Goal: Task Accomplishment & Management: Use online tool/utility

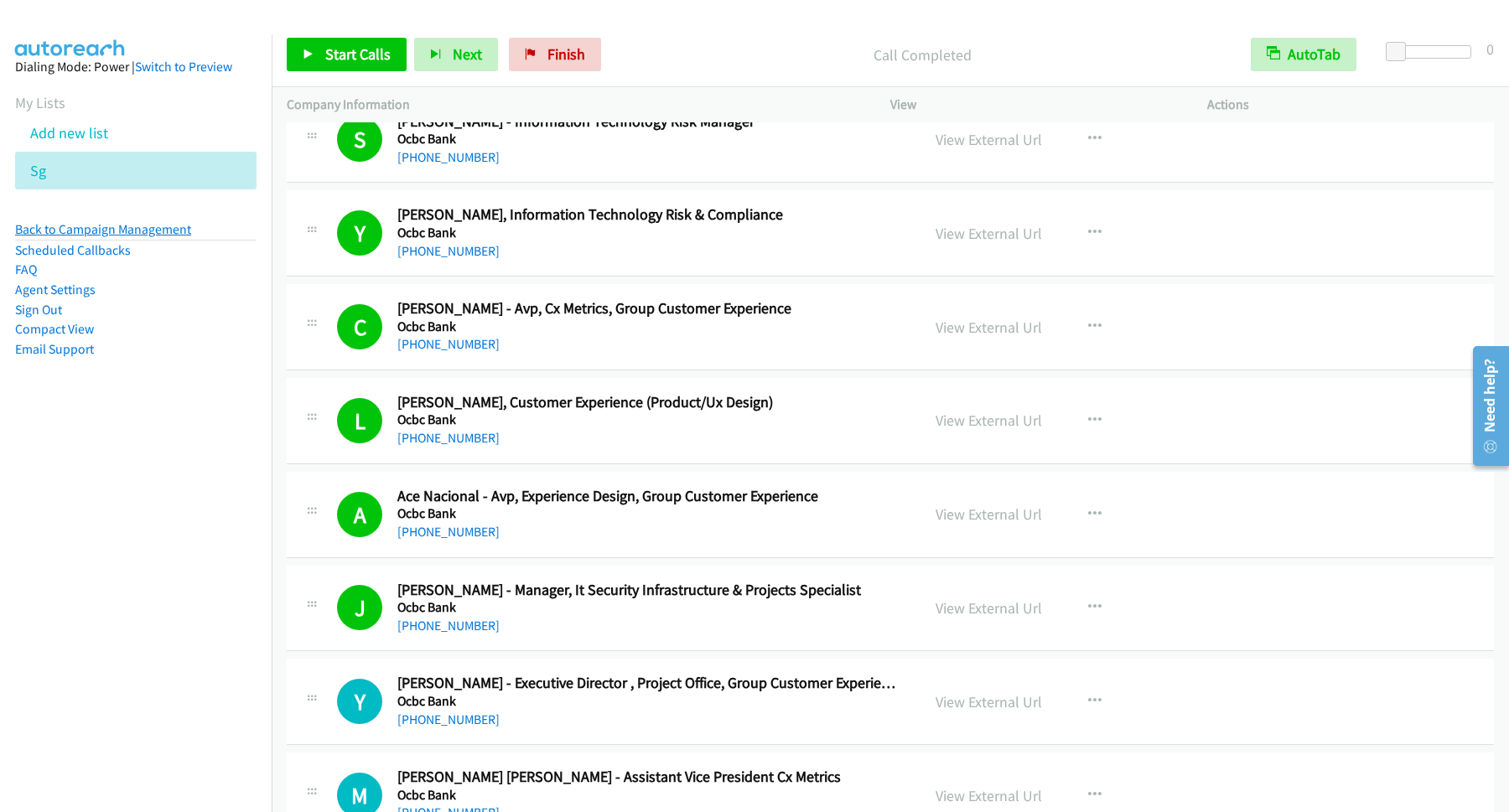
click at [137, 229] on link "Back to Campaign Management" at bounding box center [103, 230] width 176 height 16
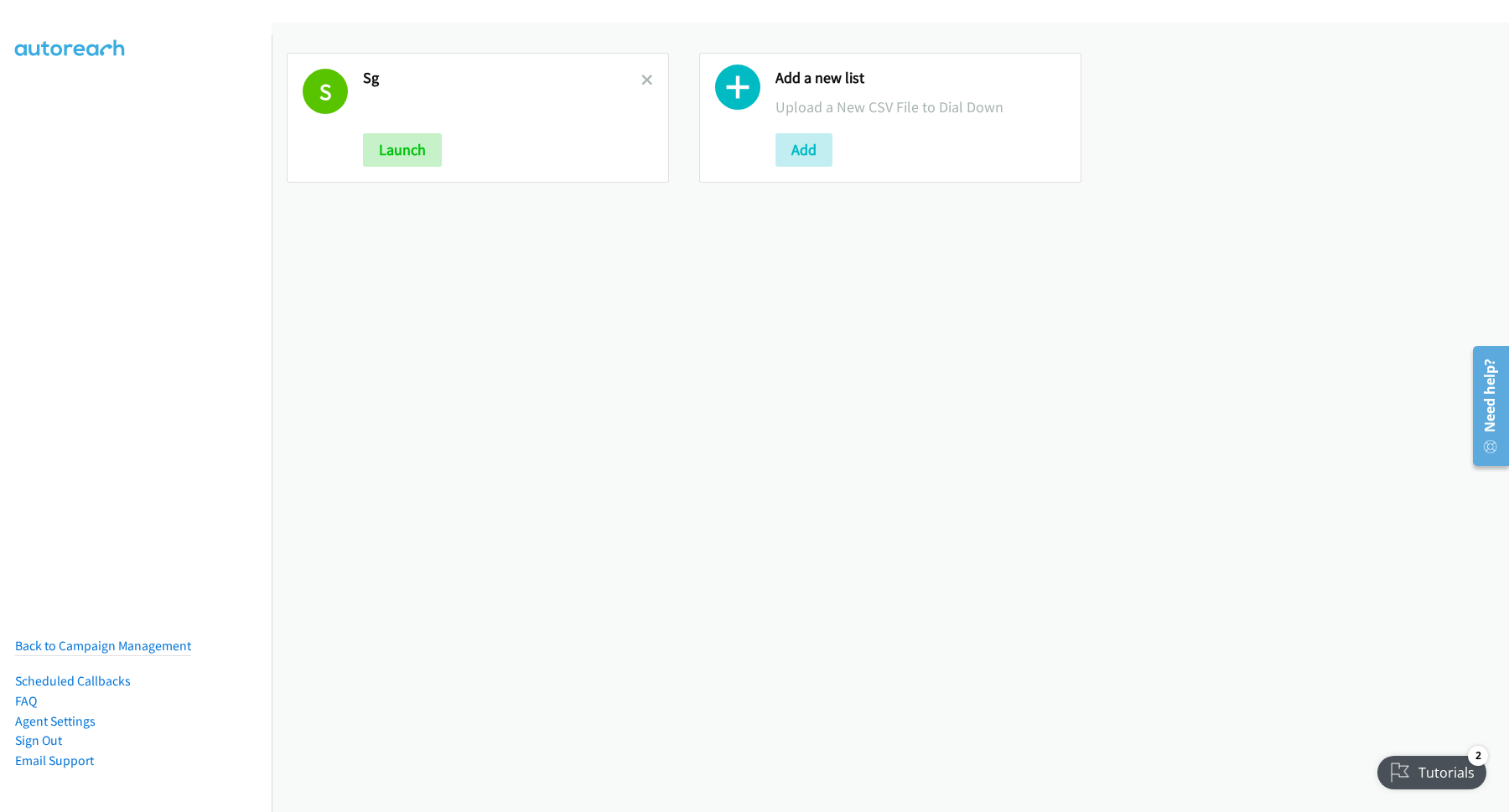
click at [641, 86] on link at bounding box center [647, 80] width 12 height 20
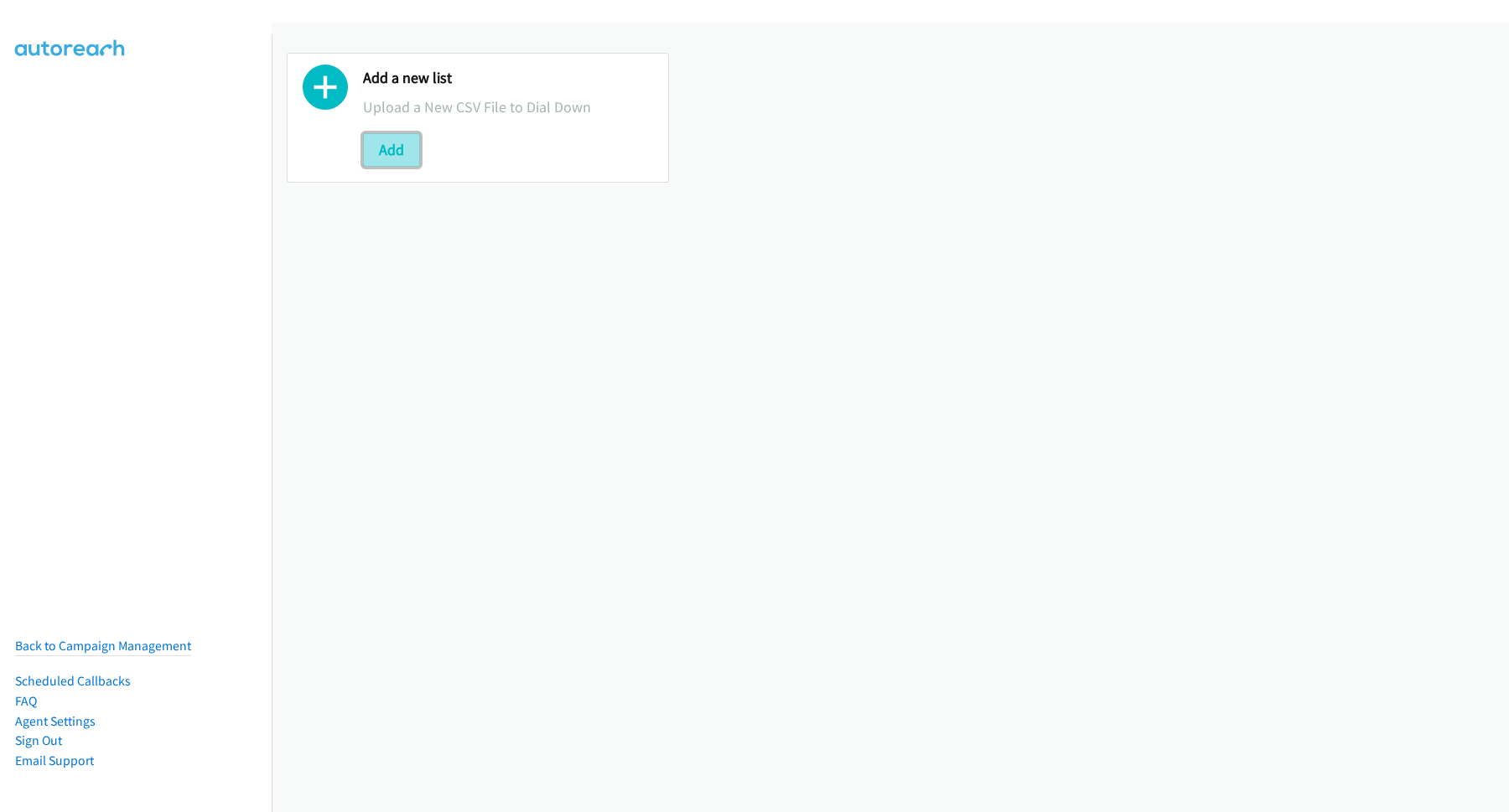
click at [412, 150] on button "Add" at bounding box center [392, 150] width 57 height 34
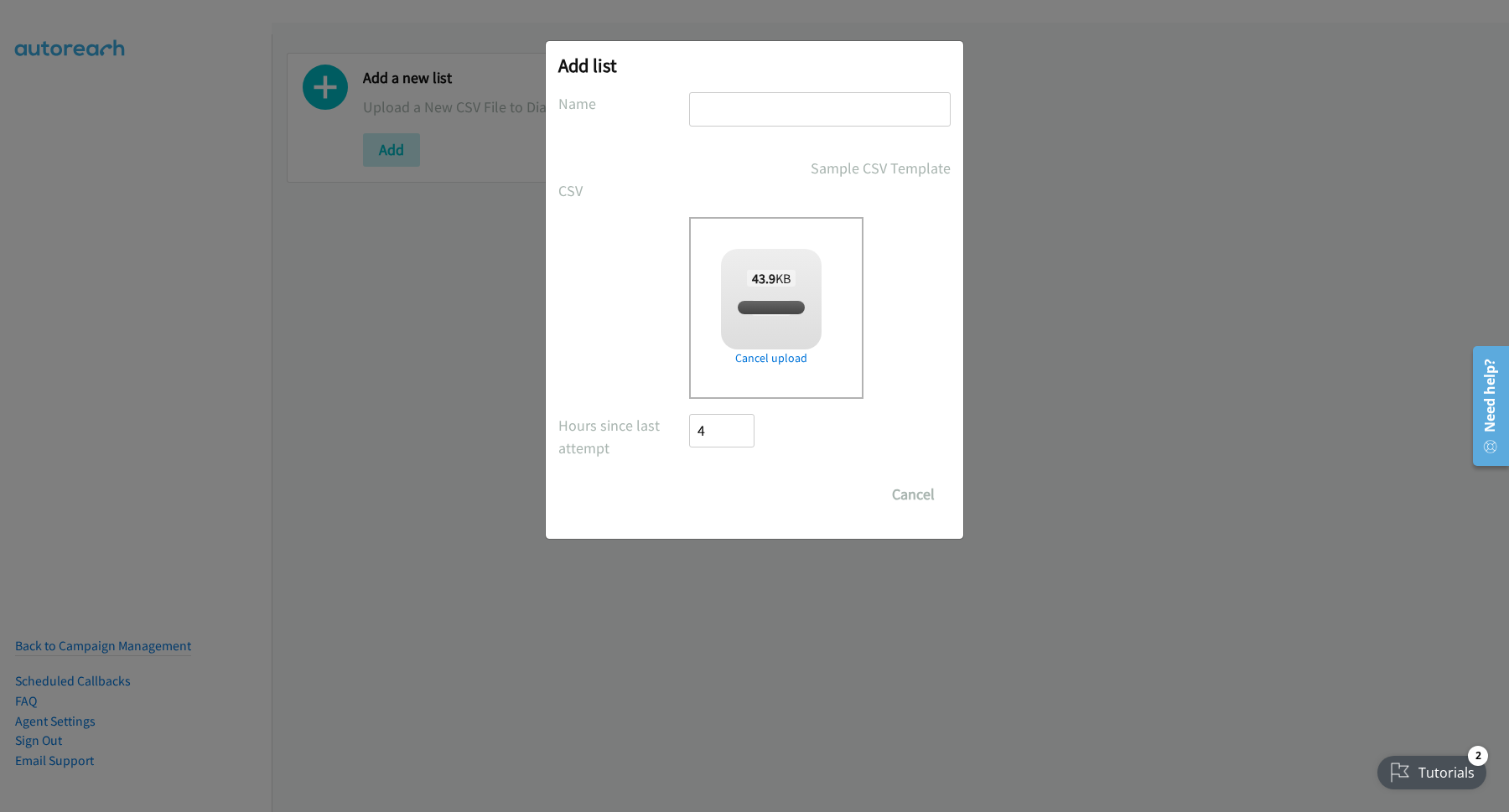
click at [743, 109] on input "text" at bounding box center [820, 110] width 262 height 35
checkbox input "true"
type input "MY"
click at [734, 492] on input "Save List" at bounding box center [733, 495] width 88 height 34
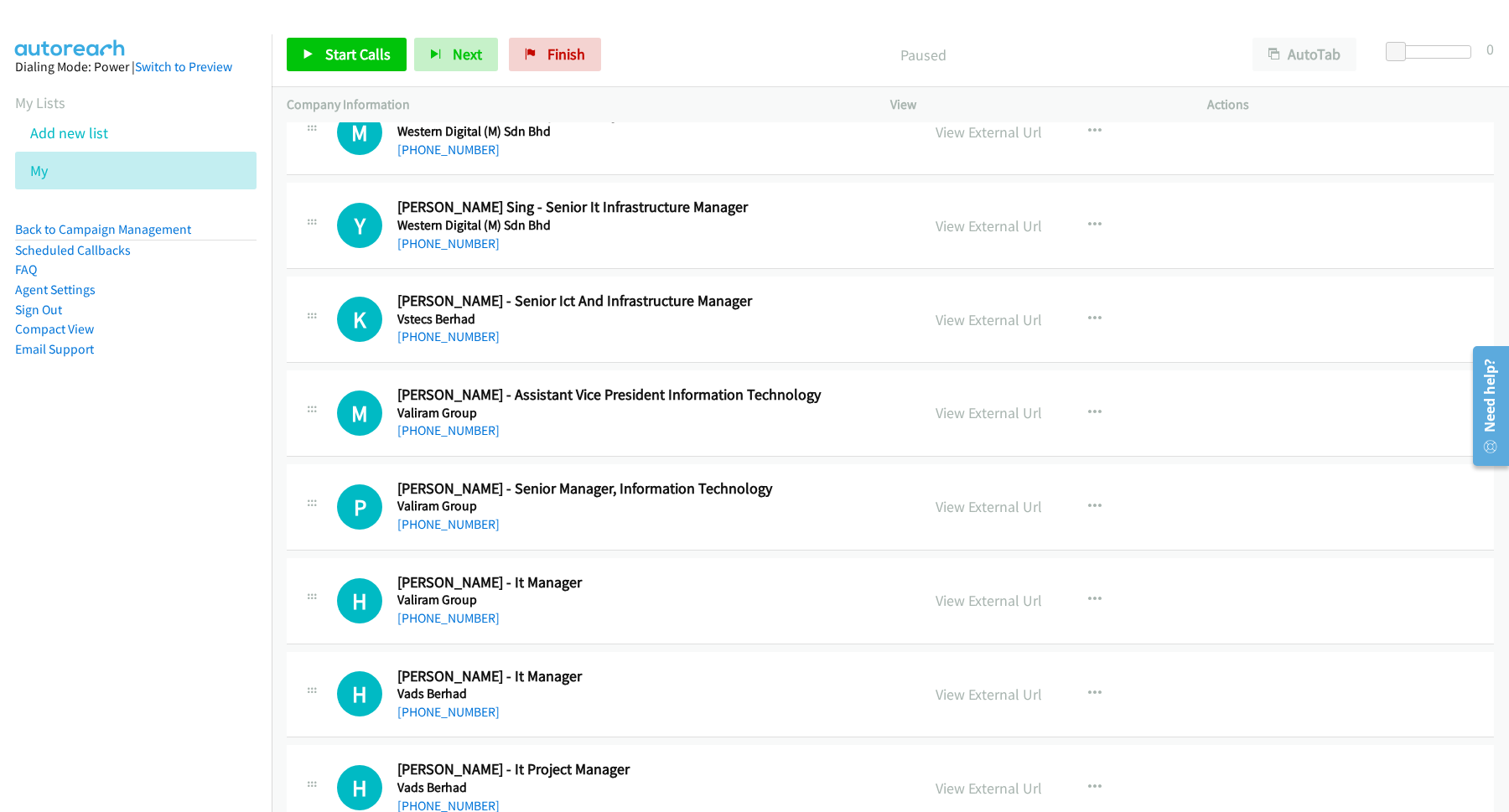
scroll to position [905, 0]
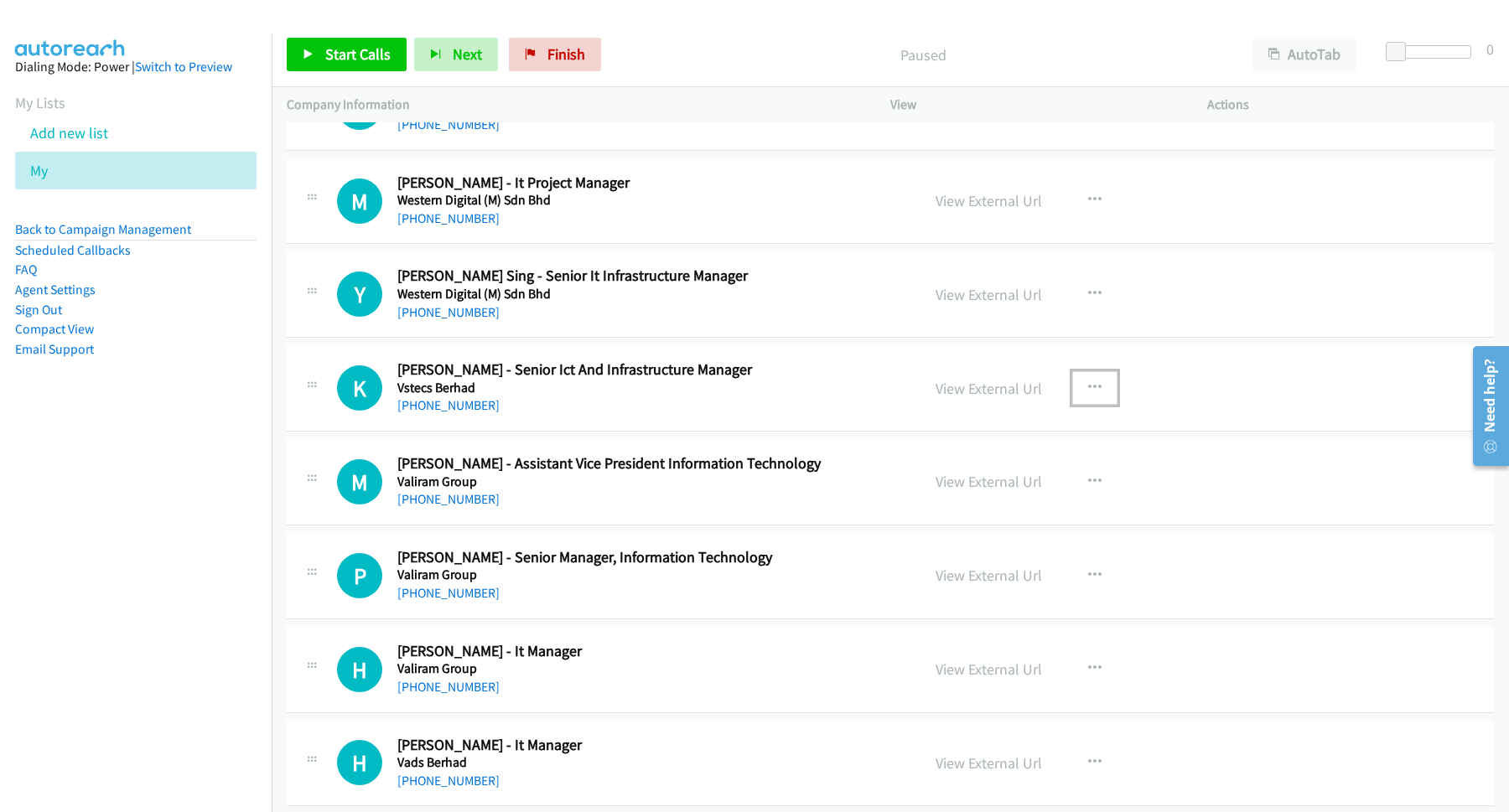
click at [1089, 390] on icon "button" at bounding box center [1095, 387] width 13 height 13
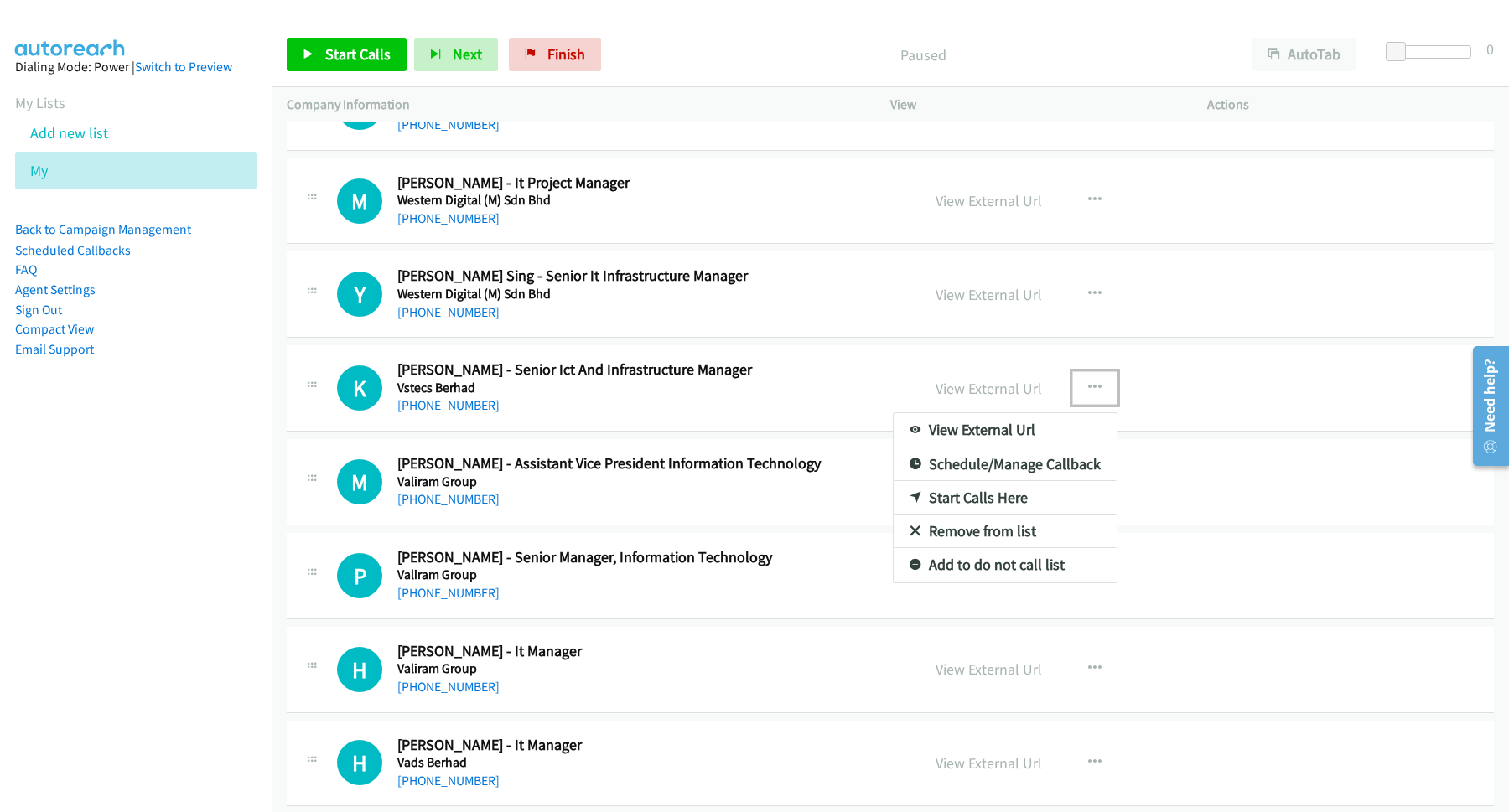
click at [1000, 506] on link "Start Calls Here" at bounding box center [1005, 498] width 223 height 34
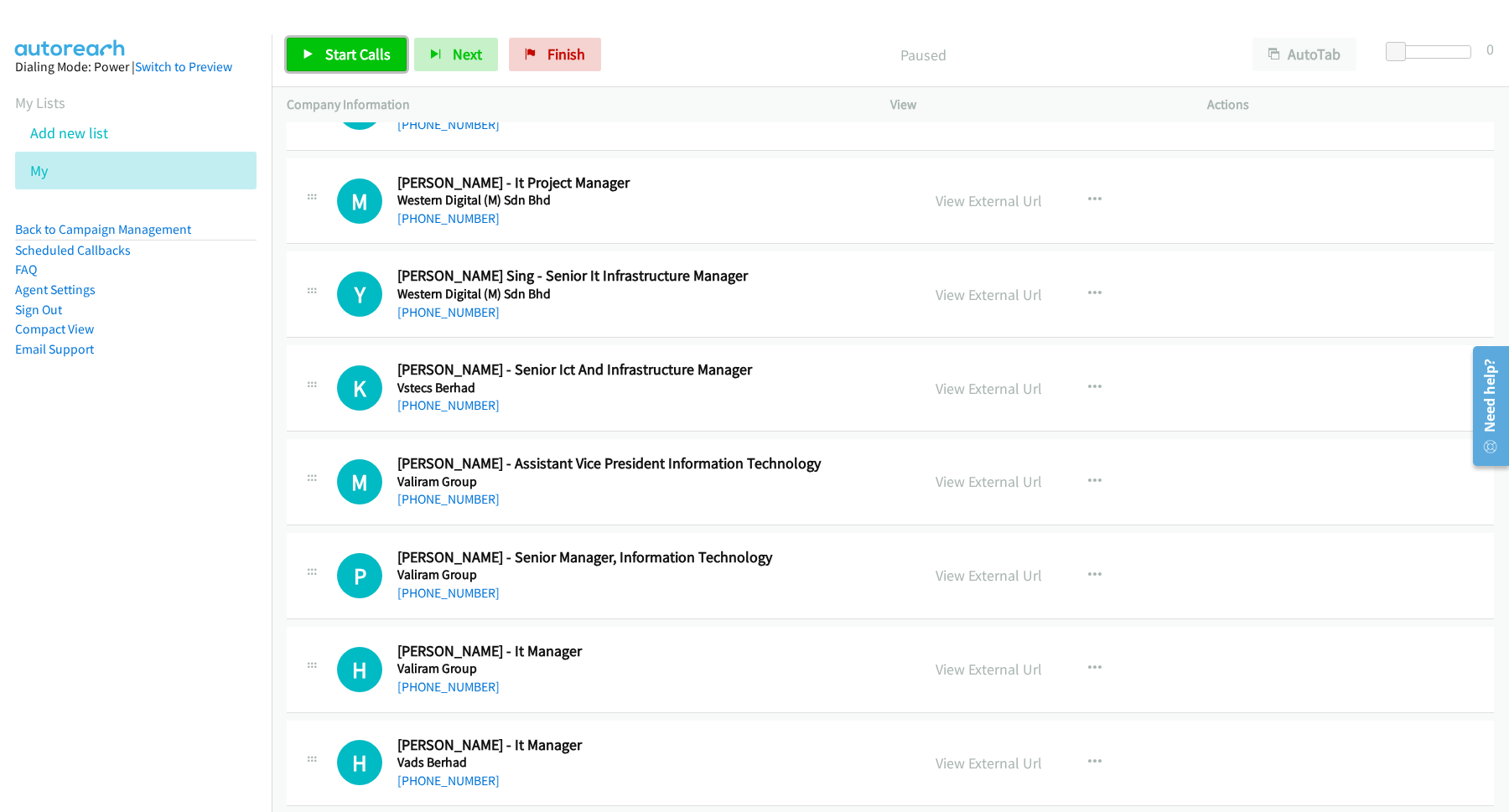
click at [356, 53] on span "Start Calls" at bounding box center [357, 54] width 65 height 20
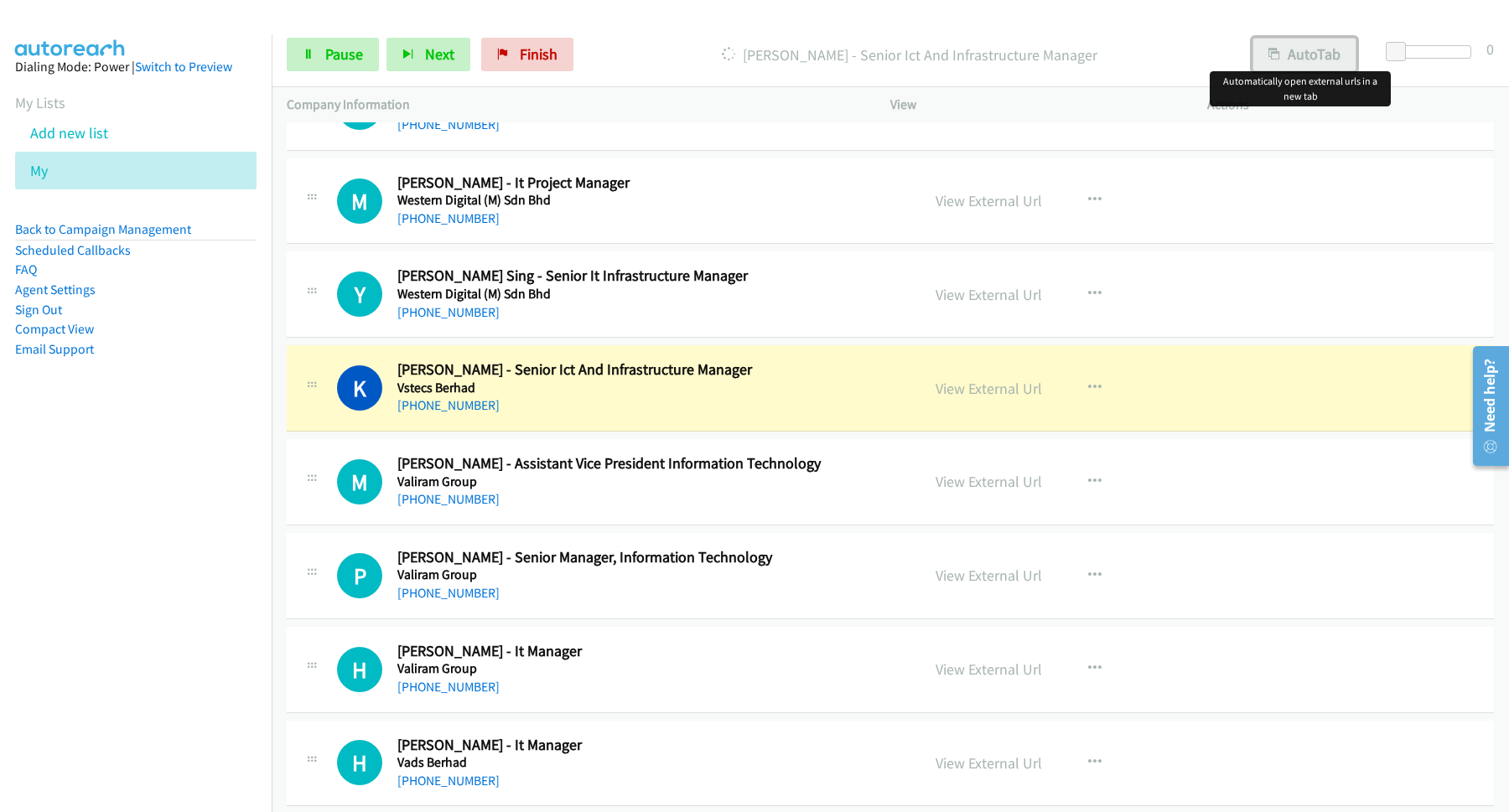
click at [1282, 50] on button "AutoTab" at bounding box center [1304, 54] width 104 height 34
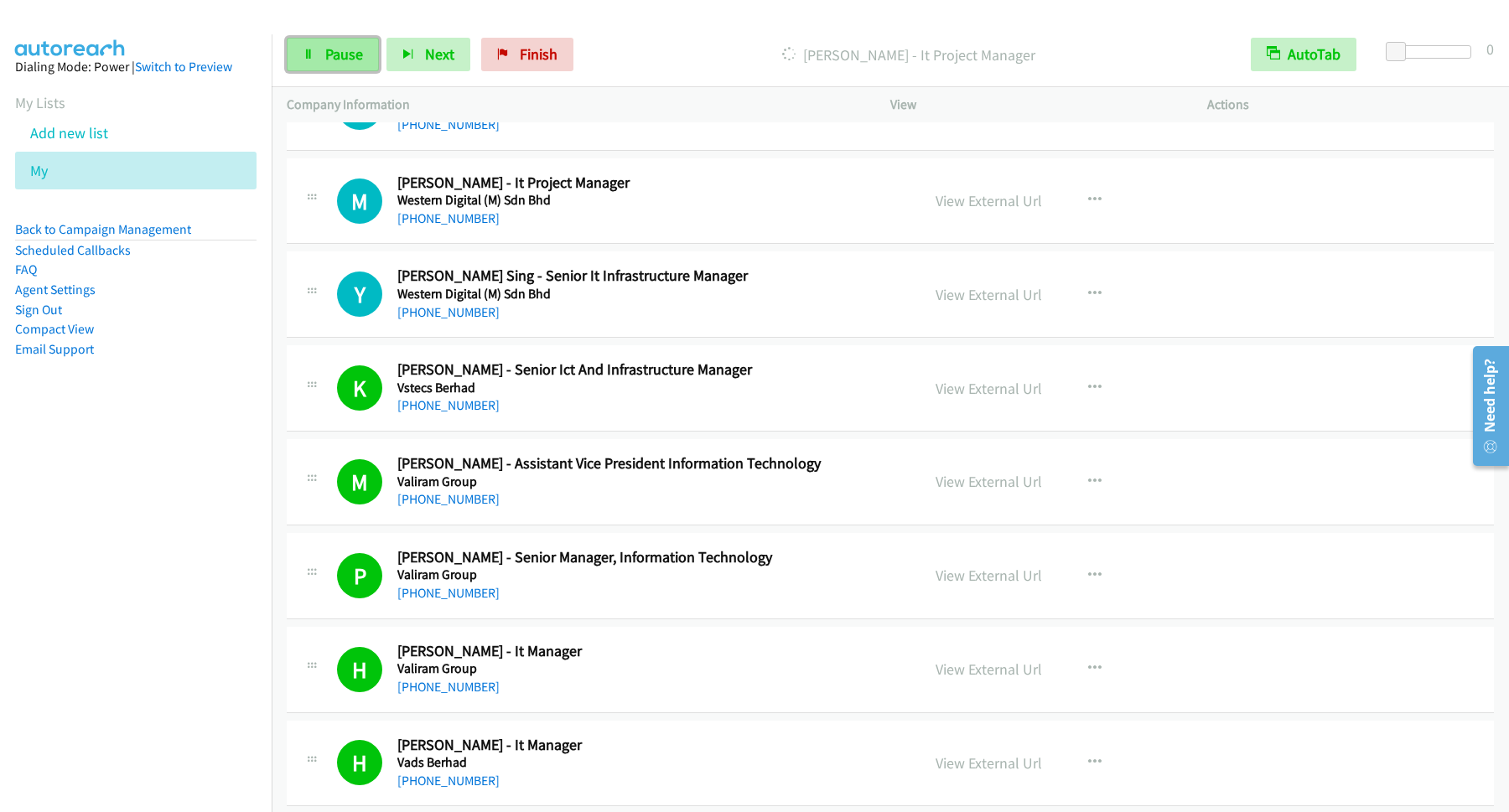
click at [355, 45] on link "Pause" at bounding box center [333, 54] width 93 height 34
click at [352, 55] on span "Start Calls" at bounding box center [357, 54] width 65 height 20
drag, startPoint x: 371, startPoint y: 50, endPoint x: 390, endPoint y: 50, distance: 19.0
click at [371, 50] on link "Pause" at bounding box center [333, 54] width 93 height 34
click at [386, 62] on span "Start Calls" at bounding box center [357, 54] width 65 height 20
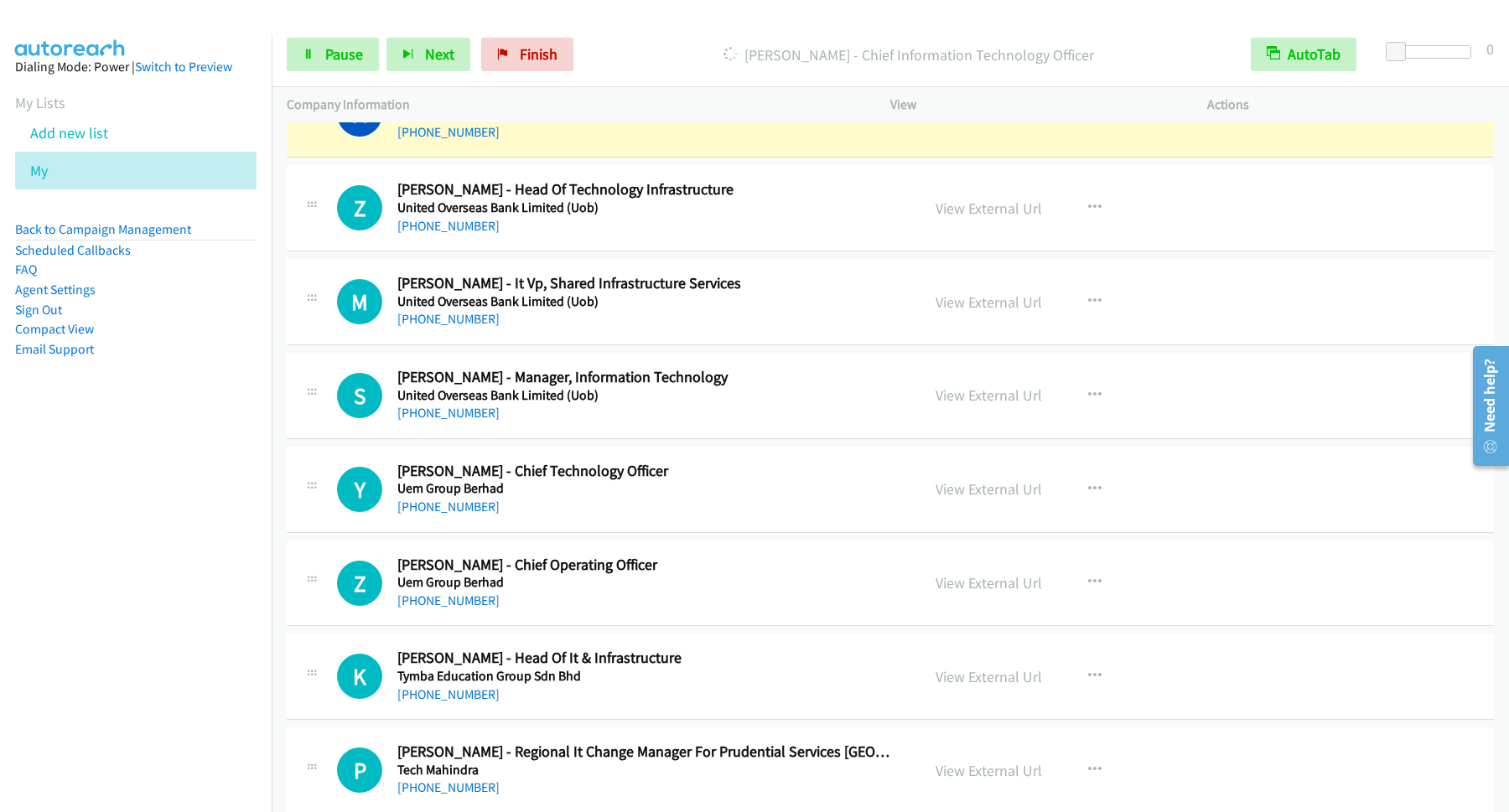
scroll to position [2036, 0]
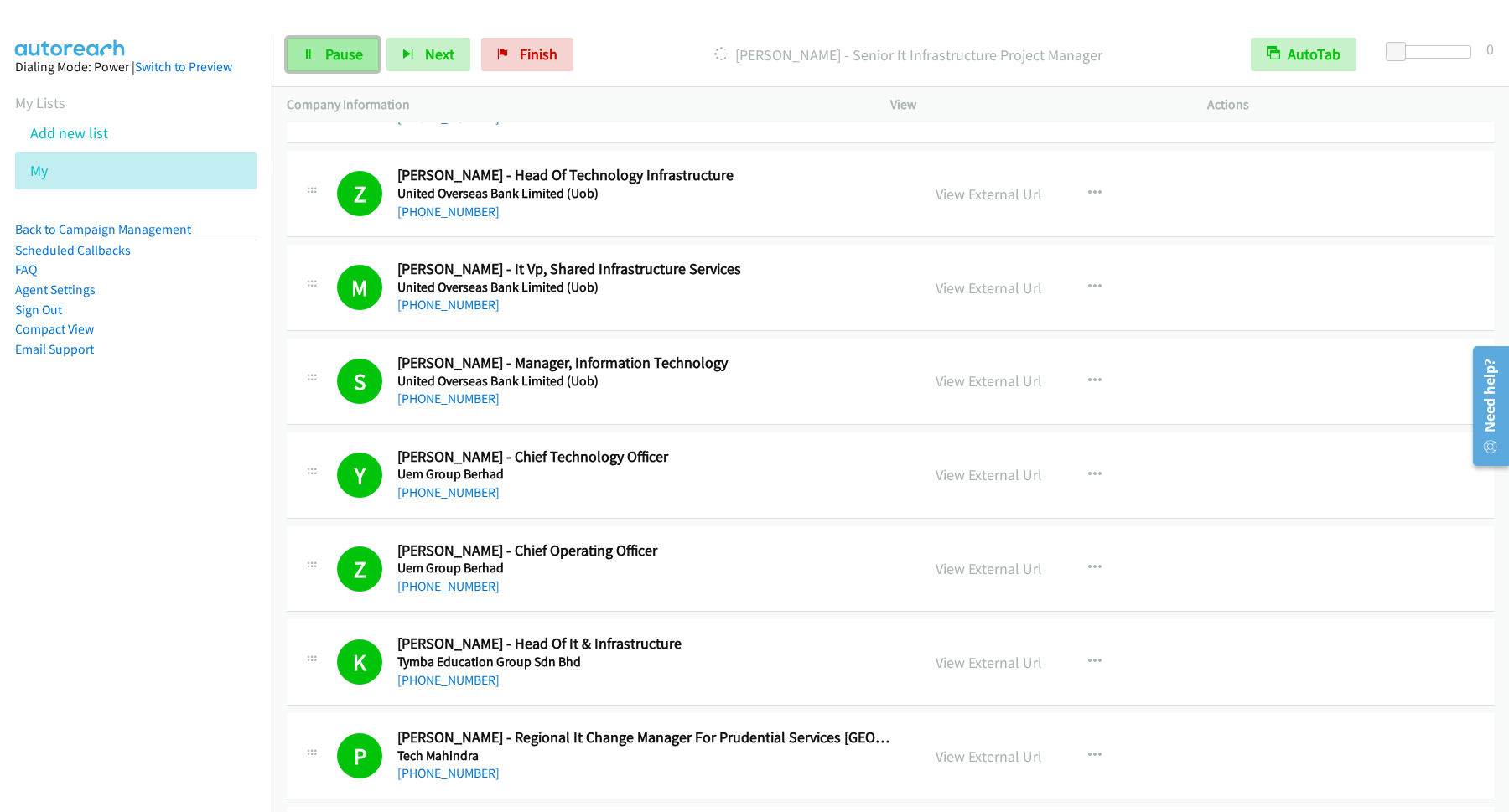
click at [353, 61] on span "Pause" at bounding box center [344, 54] width 37 height 20
click at [336, 41] on link "Start Calls" at bounding box center [347, 54] width 120 height 34
click at [367, 60] on link "Pause" at bounding box center [333, 54] width 93 height 34
click at [379, 53] on span "Start Calls" at bounding box center [357, 54] width 65 height 20
click at [297, 42] on link "Pause" at bounding box center [333, 54] width 93 height 34
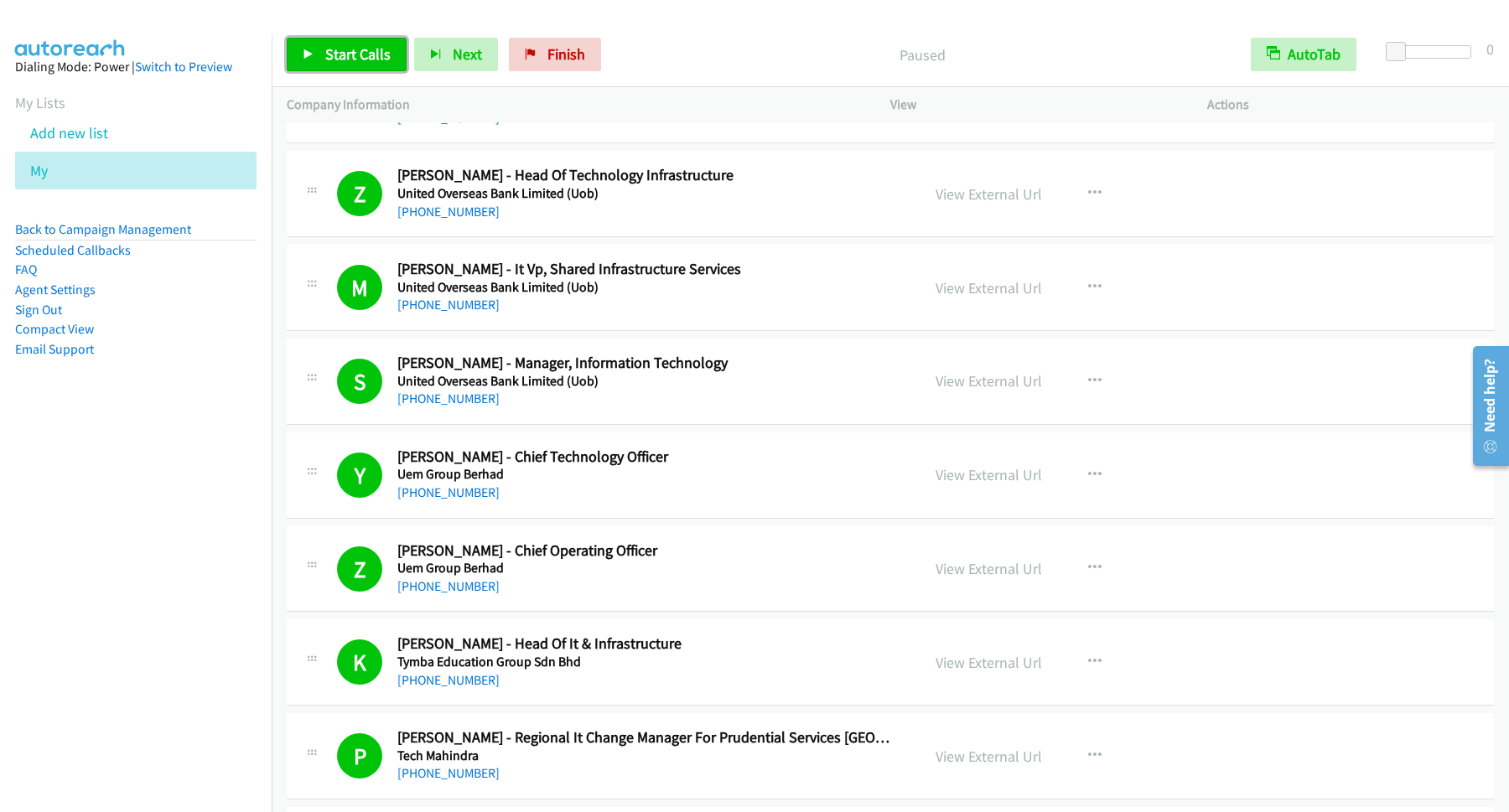
click at [360, 68] on link "Start Calls" at bounding box center [347, 54] width 120 height 34
click at [303, 47] on link "Pause" at bounding box center [333, 54] width 93 height 34
click at [389, 63] on span "Start Calls" at bounding box center [357, 54] width 65 height 20
click at [323, 50] on link "Pause" at bounding box center [333, 54] width 93 height 34
click at [361, 50] on span "Start Calls" at bounding box center [357, 54] width 65 height 20
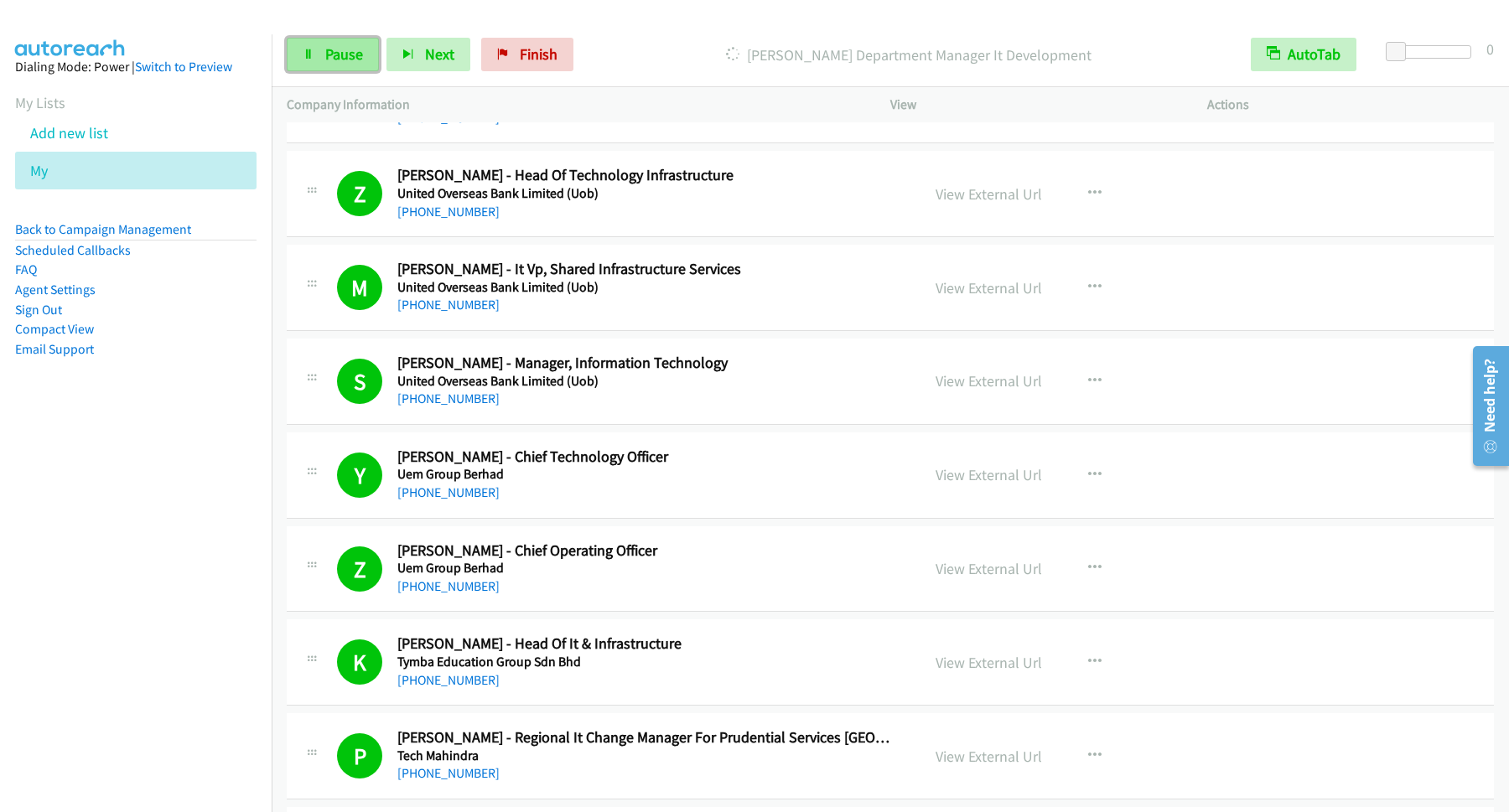
click at [347, 53] on span "Pause" at bounding box center [344, 54] width 37 height 20
click at [357, 59] on span "Start Calls" at bounding box center [357, 54] width 65 height 20
click at [352, 54] on span "Pause" at bounding box center [344, 54] width 37 height 20
click at [348, 60] on span "Start Calls" at bounding box center [357, 54] width 65 height 20
click at [326, 51] on span "Pause" at bounding box center [344, 54] width 37 height 20
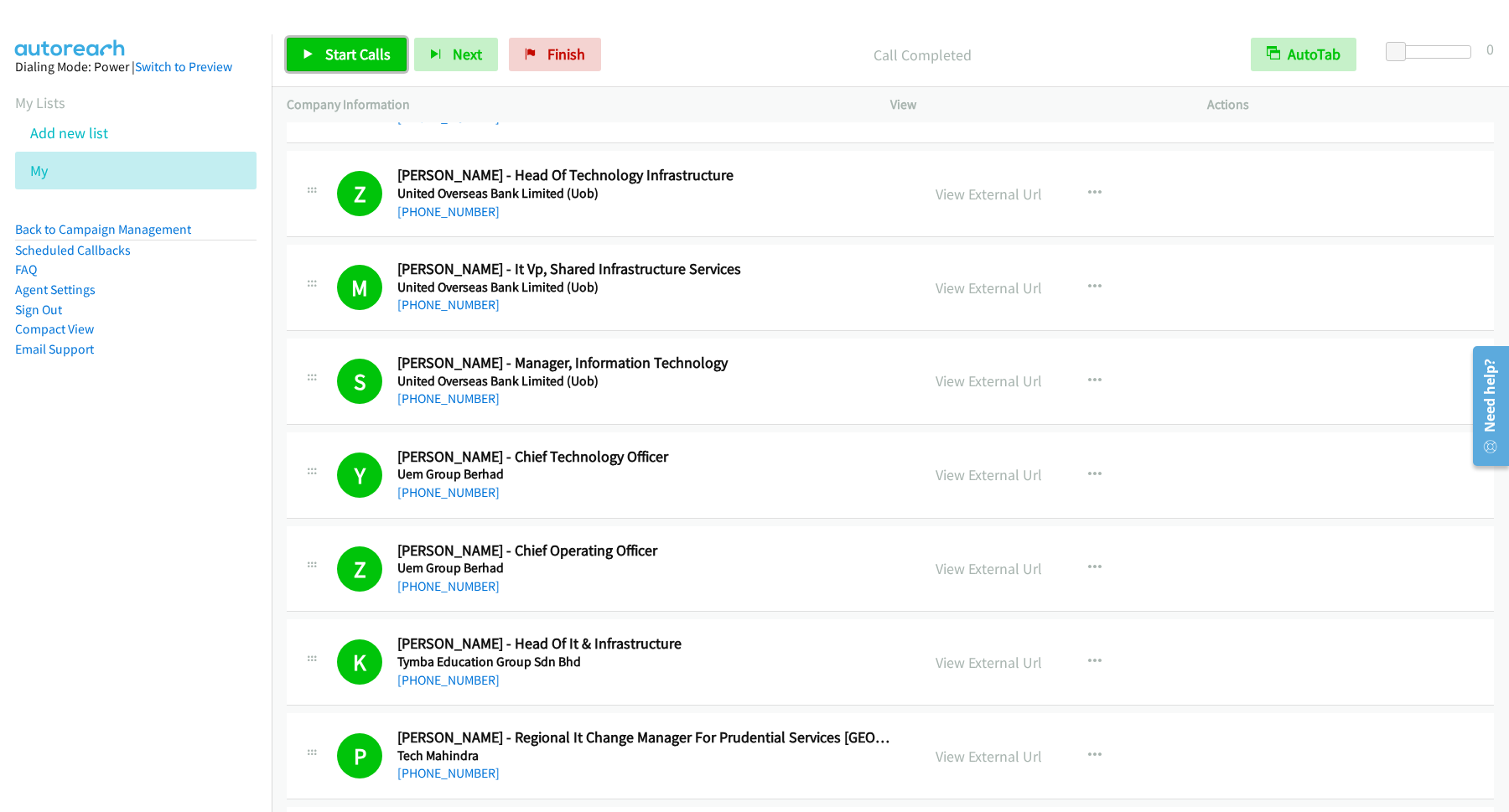
click at [369, 45] on link "Start Calls" at bounding box center [347, 54] width 120 height 34
click at [328, 54] on span "Pause" at bounding box center [344, 54] width 37 height 20
click at [362, 49] on span "Start Calls" at bounding box center [357, 54] width 65 height 20
drag, startPoint x: 336, startPoint y: 53, endPoint x: 1057, endPoint y: 135, distance: 725.6
click at [339, 53] on span "Pause" at bounding box center [344, 54] width 37 height 20
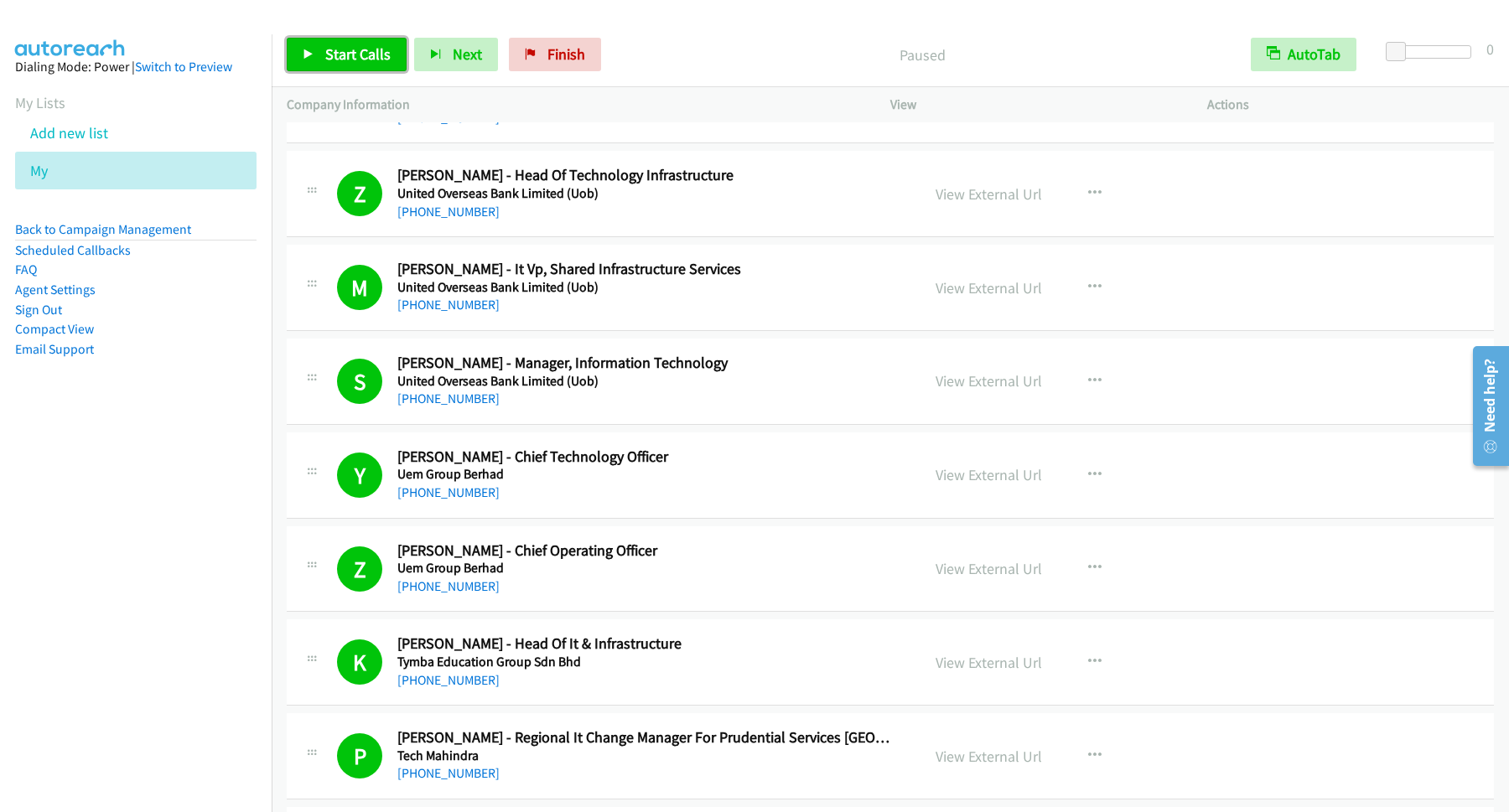
click at [364, 46] on span "Start Calls" at bounding box center [357, 54] width 65 height 20
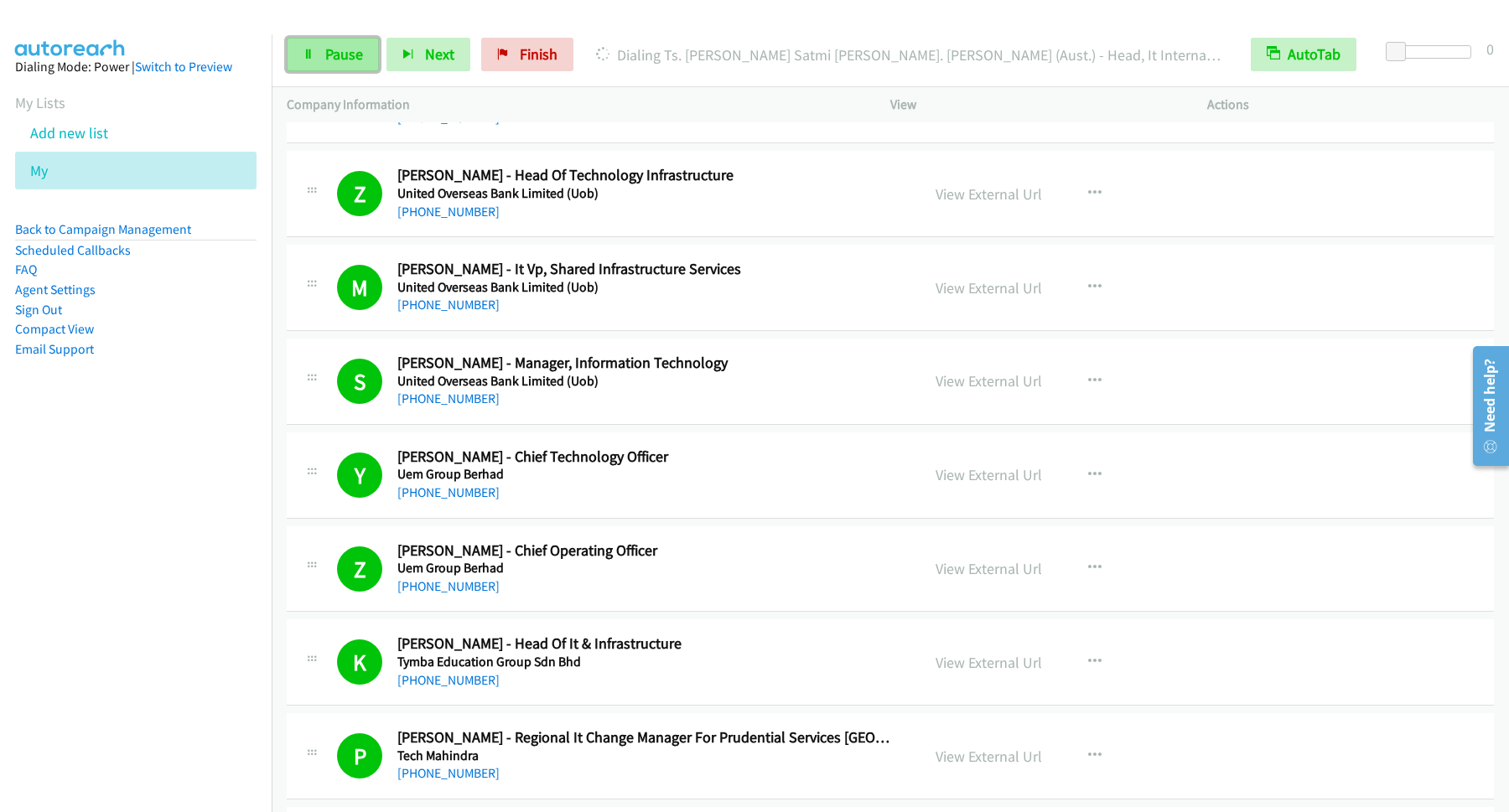
click at [348, 58] on span "Pause" at bounding box center [344, 54] width 37 height 20
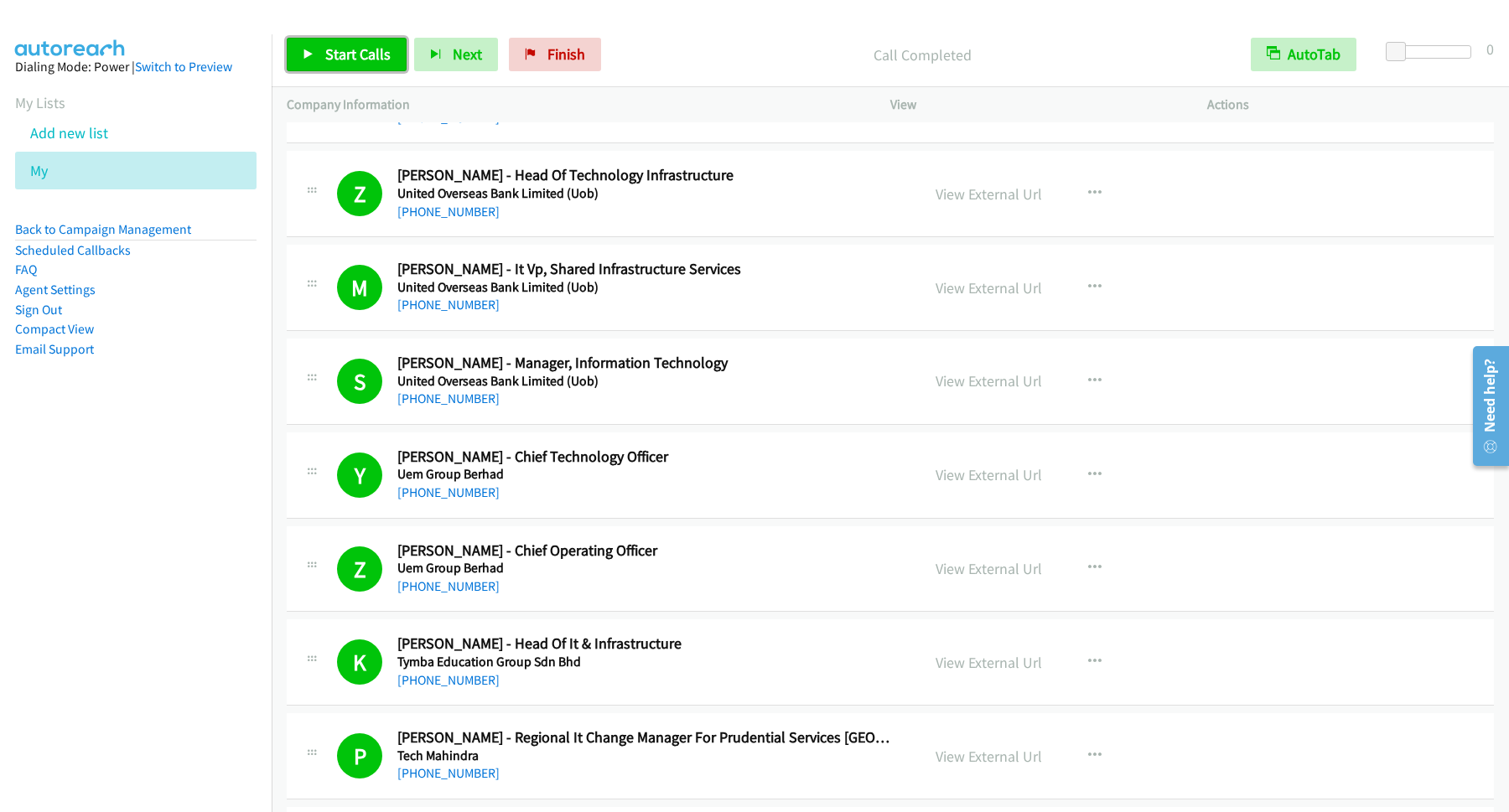
click at [370, 57] on span "Start Calls" at bounding box center [357, 54] width 65 height 20
click at [342, 57] on span "Pause" at bounding box center [344, 54] width 37 height 20
click at [350, 53] on span "Start Calls" at bounding box center [357, 54] width 65 height 20
click at [363, 53] on span "Pause" at bounding box center [344, 54] width 37 height 20
click at [374, 63] on span "Start Calls" at bounding box center [357, 54] width 65 height 20
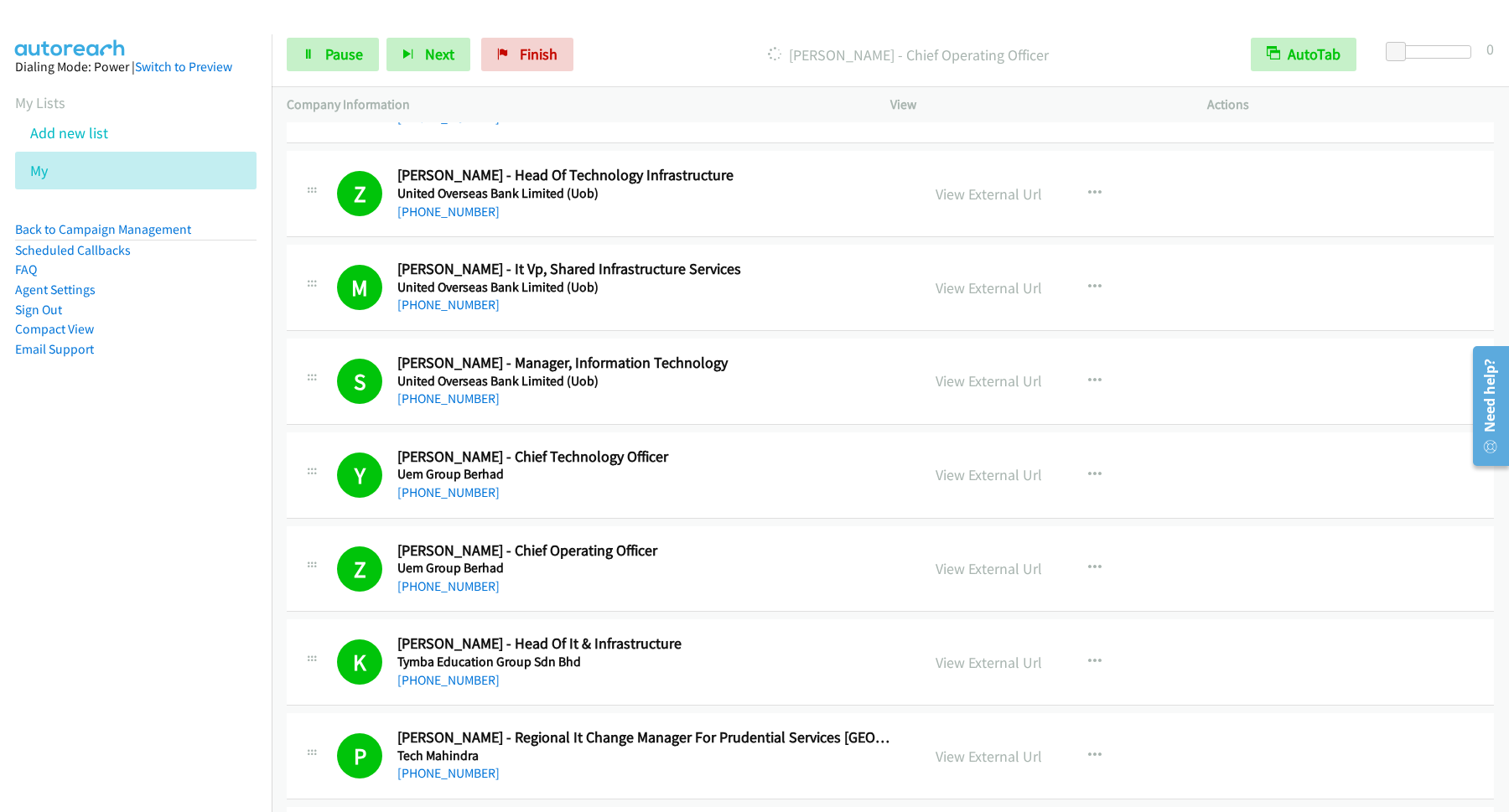
click at [334, 36] on div "Start Calls Pause Next Finish Dialing Yau Lim - Chief Operating Officer AutoTab…" at bounding box center [890, 54] width 1237 height 64
click at [353, 64] on span "Pause" at bounding box center [344, 54] width 37 height 20
click at [173, 227] on link "Back to Campaign Management" at bounding box center [103, 230] width 176 height 16
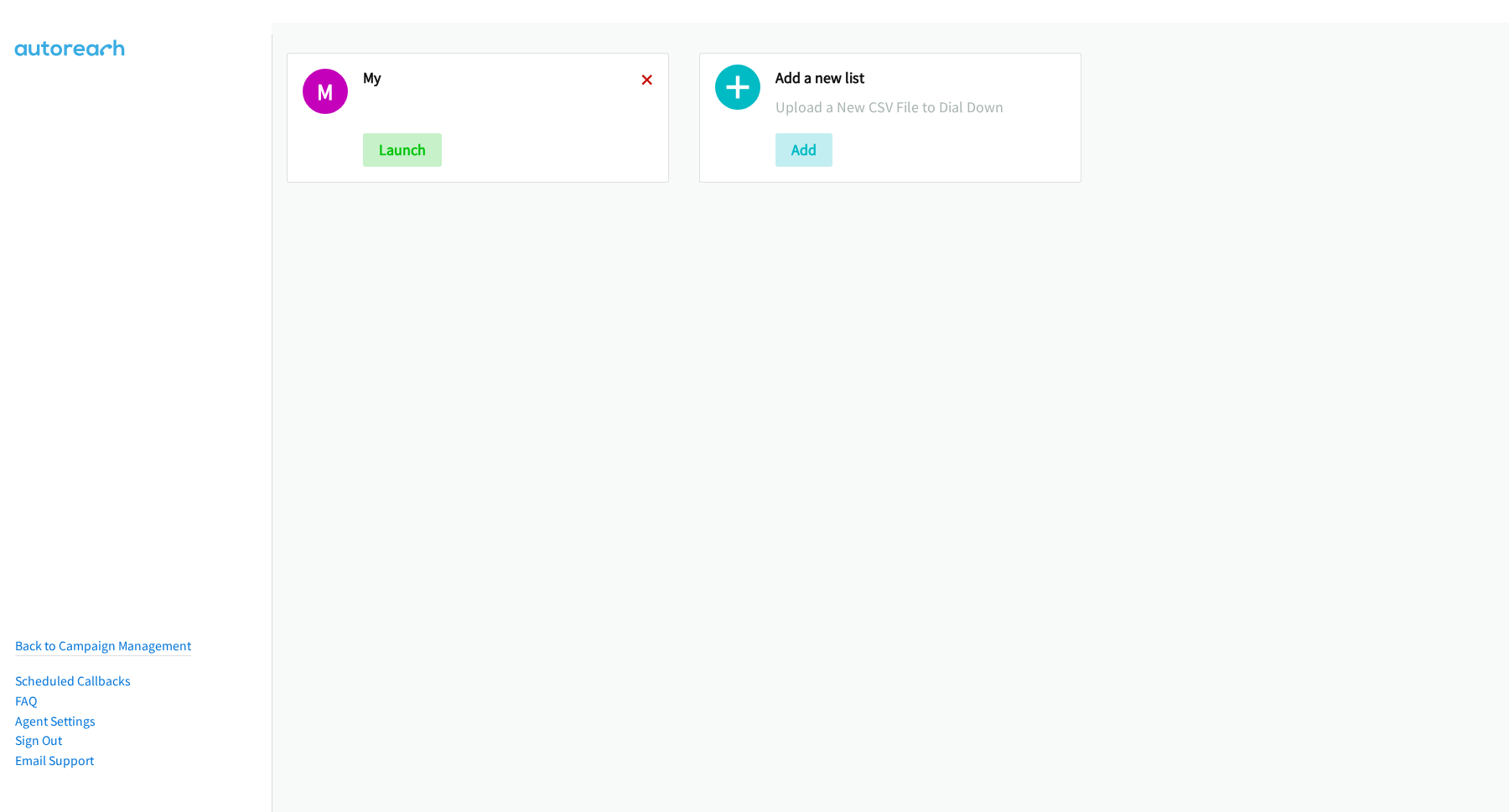
click at [641, 76] on icon at bounding box center [647, 81] width 12 height 12
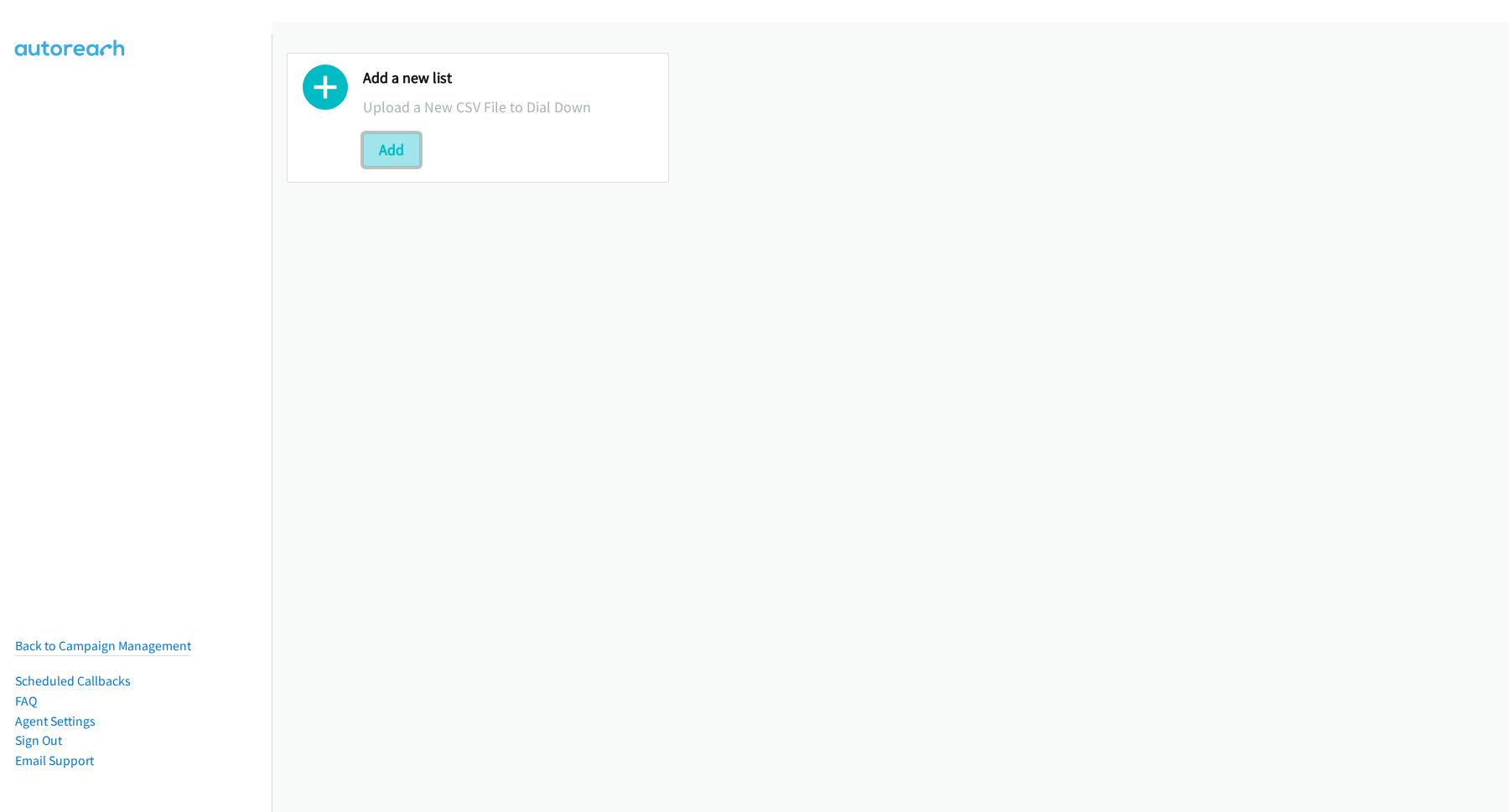
click at [377, 150] on button "Add" at bounding box center [392, 150] width 57 height 34
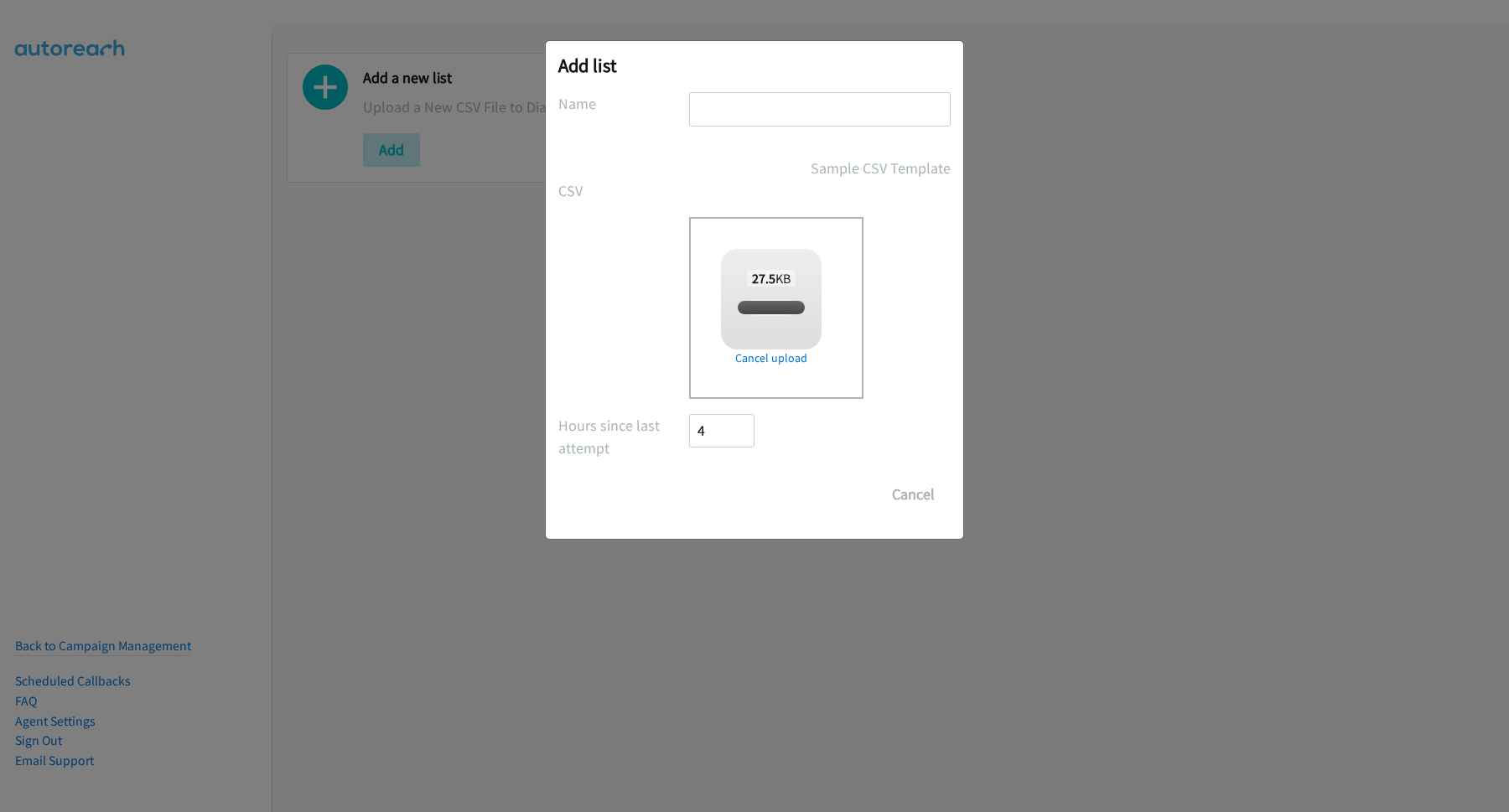
checkbox input "true"
click at [787, 109] on input "text" at bounding box center [820, 110] width 262 height 35
type input "TH"
click at [758, 497] on input "Save List" at bounding box center [733, 495] width 88 height 34
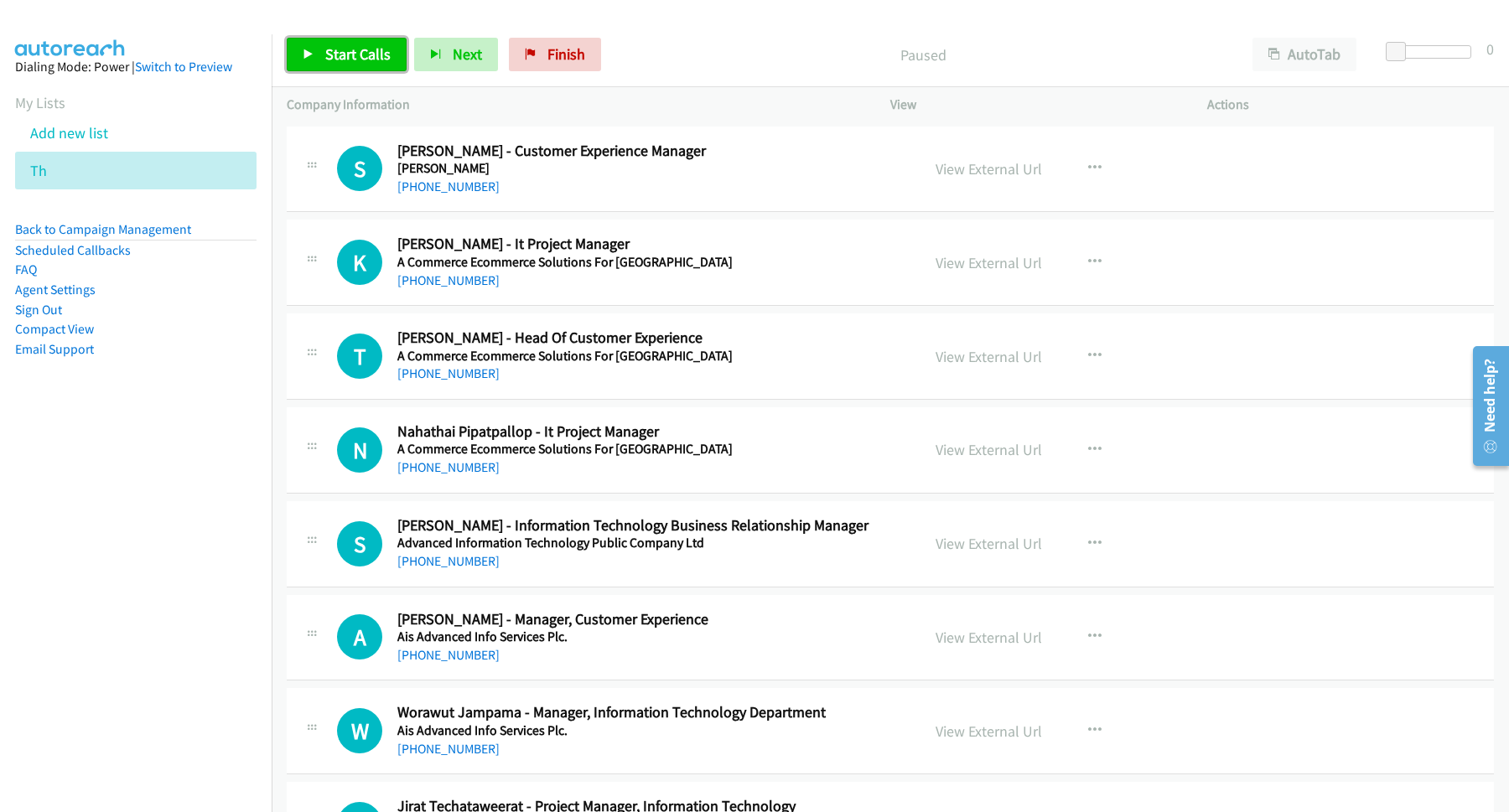
click at [376, 47] on span "Start Calls" at bounding box center [357, 54] width 65 height 20
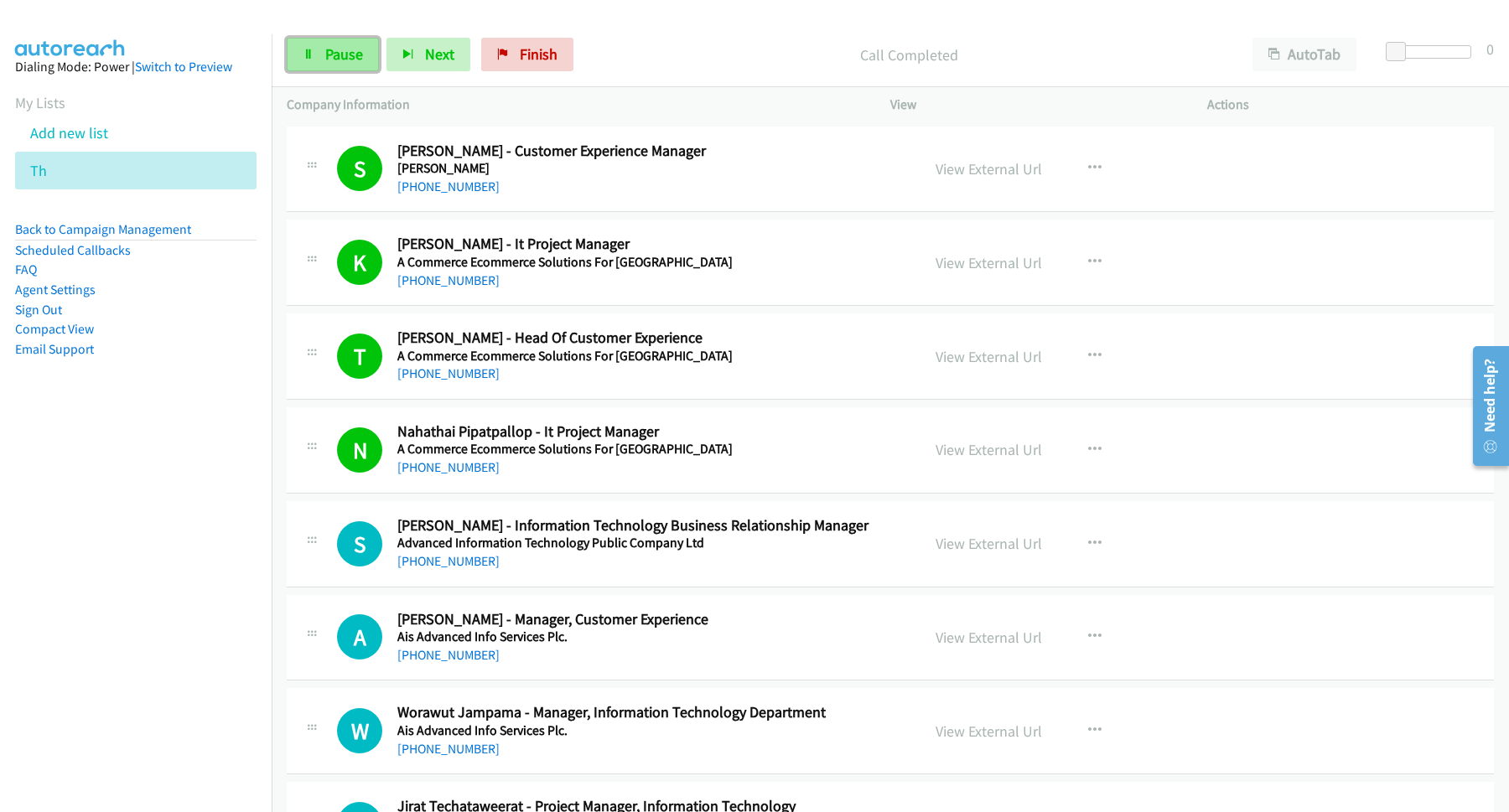
click at [314, 51] on link "Pause" at bounding box center [333, 54] width 93 height 34
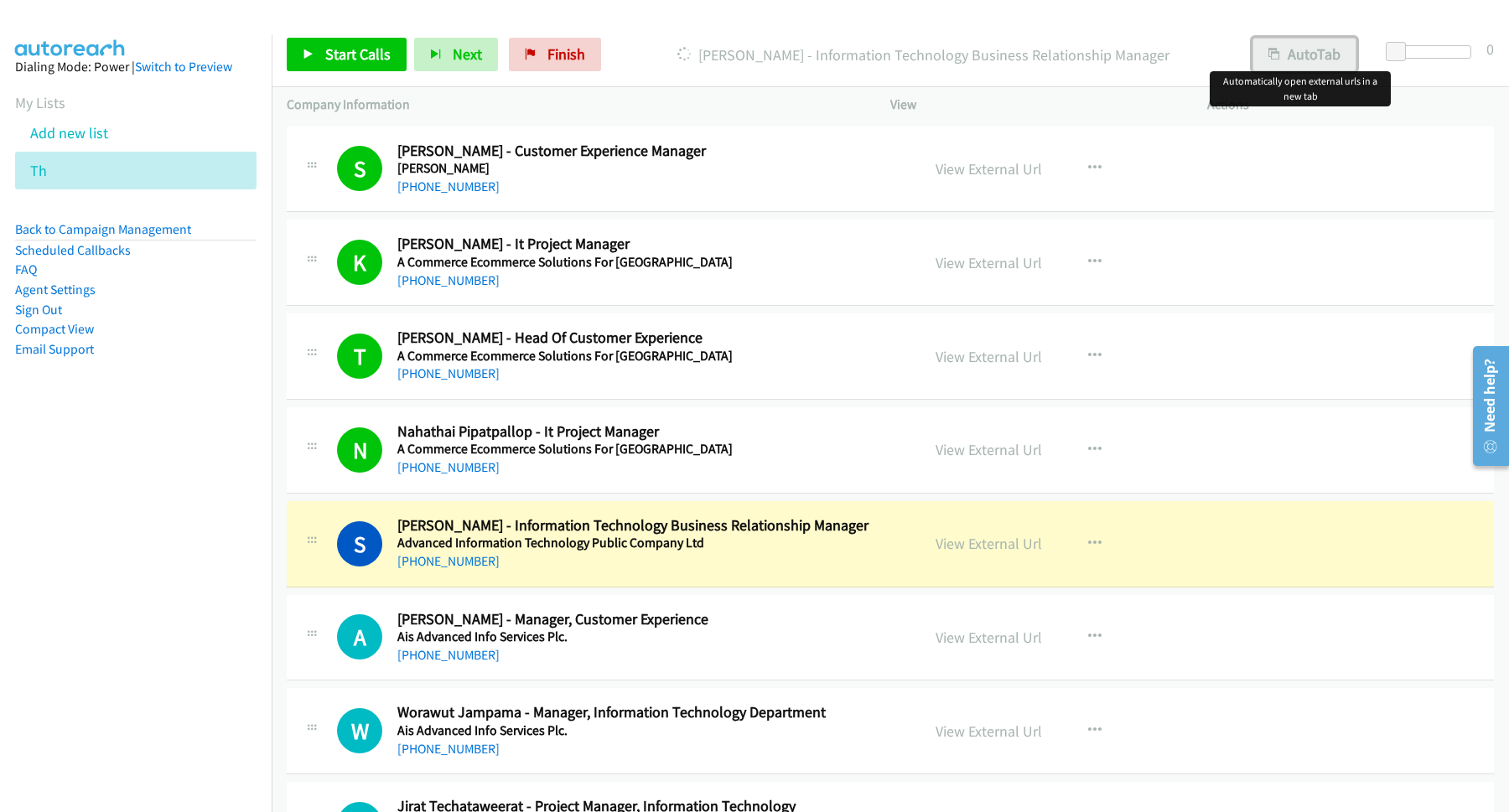
click at [1287, 49] on button "AutoTab" at bounding box center [1304, 54] width 104 height 34
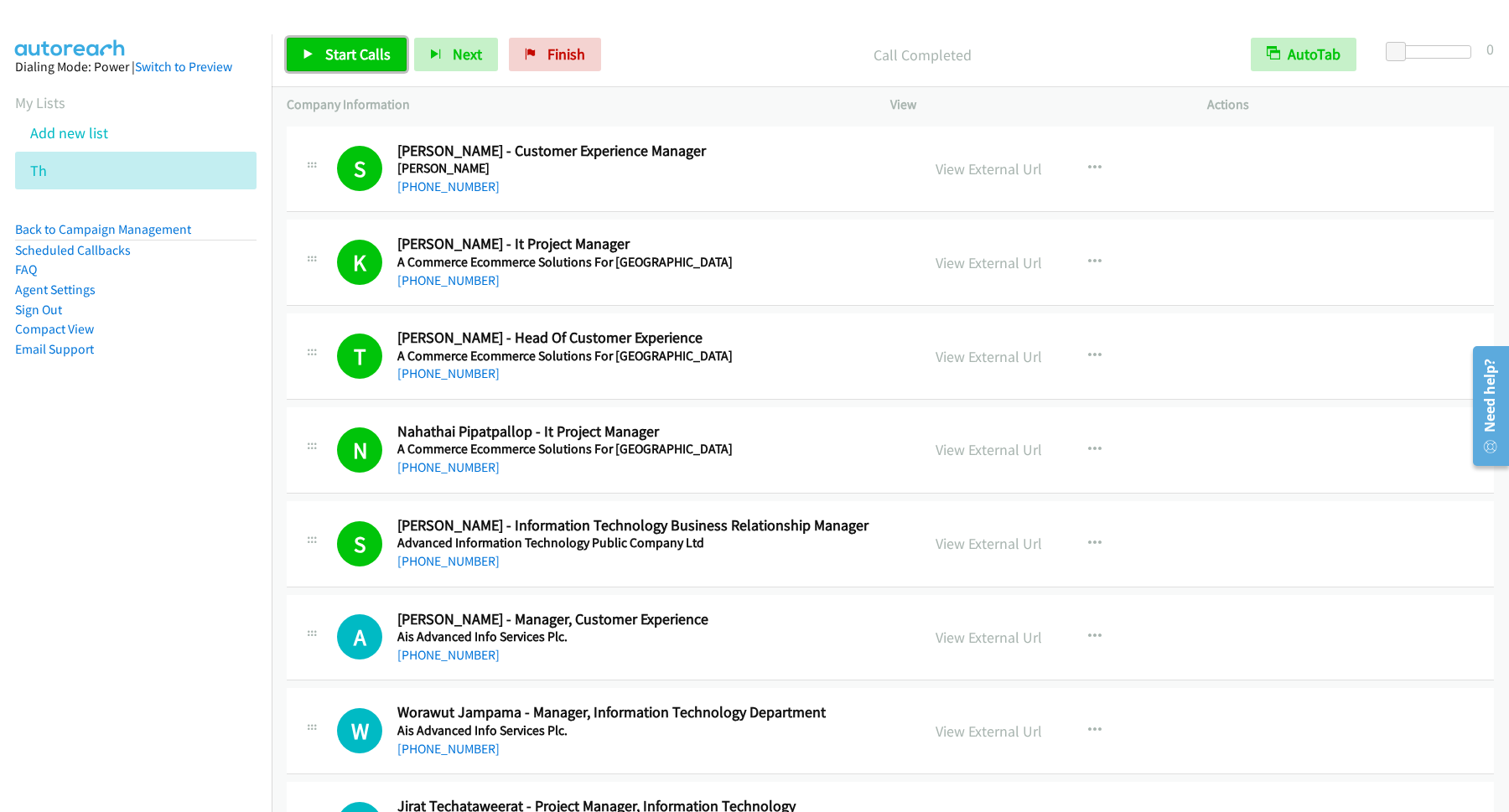
click at [365, 50] on span "Start Calls" at bounding box center [357, 54] width 65 height 20
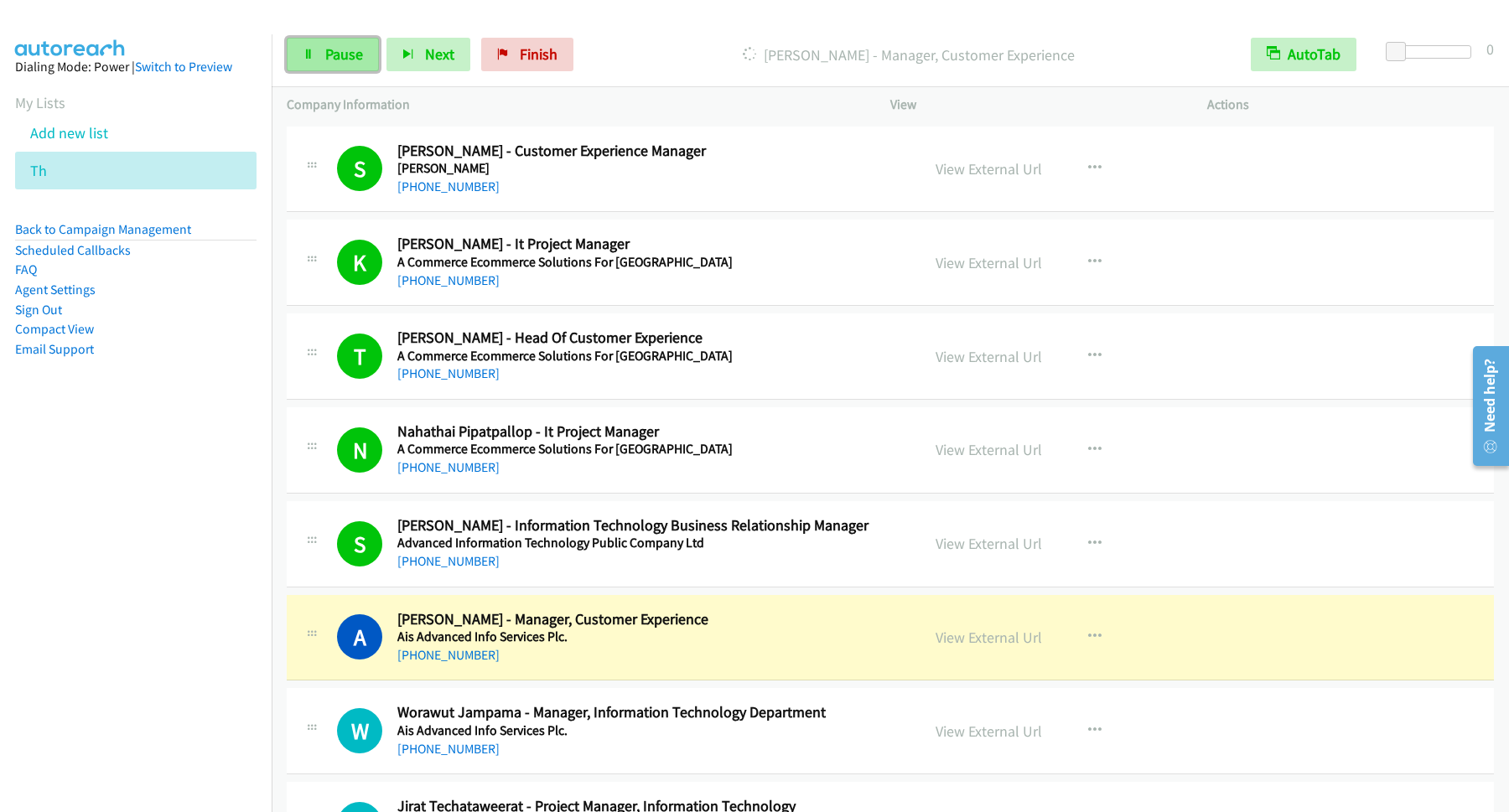
click at [369, 61] on link "Pause" at bounding box center [333, 54] width 93 height 34
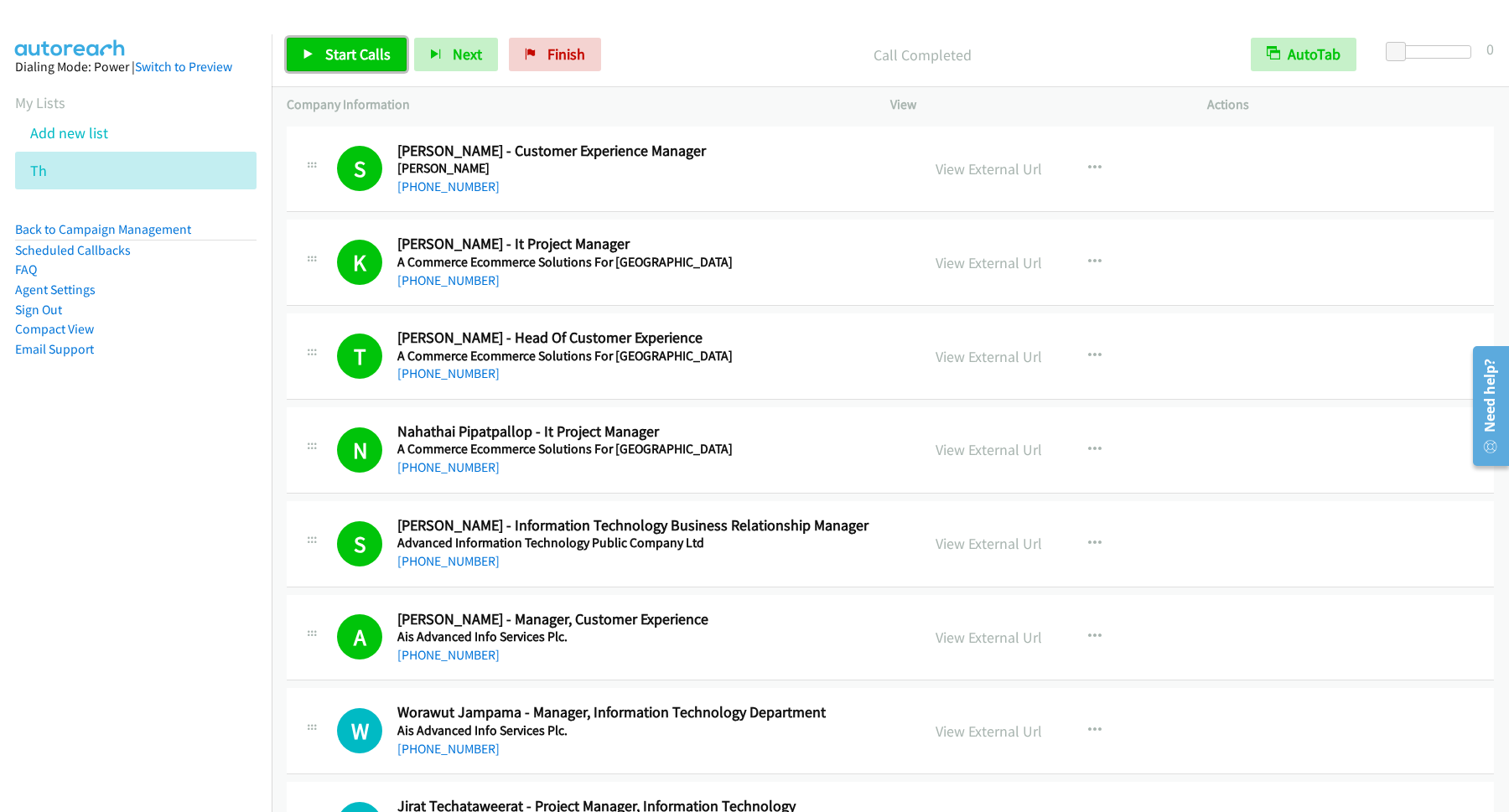
click at [351, 41] on link "Start Calls" at bounding box center [347, 54] width 120 height 34
click at [348, 60] on span "Start Calls" at bounding box center [357, 54] width 65 height 20
click at [355, 54] on span "Start Calls" at bounding box center [357, 54] width 65 height 20
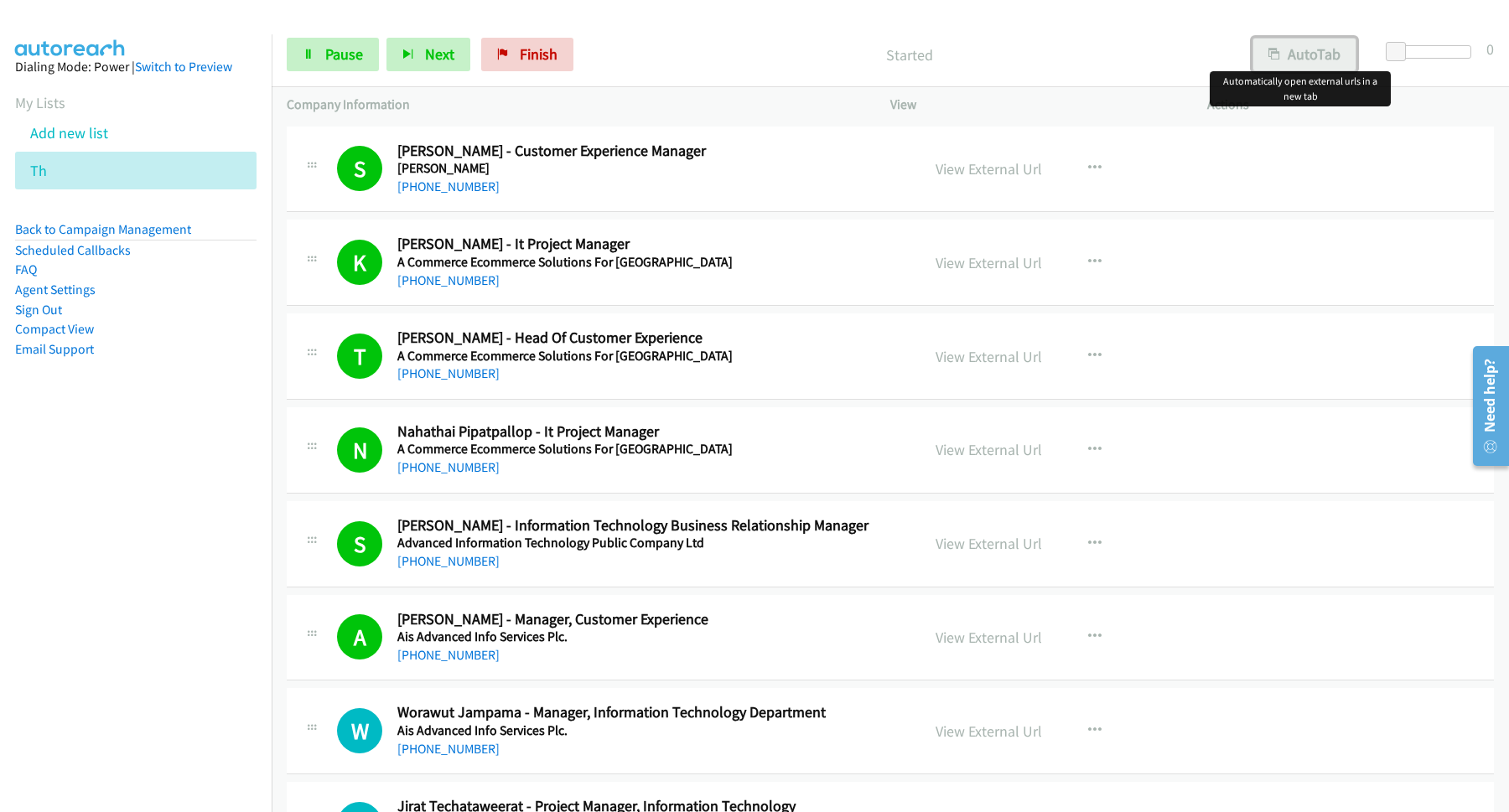
click at [1288, 53] on button "AutoTab" at bounding box center [1304, 54] width 104 height 34
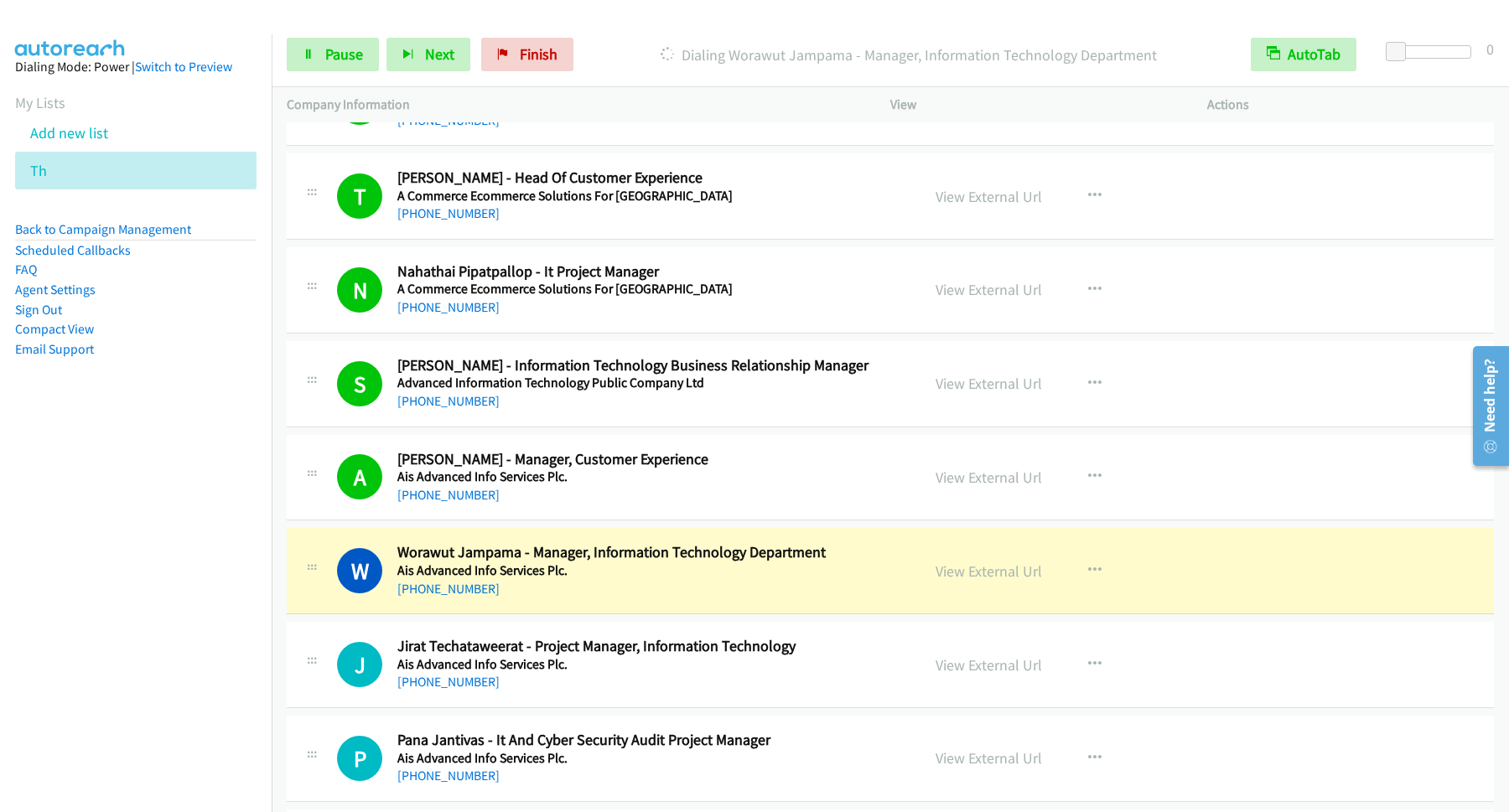
scroll to position [226, 0]
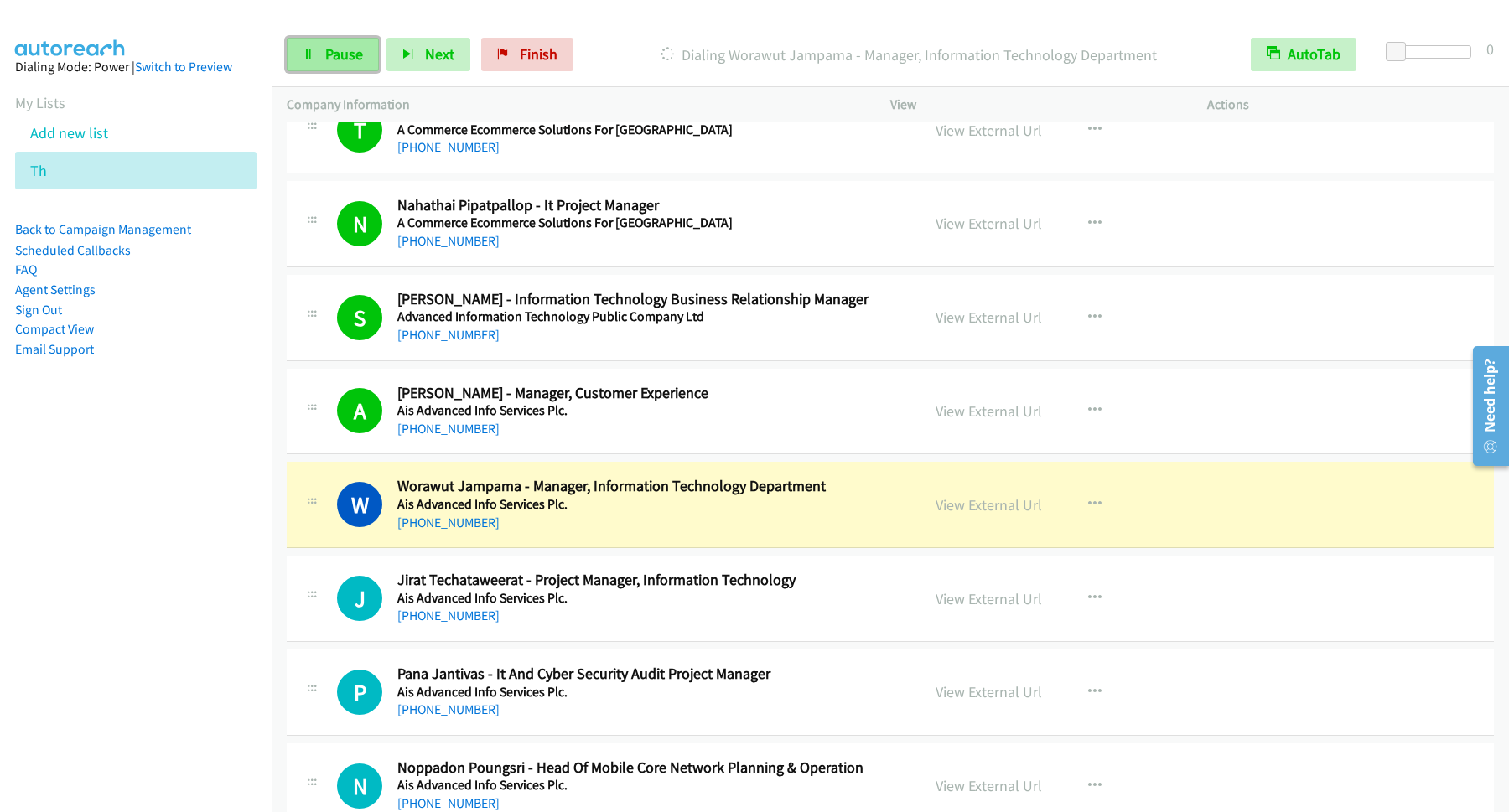
click at [349, 60] on span "Pause" at bounding box center [344, 54] width 37 height 20
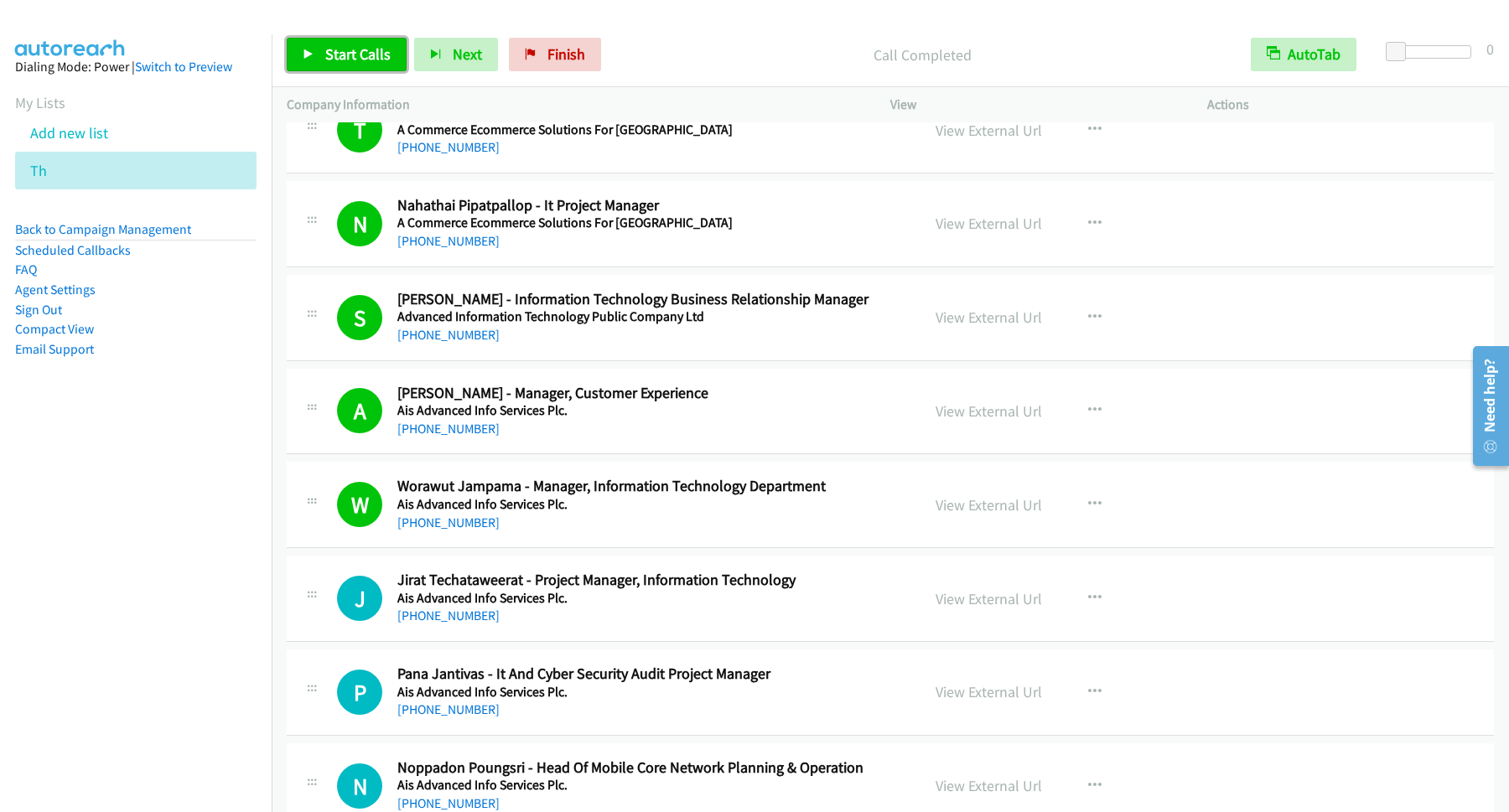
click at [338, 69] on link "Start Calls" at bounding box center [347, 54] width 120 height 34
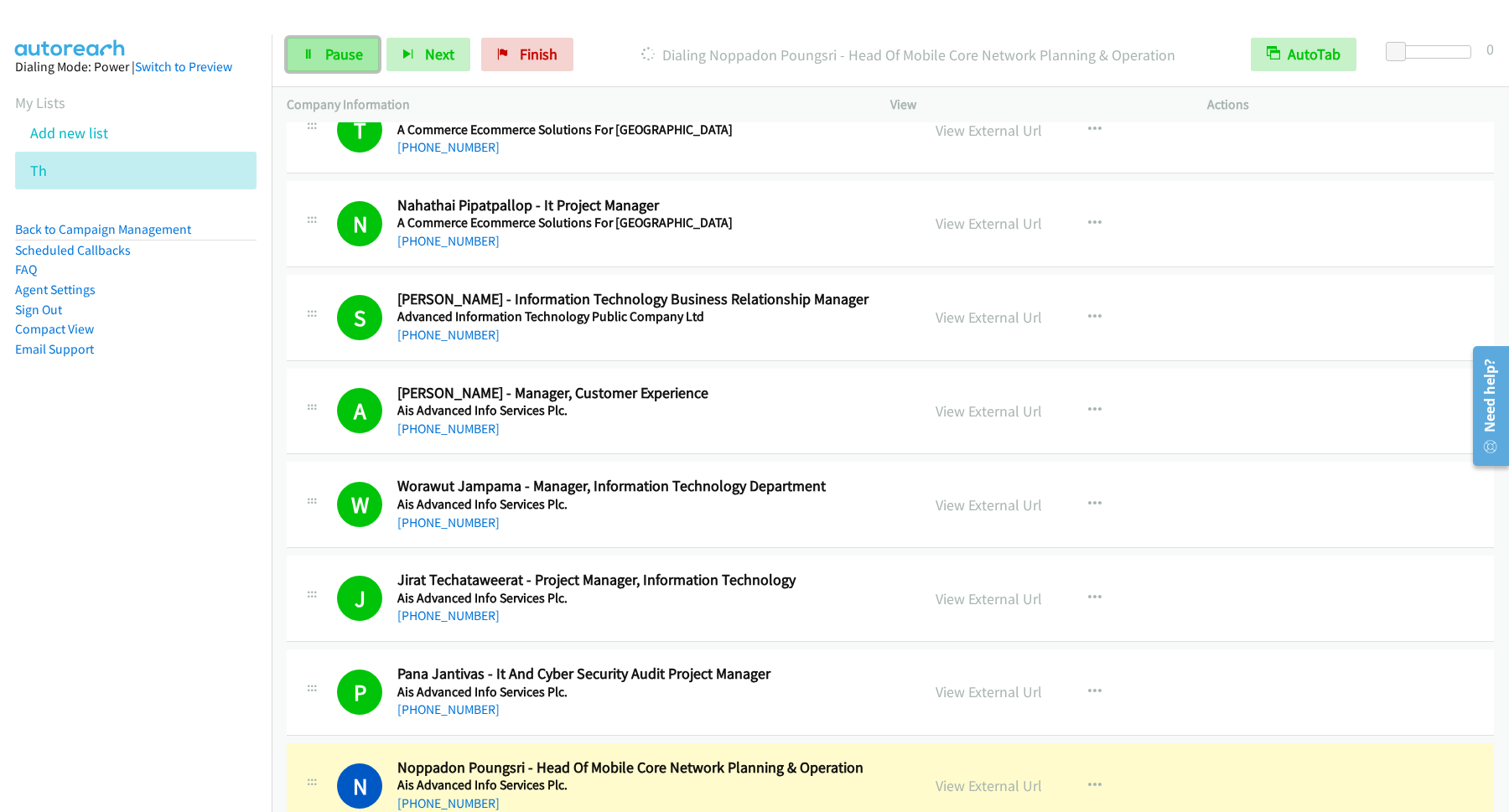
click at [348, 66] on link "Pause" at bounding box center [333, 54] width 93 height 34
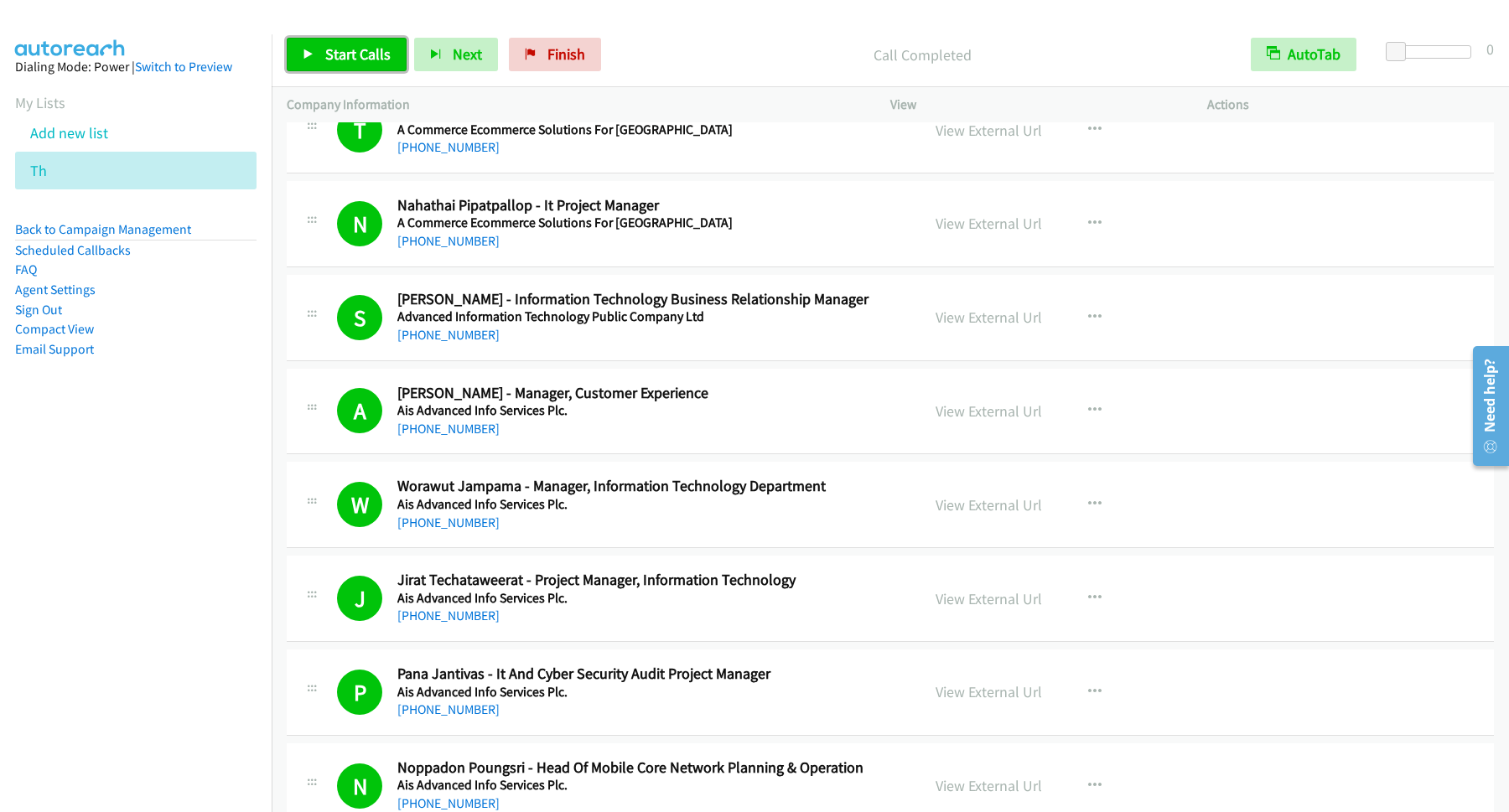
click at [360, 49] on span "Start Calls" at bounding box center [357, 54] width 65 height 20
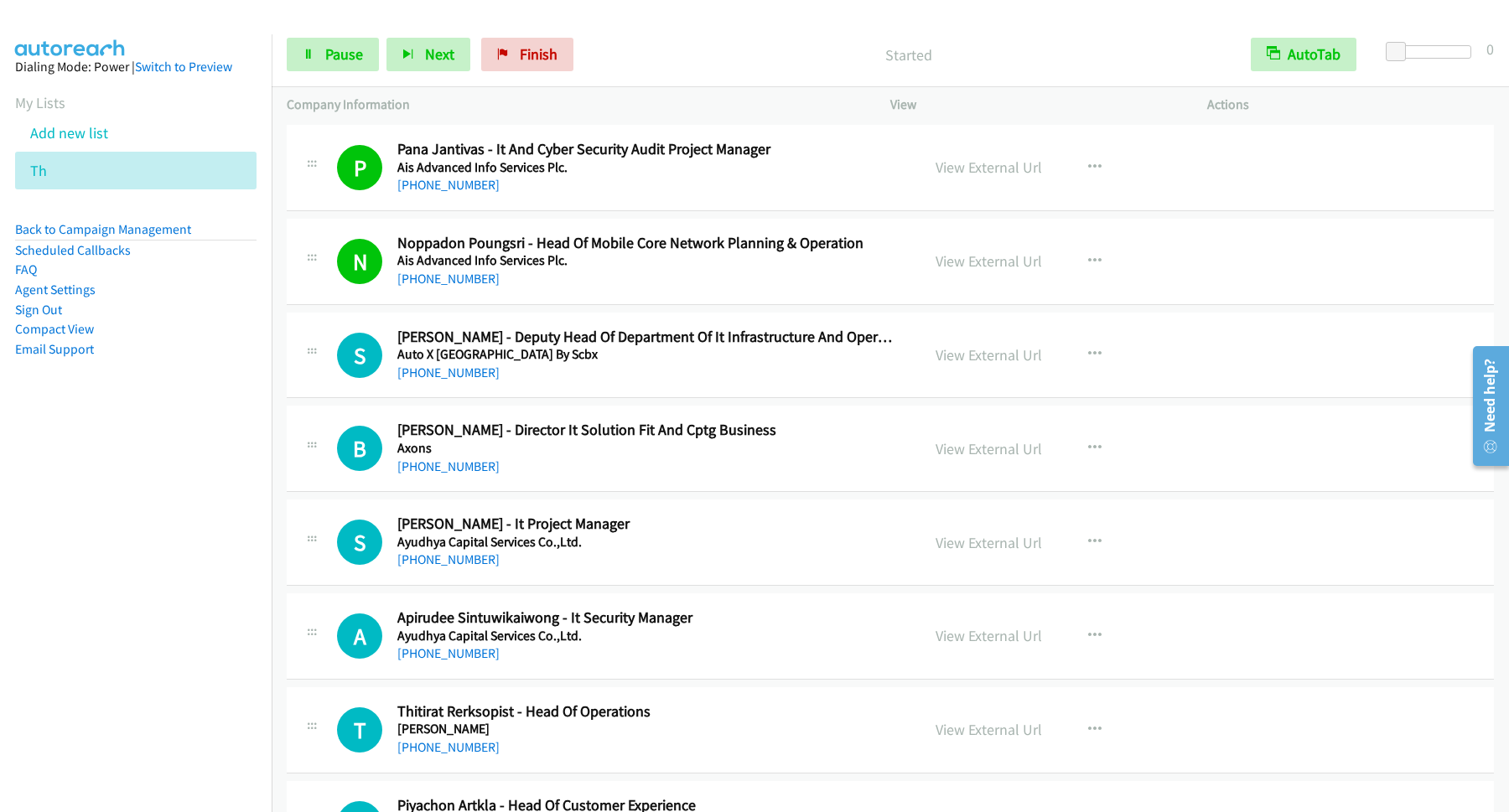
scroll to position [678, 0]
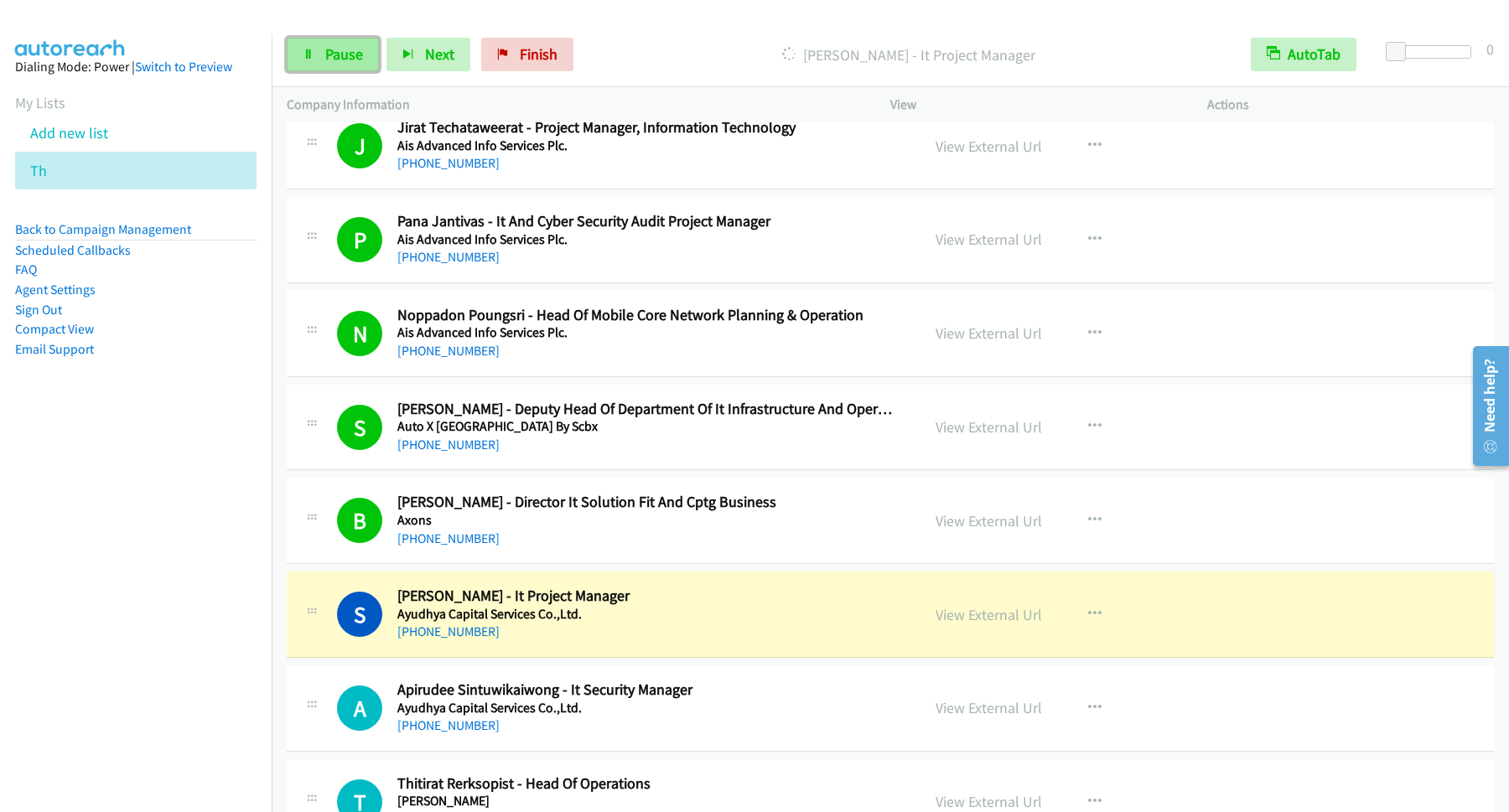
click at [328, 58] on span "Pause" at bounding box center [344, 54] width 37 height 20
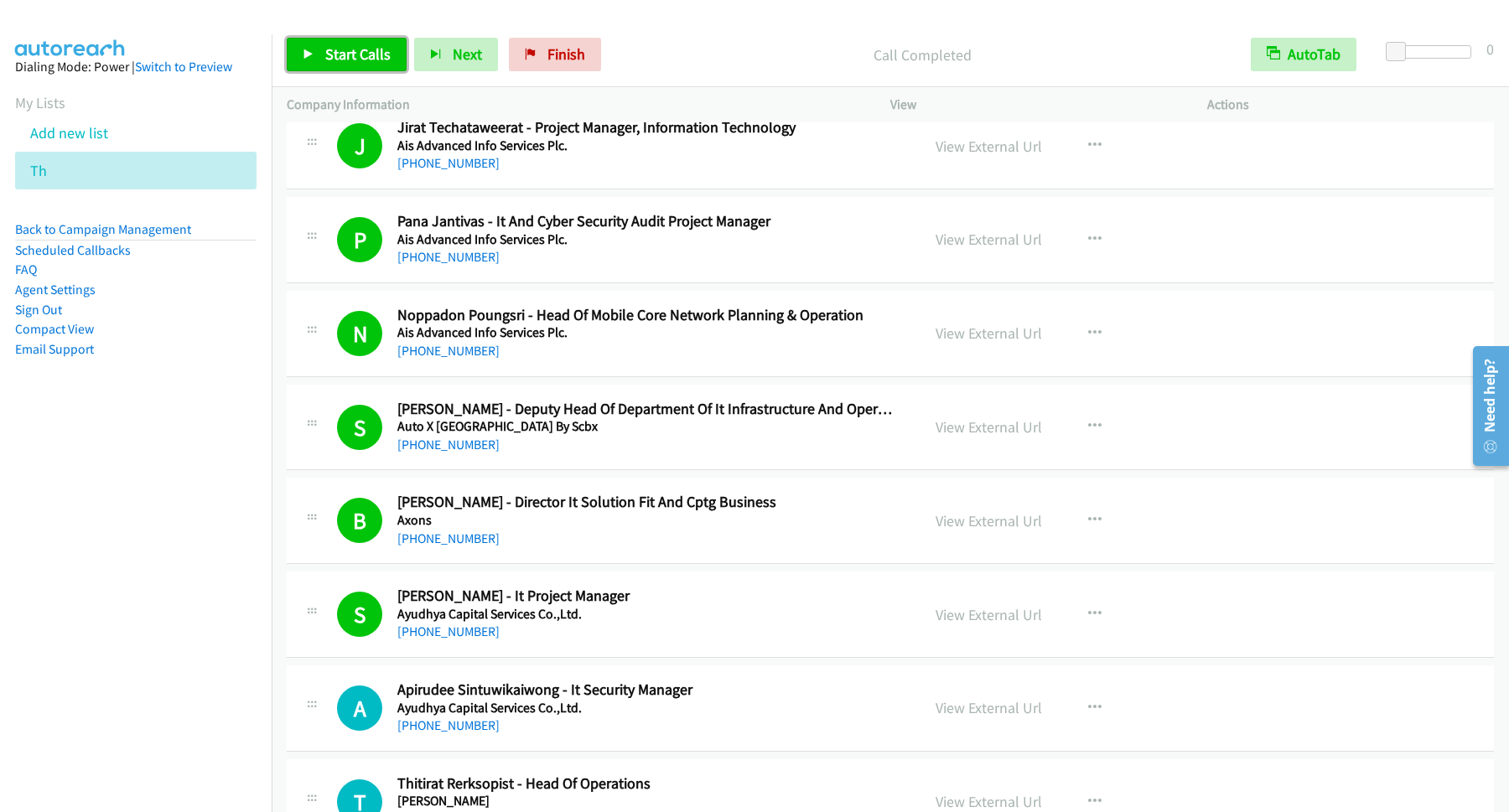
click at [370, 58] on span "Start Calls" at bounding box center [357, 54] width 65 height 20
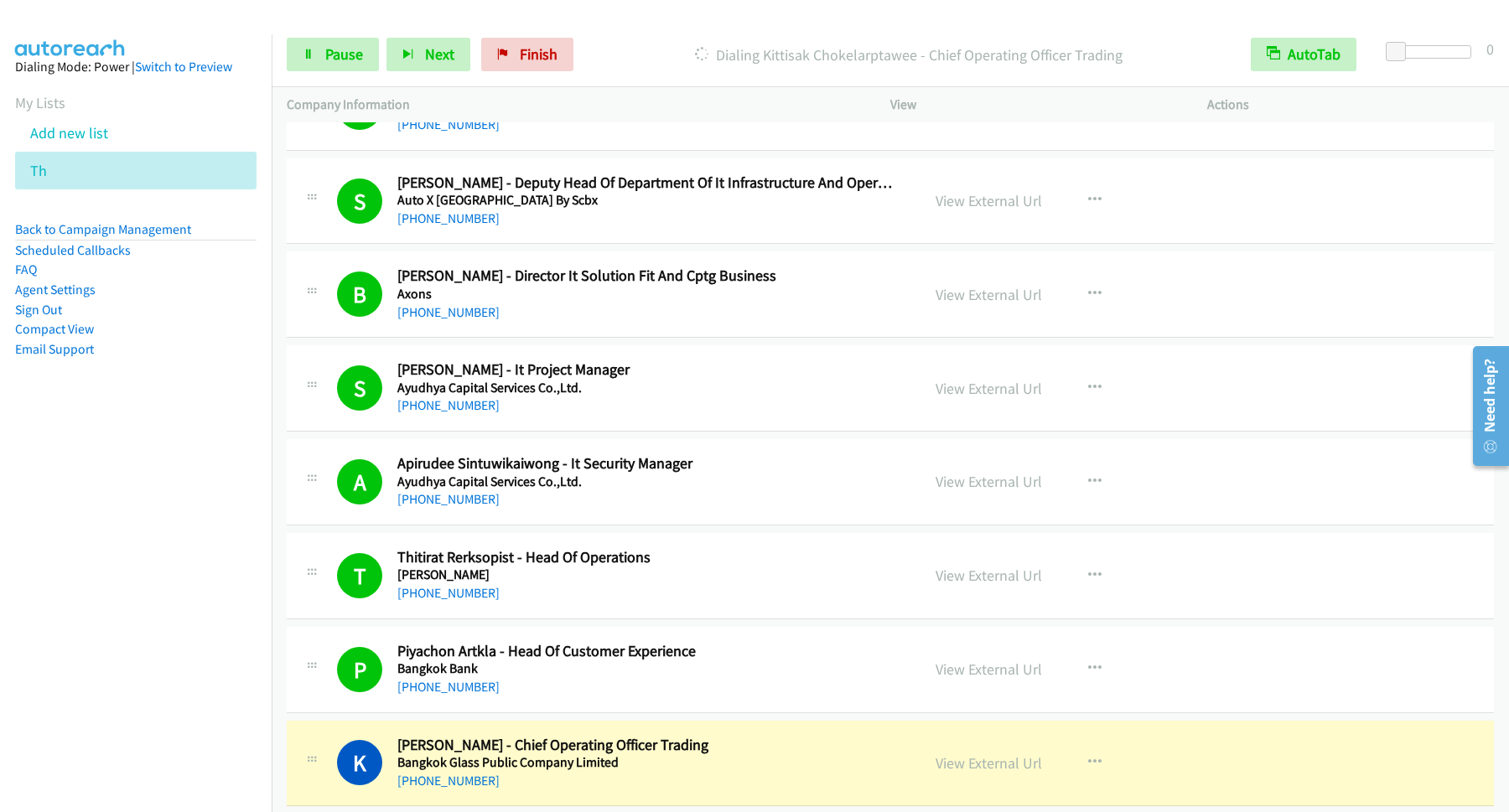
scroll to position [1132, 0]
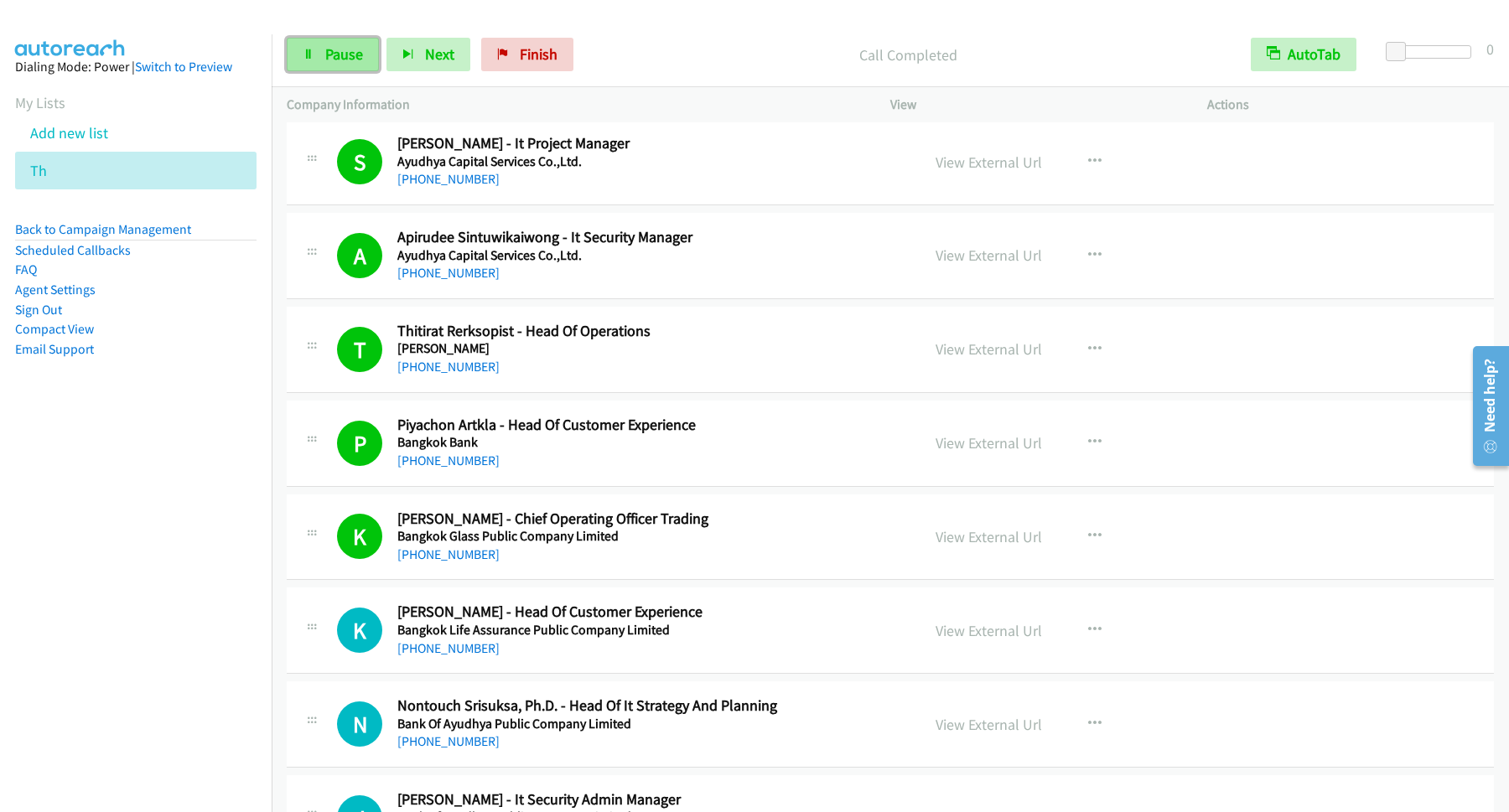
click at [350, 62] on span "Pause" at bounding box center [344, 54] width 37 height 20
click at [367, 54] on span "Start Calls" at bounding box center [357, 54] width 65 height 20
click at [326, 53] on span "Pause" at bounding box center [344, 54] width 37 height 20
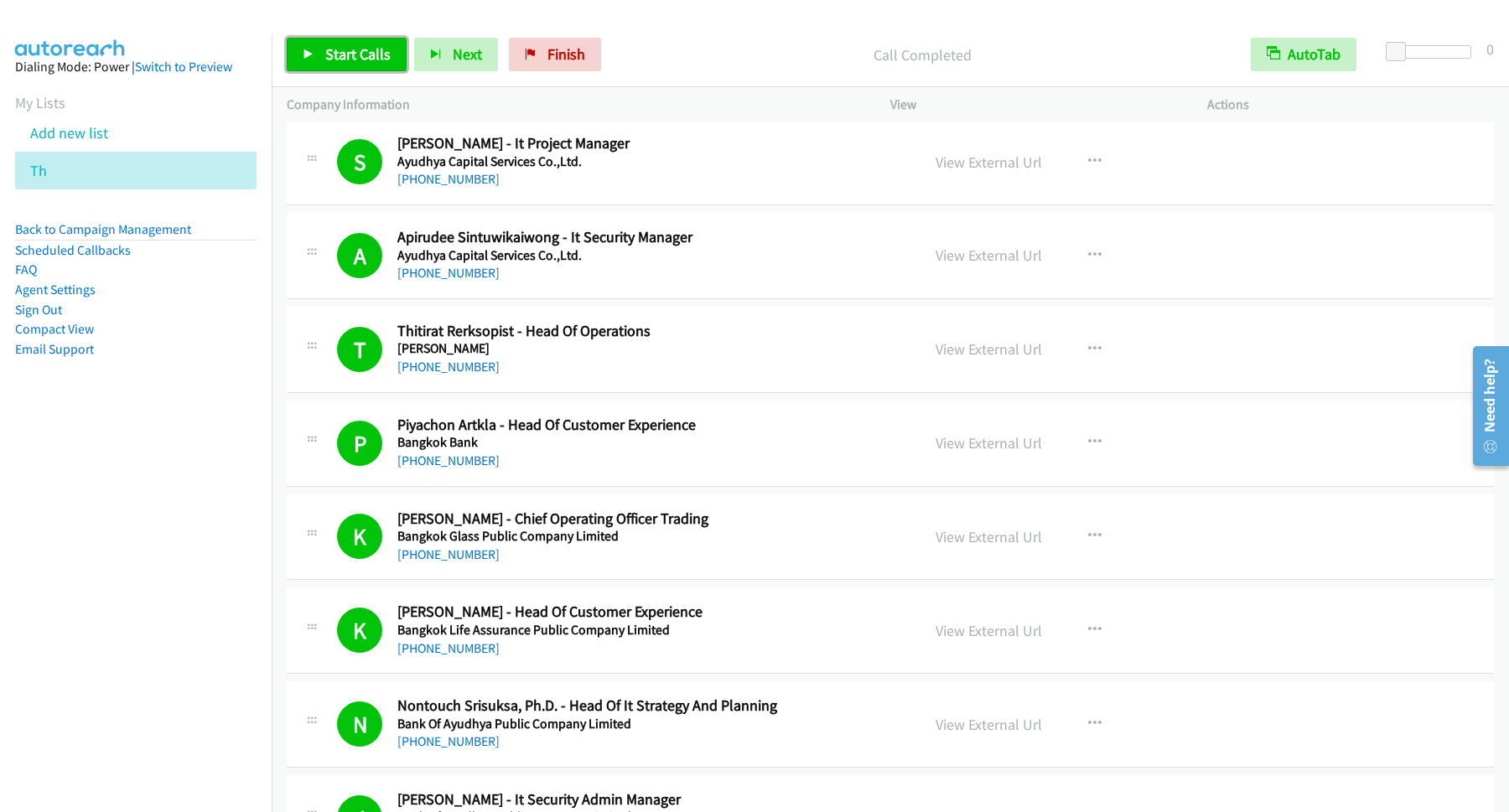
click at [364, 58] on span "Start Calls" at bounding box center [357, 54] width 65 height 20
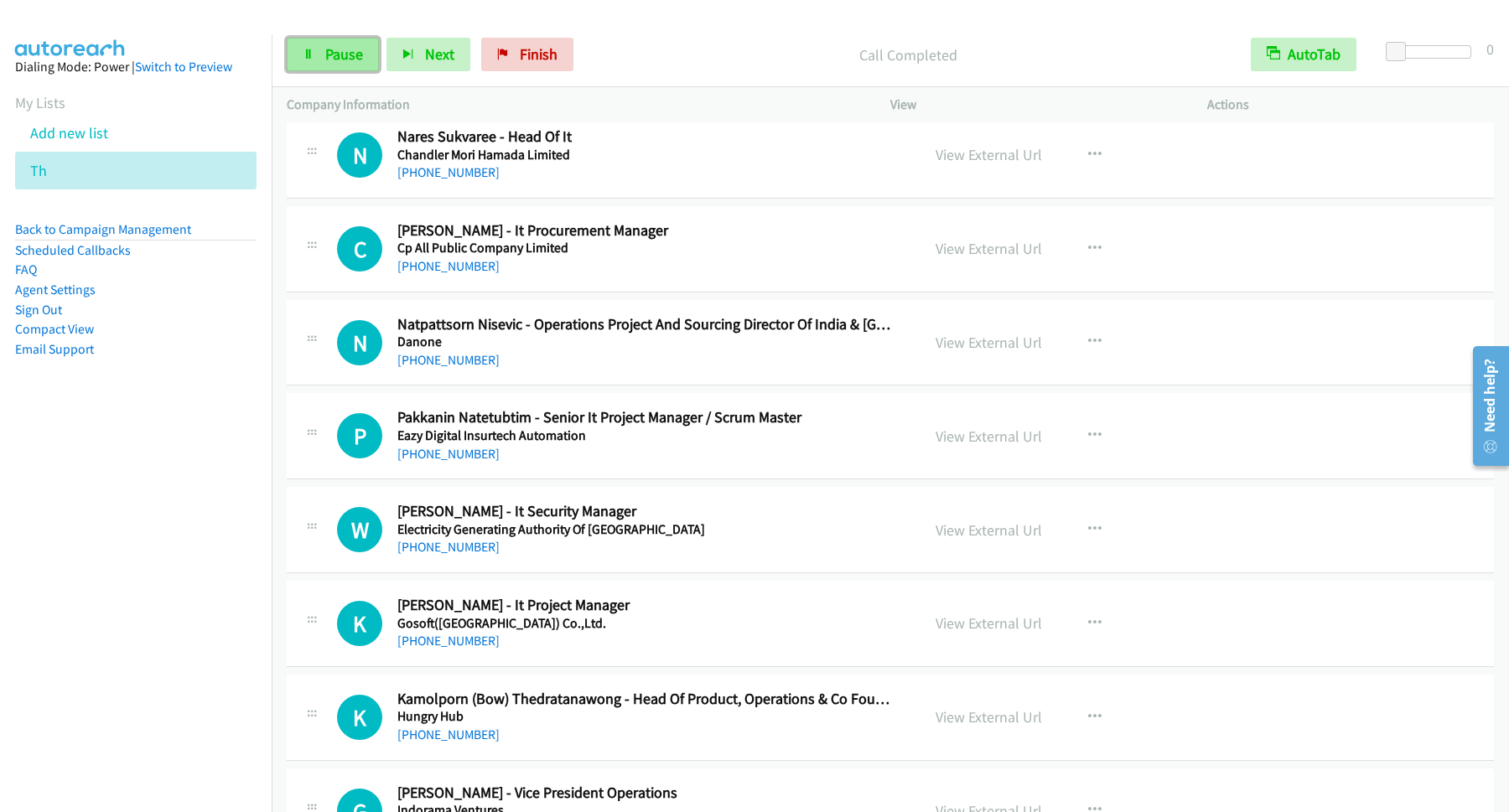
click at [359, 60] on span "Pause" at bounding box center [344, 54] width 37 height 20
drag, startPoint x: 89, startPoint y: 225, endPoint x: 97, endPoint y: 242, distance: 18.8
click at [91, 226] on link "Back to Campaign Management" at bounding box center [103, 230] width 176 height 16
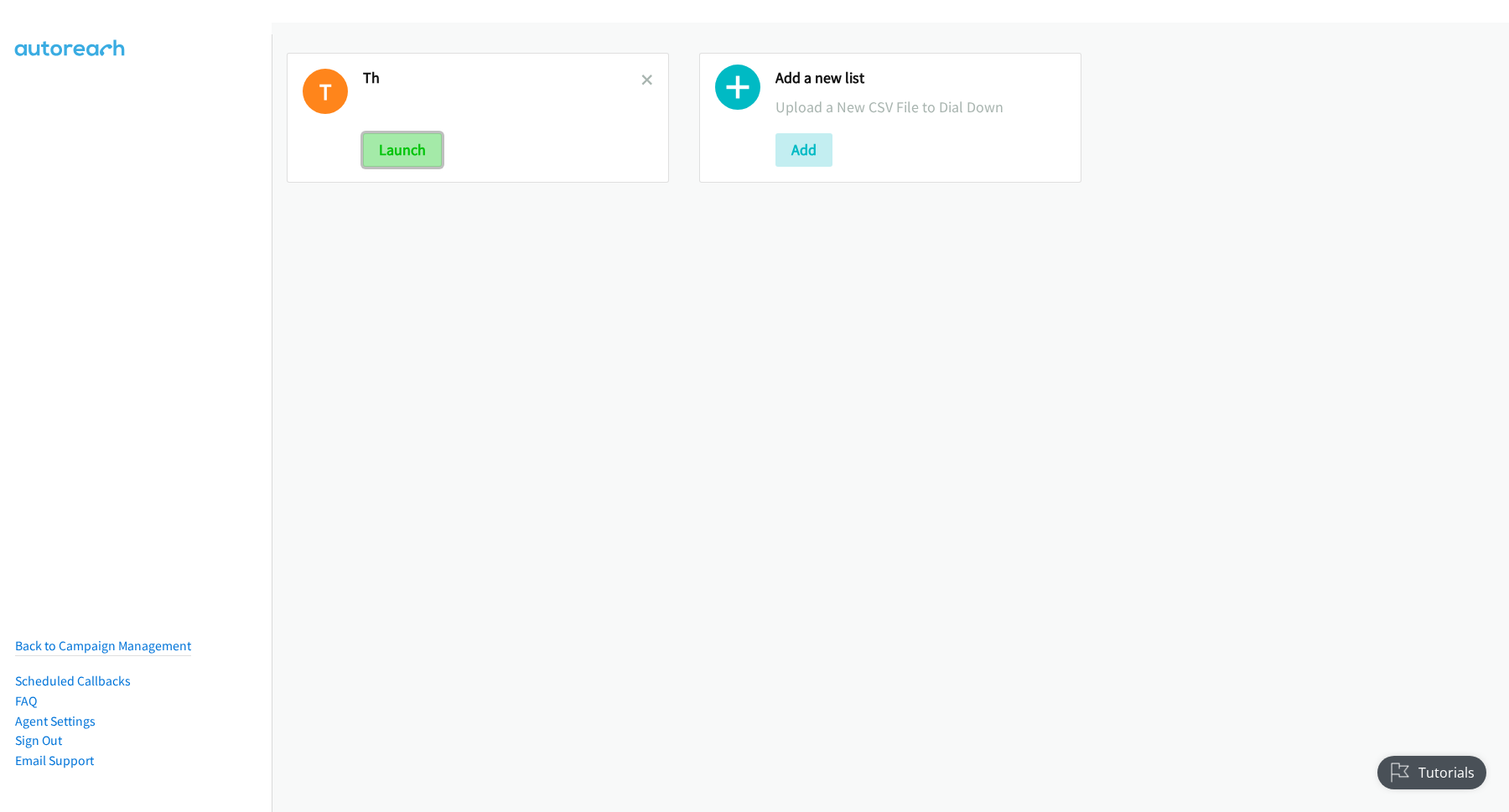
click at [406, 160] on button "Launch" at bounding box center [403, 150] width 78 height 34
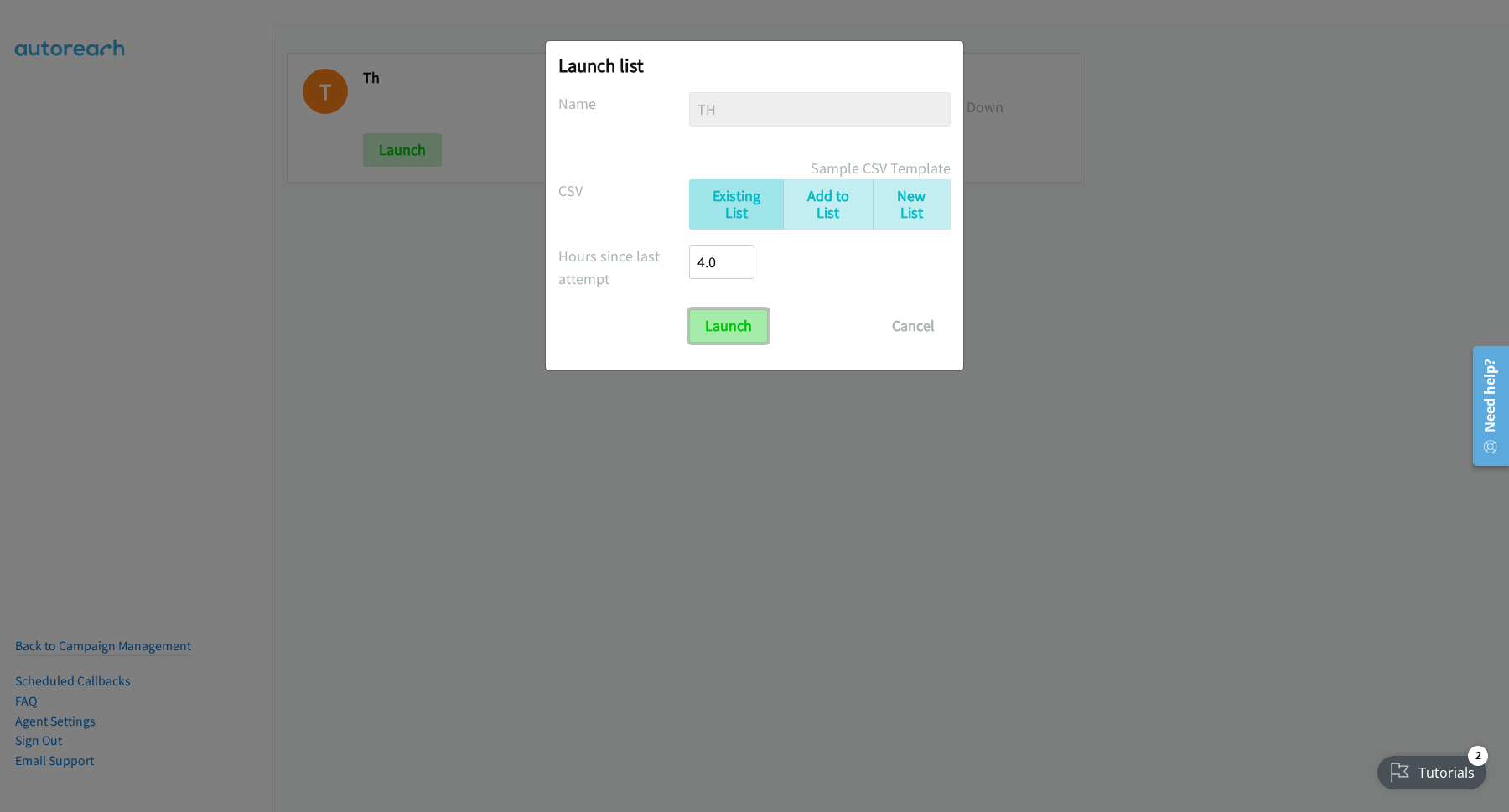
click at [749, 336] on input "Launch" at bounding box center [729, 326] width 78 height 34
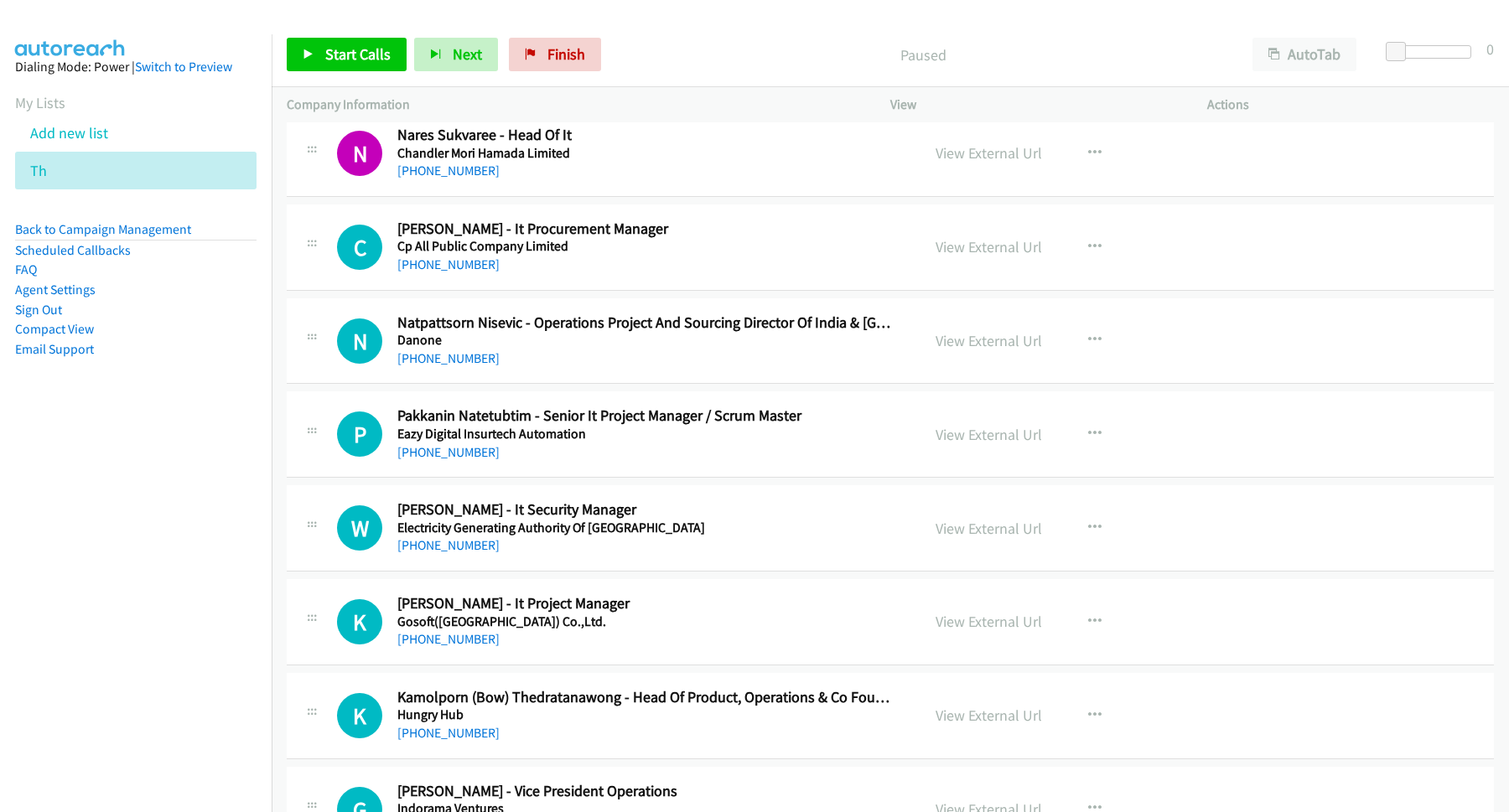
scroll to position [2263, 0]
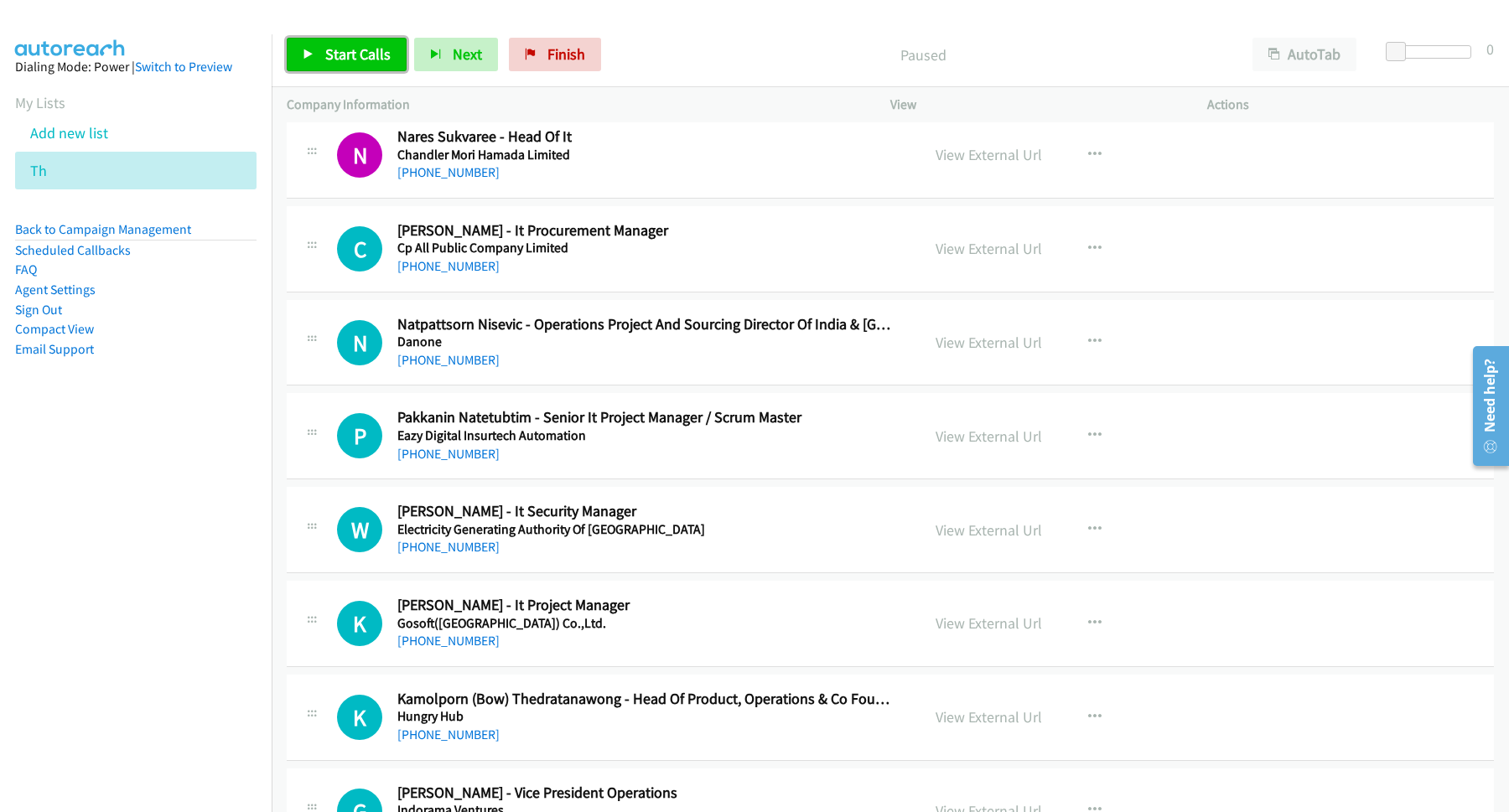
click at [393, 69] on link "Start Calls" at bounding box center [347, 54] width 120 height 34
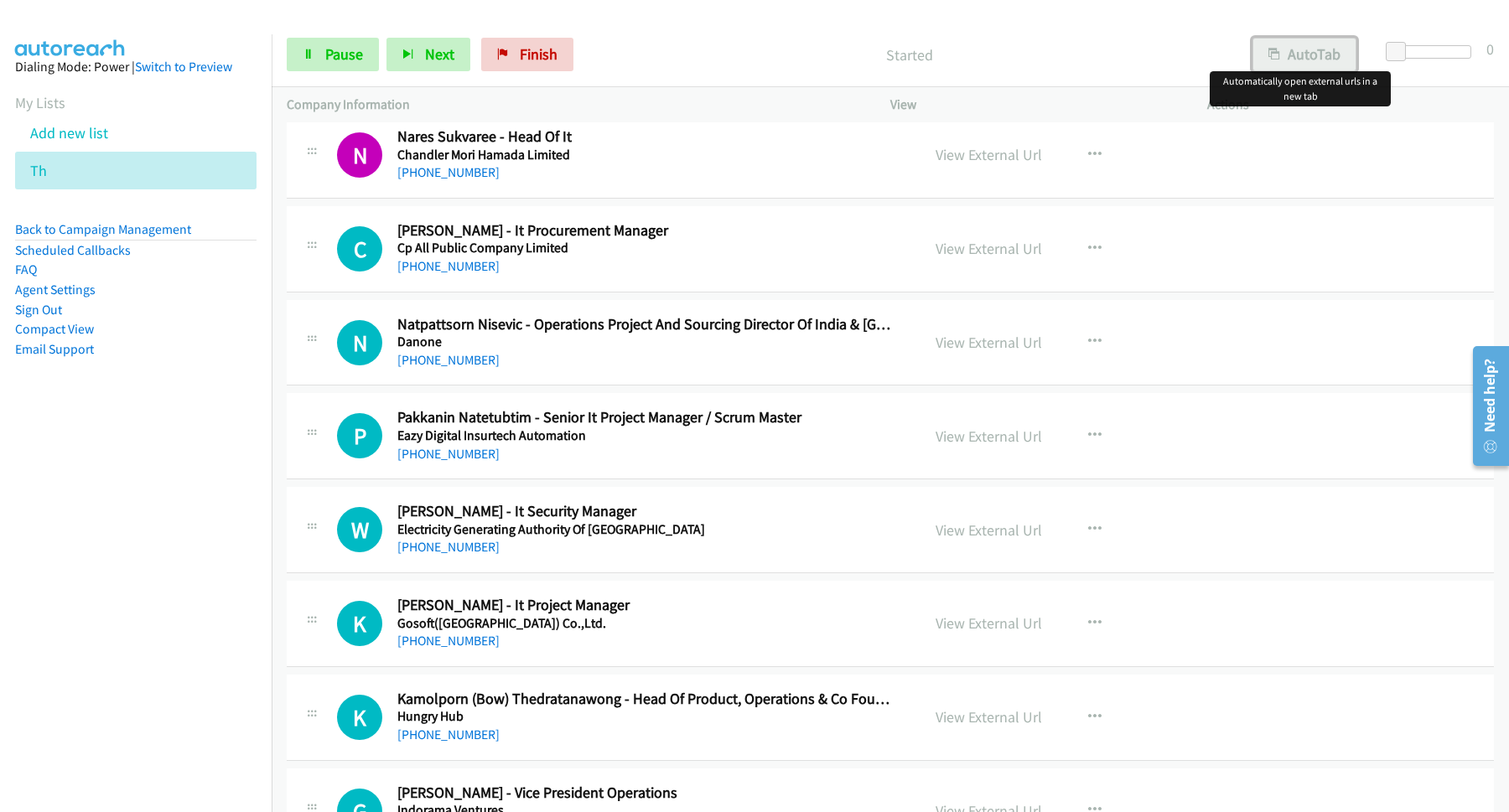
click at [1313, 50] on button "AutoTab" at bounding box center [1304, 54] width 104 height 34
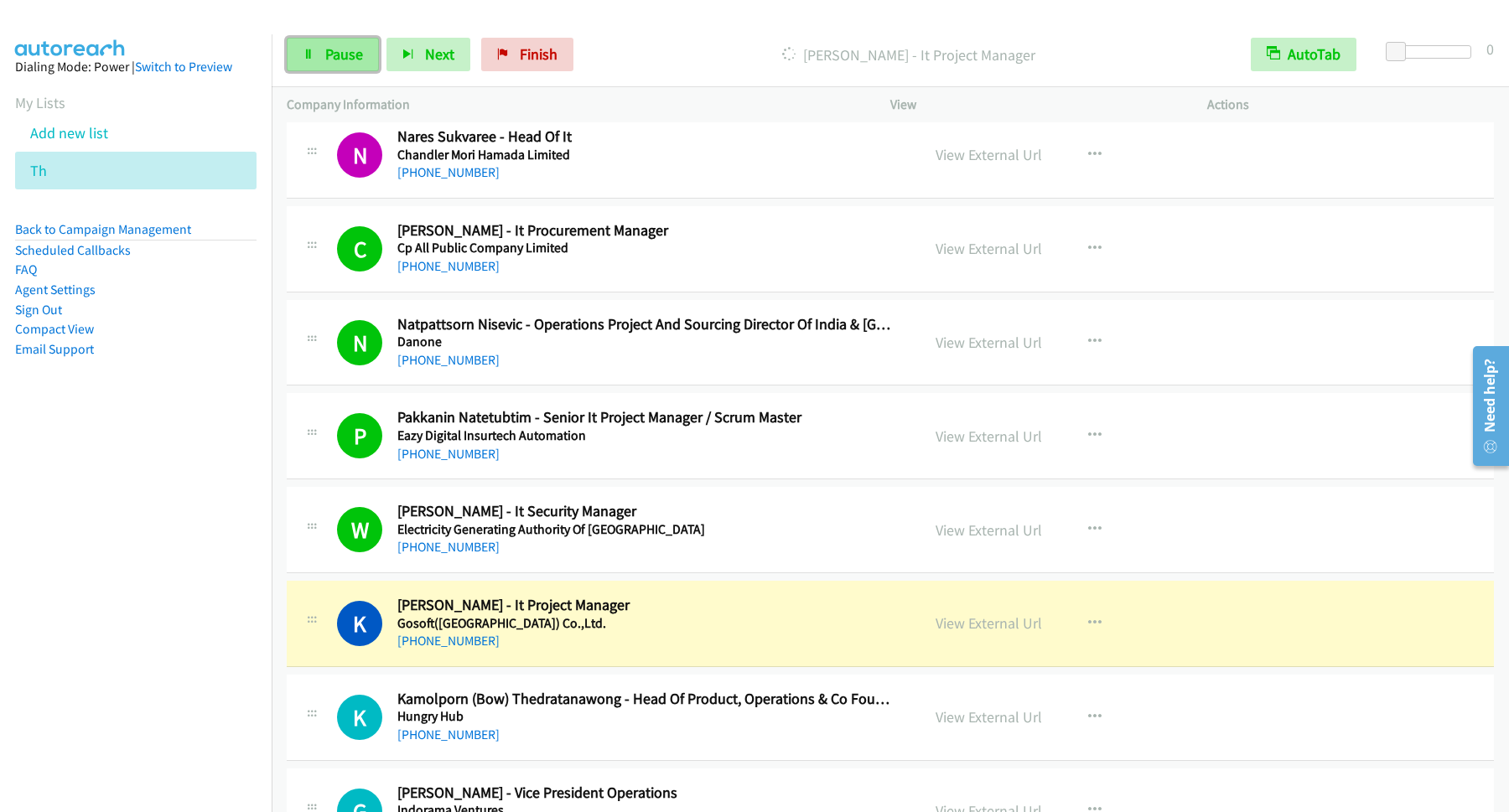
click at [370, 67] on link "Pause" at bounding box center [333, 54] width 93 height 34
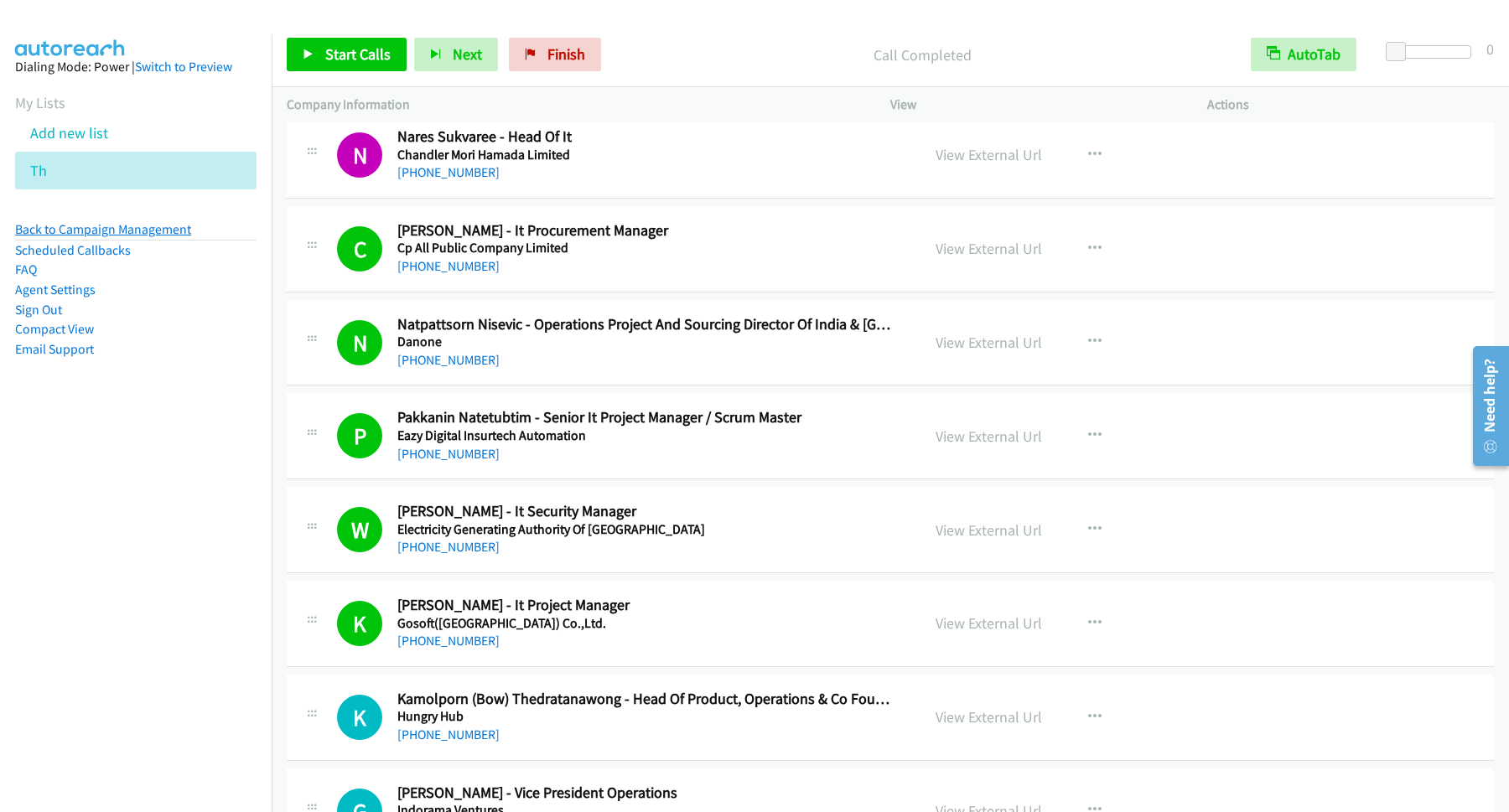
click at [139, 236] on link "Back to Campaign Management" at bounding box center [103, 230] width 176 height 16
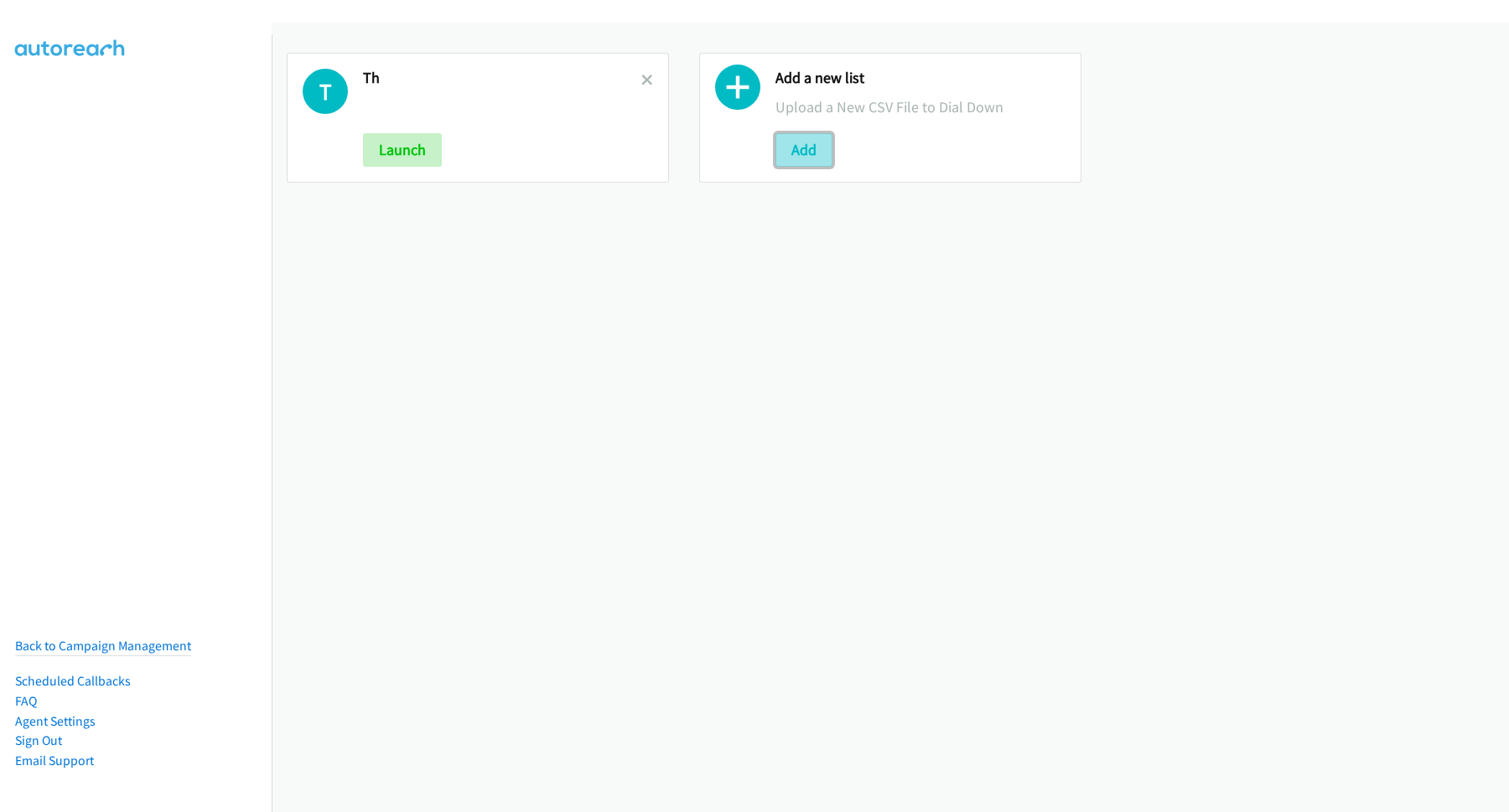
click at [807, 147] on button "Add" at bounding box center [804, 150] width 57 height 34
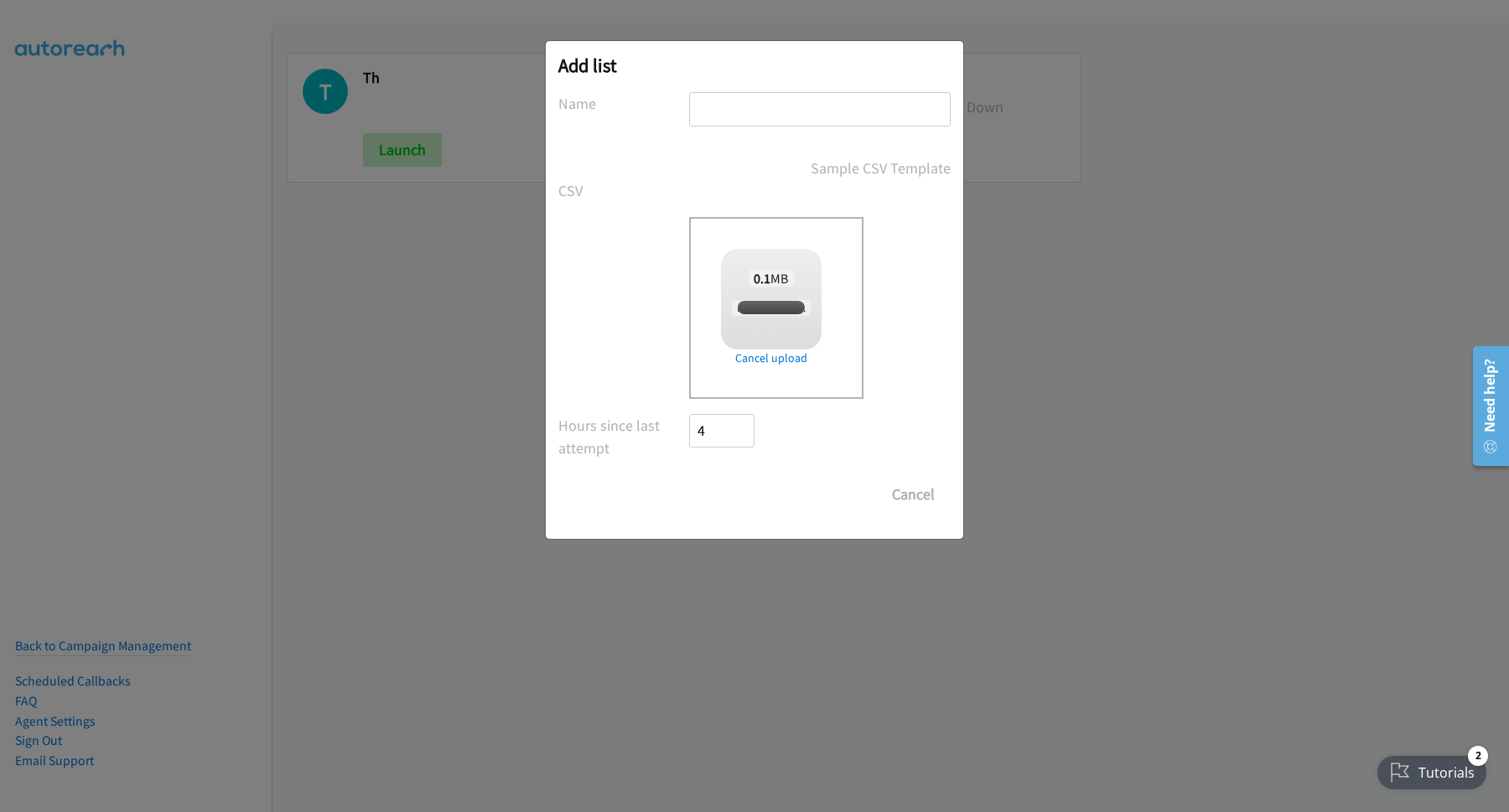
click at [807, 101] on input "text" at bounding box center [820, 110] width 262 height 35
checkbox input "true"
type input "MY"
click at [730, 489] on input "Save List" at bounding box center [733, 495] width 88 height 34
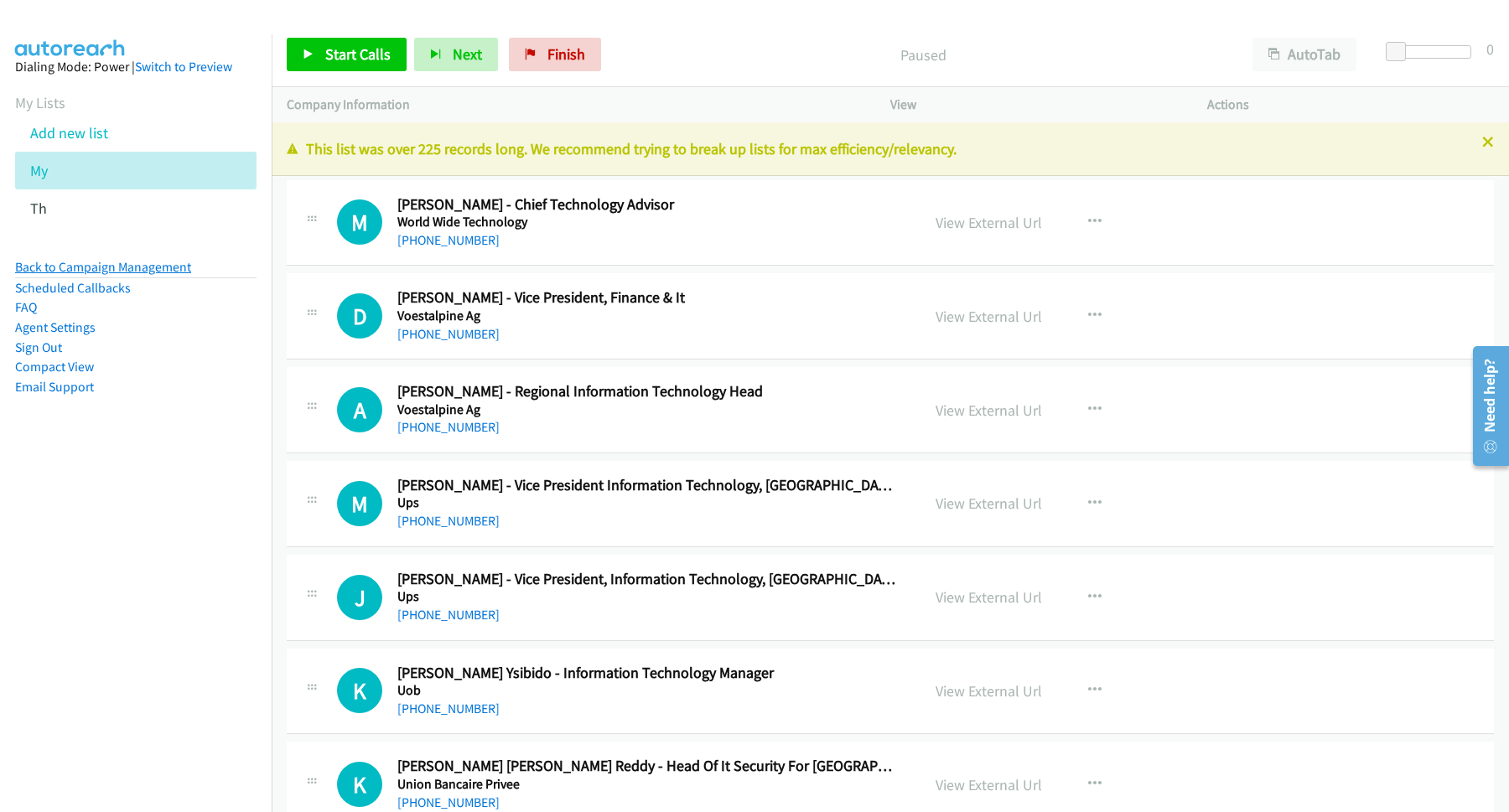
click at [143, 271] on link "Back to Campaign Management" at bounding box center [103, 267] width 176 height 16
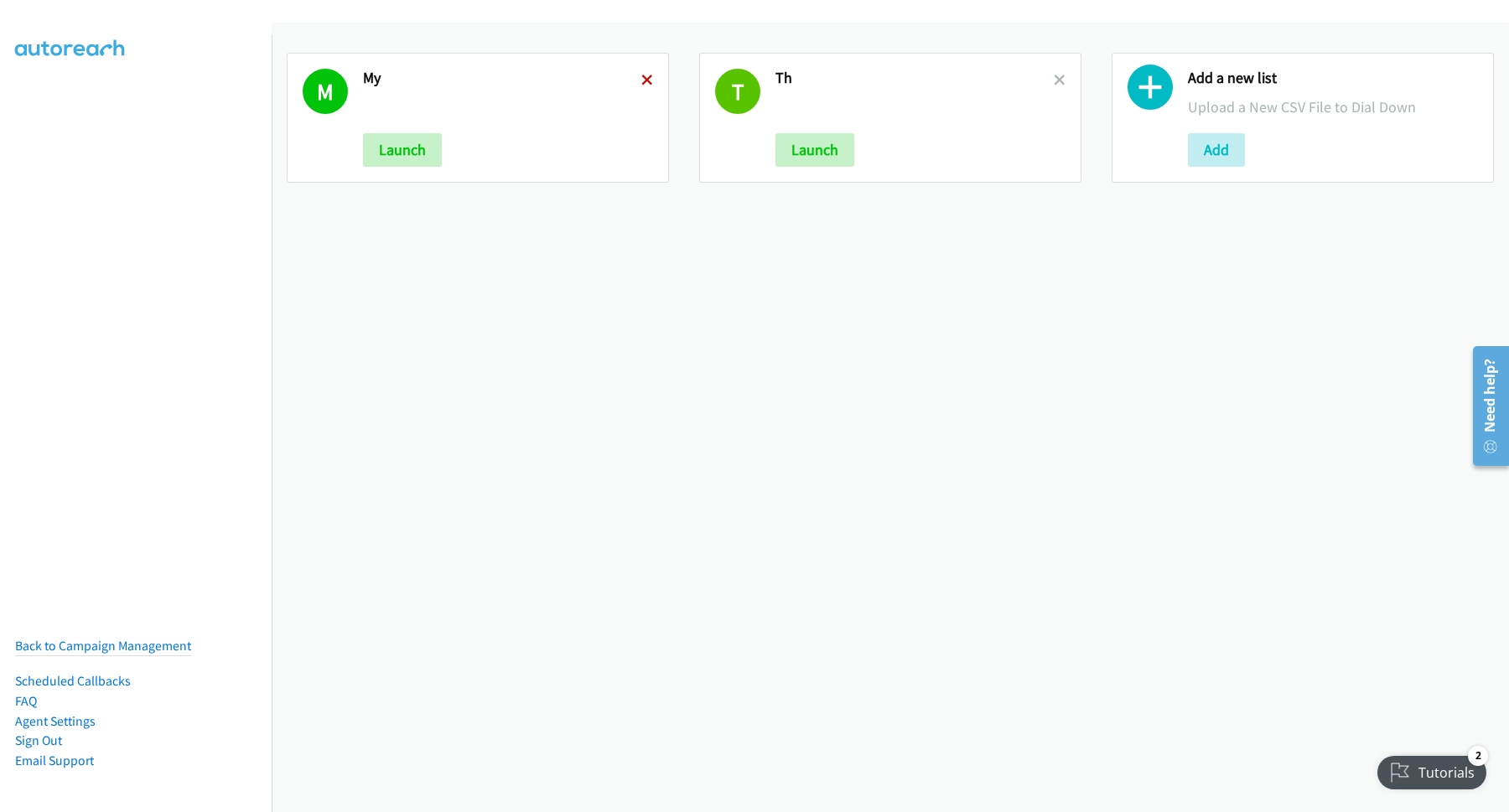
click at [644, 78] on icon at bounding box center [647, 81] width 12 height 12
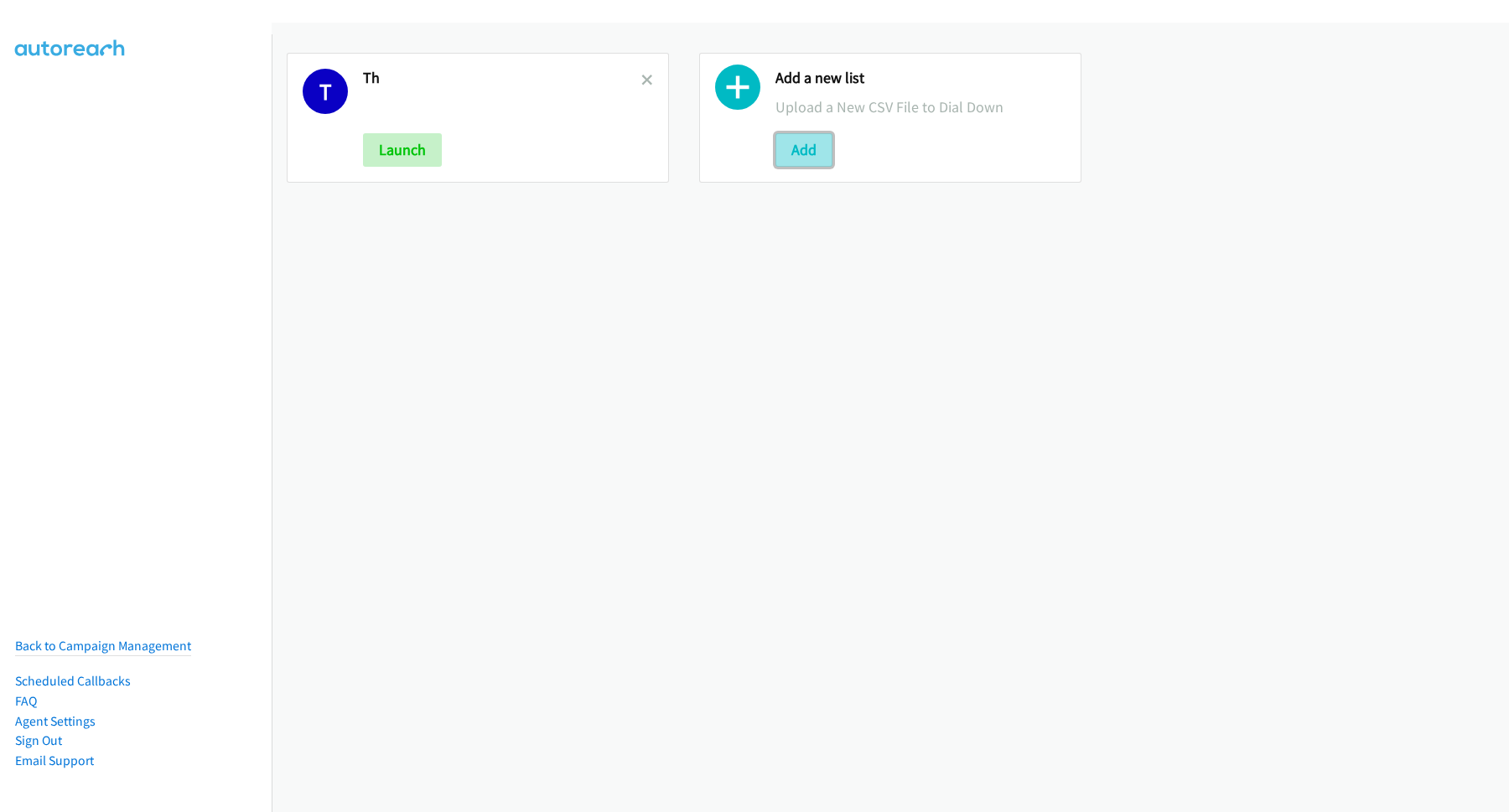
click at [803, 138] on button "Add" at bounding box center [804, 150] width 57 height 34
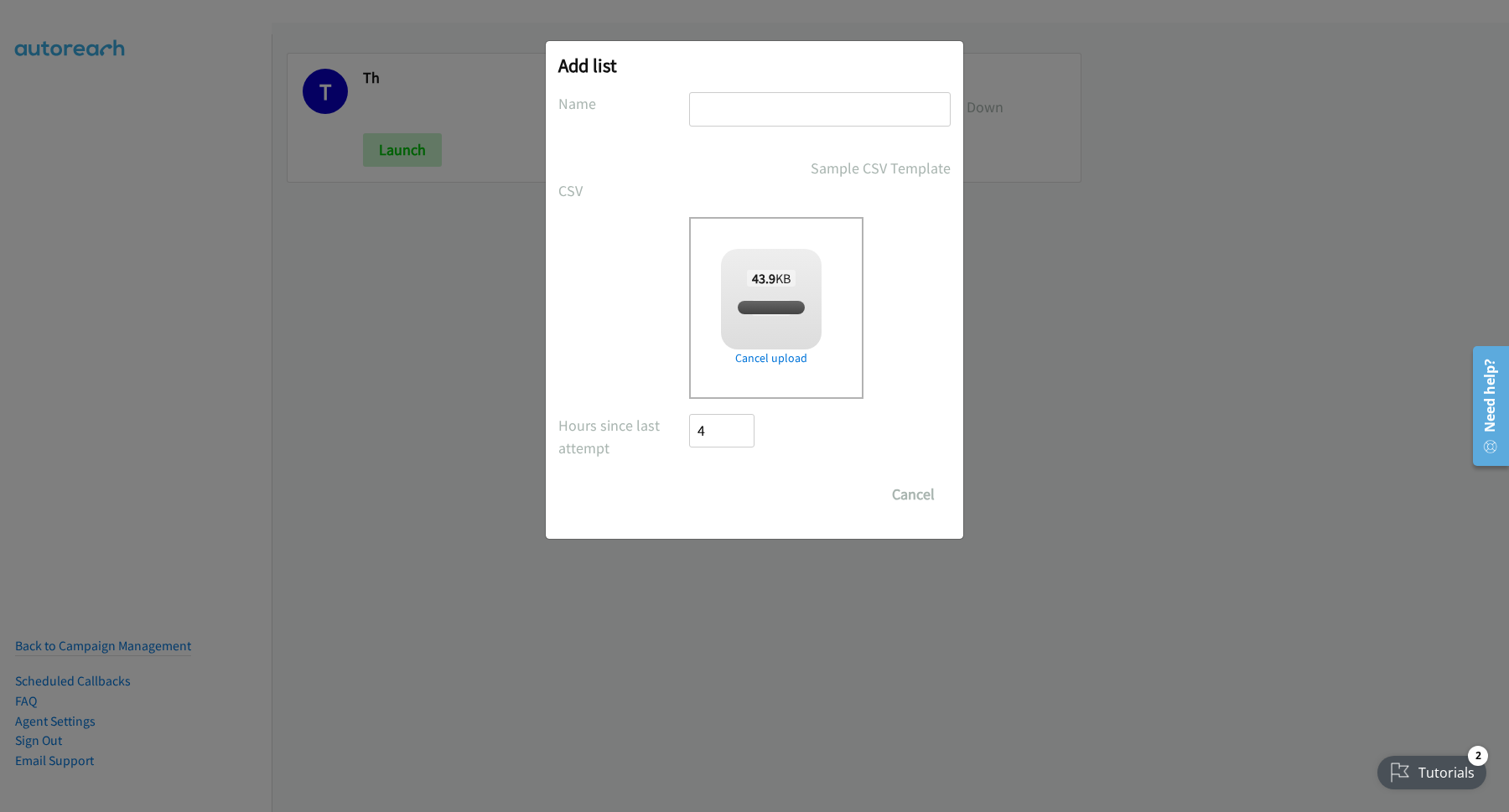
checkbox input "true"
click at [793, 109] on input "text" at bounding box center [820, 110] width 262 height 35
type input "MY"
click at [765, 501] on input "Save List" at bounding box center [733, 495] width 88 height 34
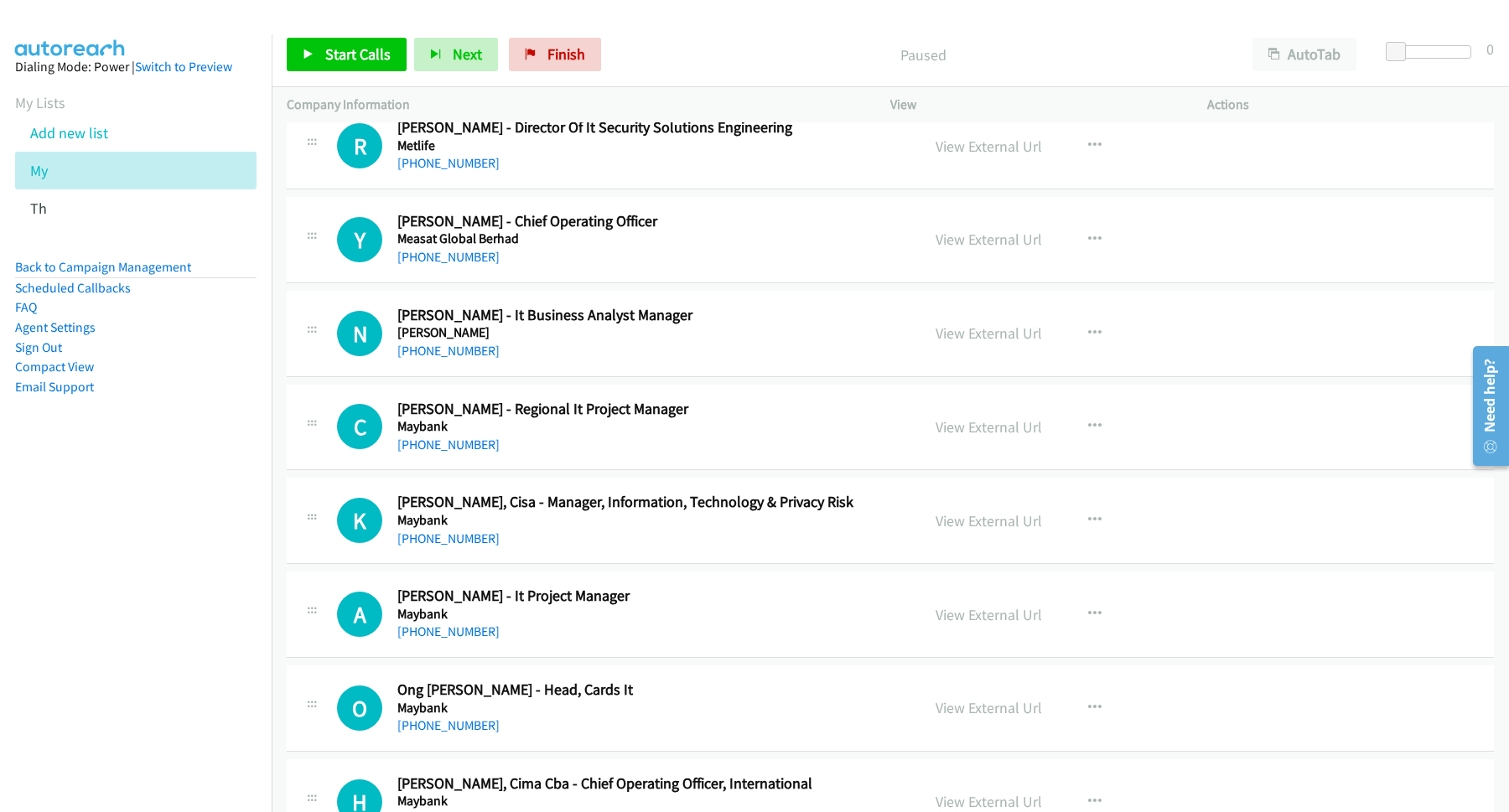
scroll to position [9277, 0]
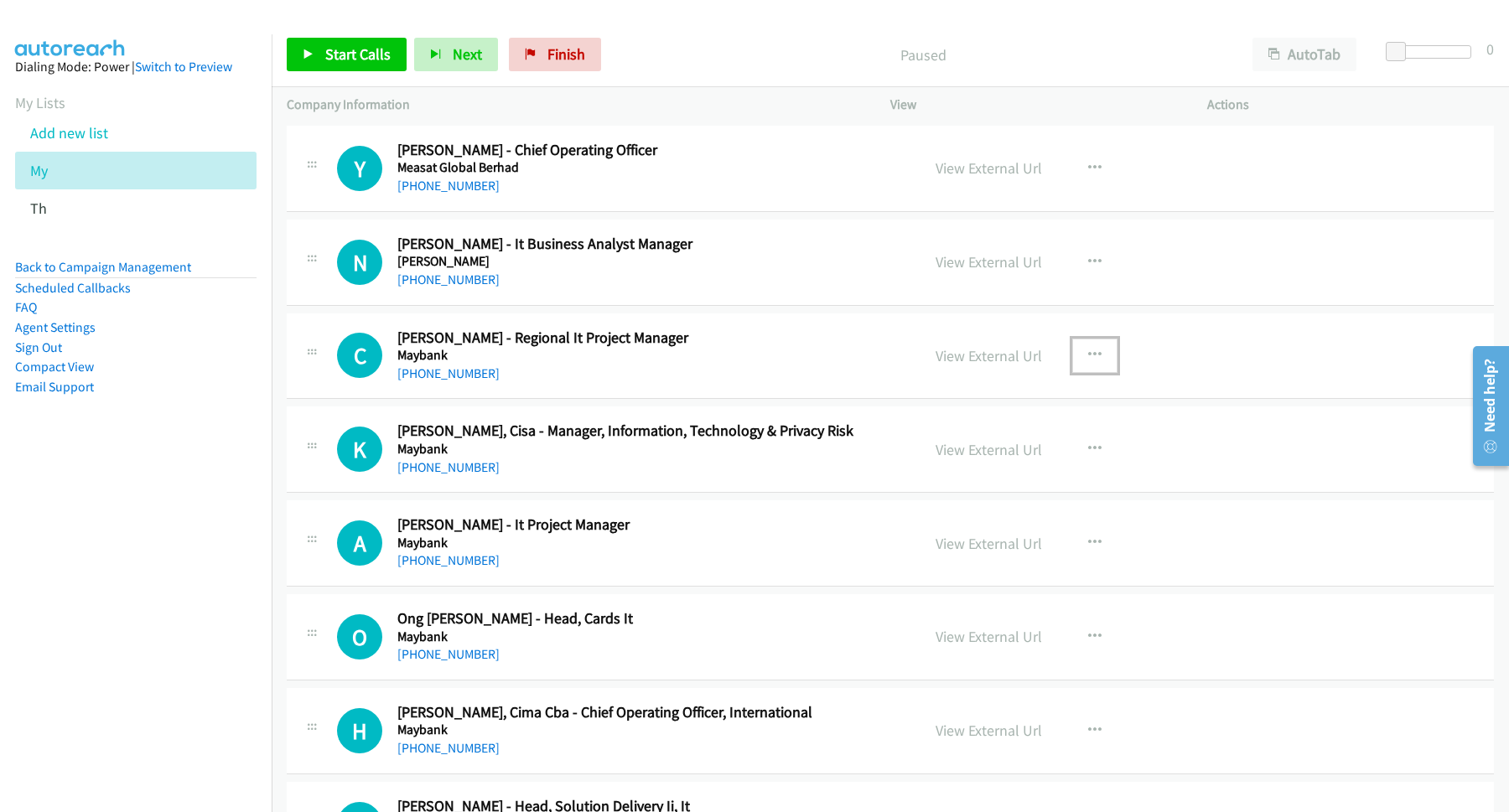
click at [1093, 369] on button "button" at bounding box center [1095, 355] width 45 height 34
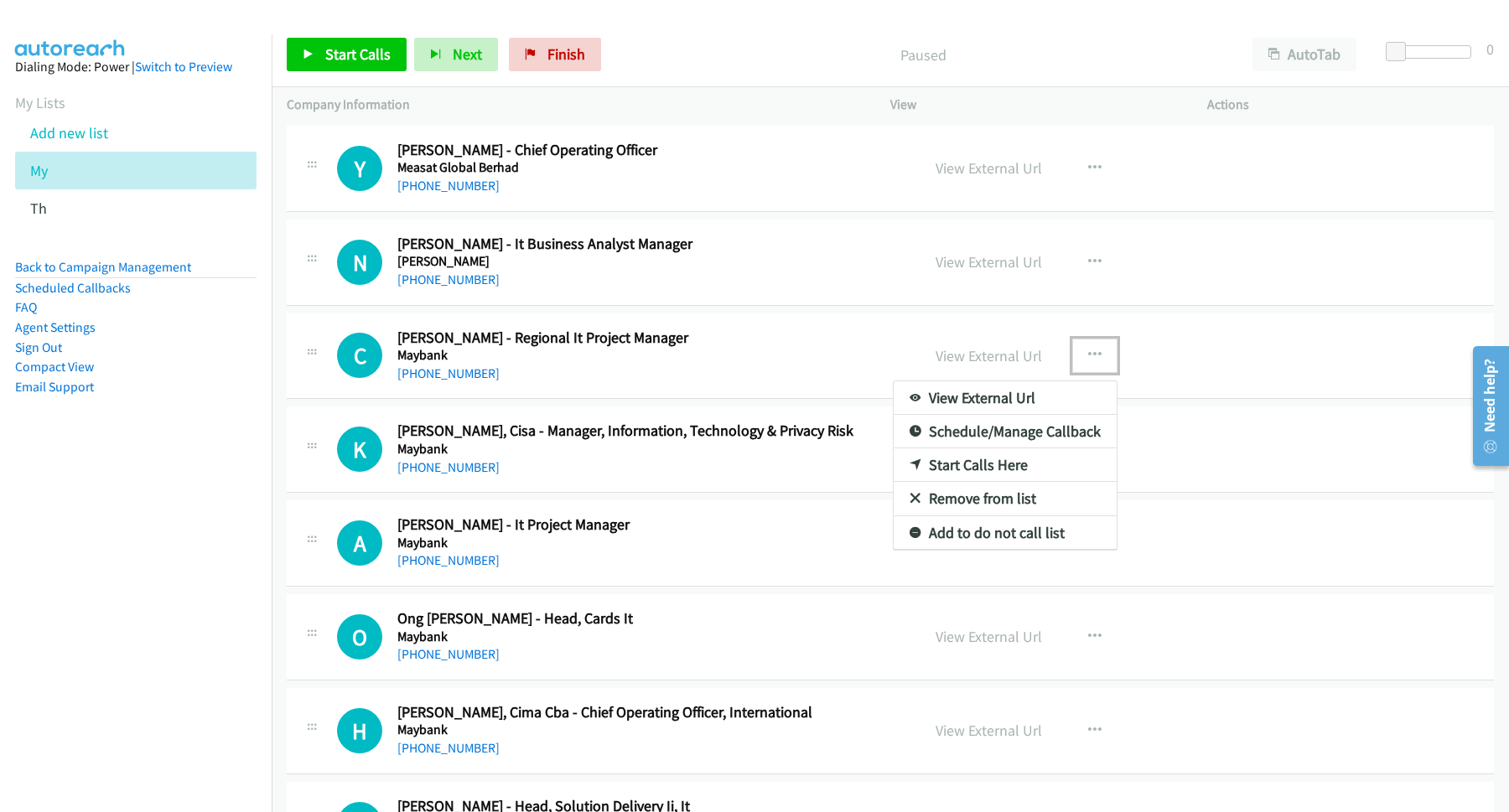
click at [1018, 482] on link "Start Calls Here" at bounding box center [1005, 466] width 223 height 34
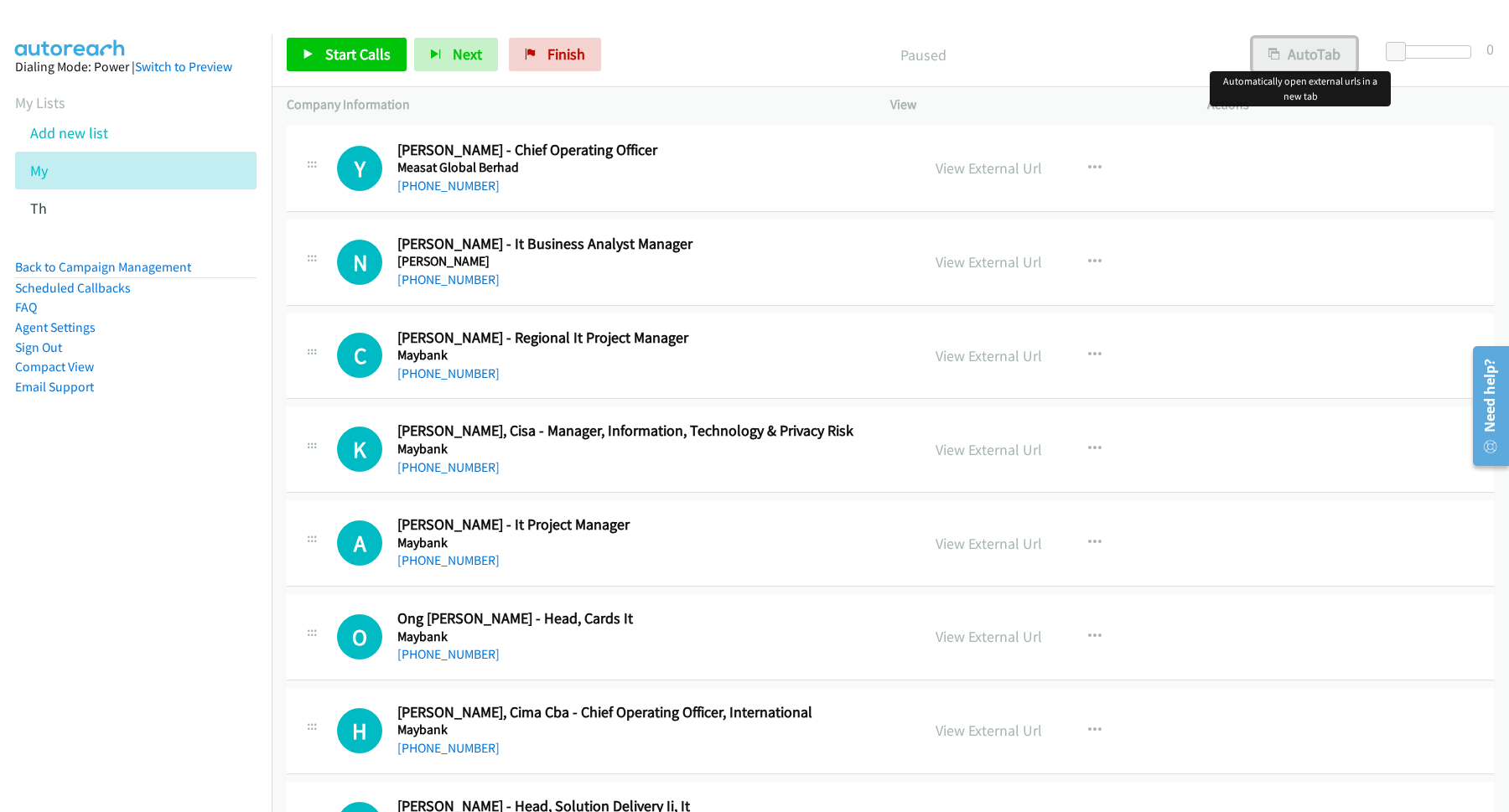
click at [1285, 45] on button "AutoTab" at bounding box center [1304, 54] width 104 height 34
click at [391, 50] on span "Start Calls" at bounding box center [357, 54] width 65 height 20
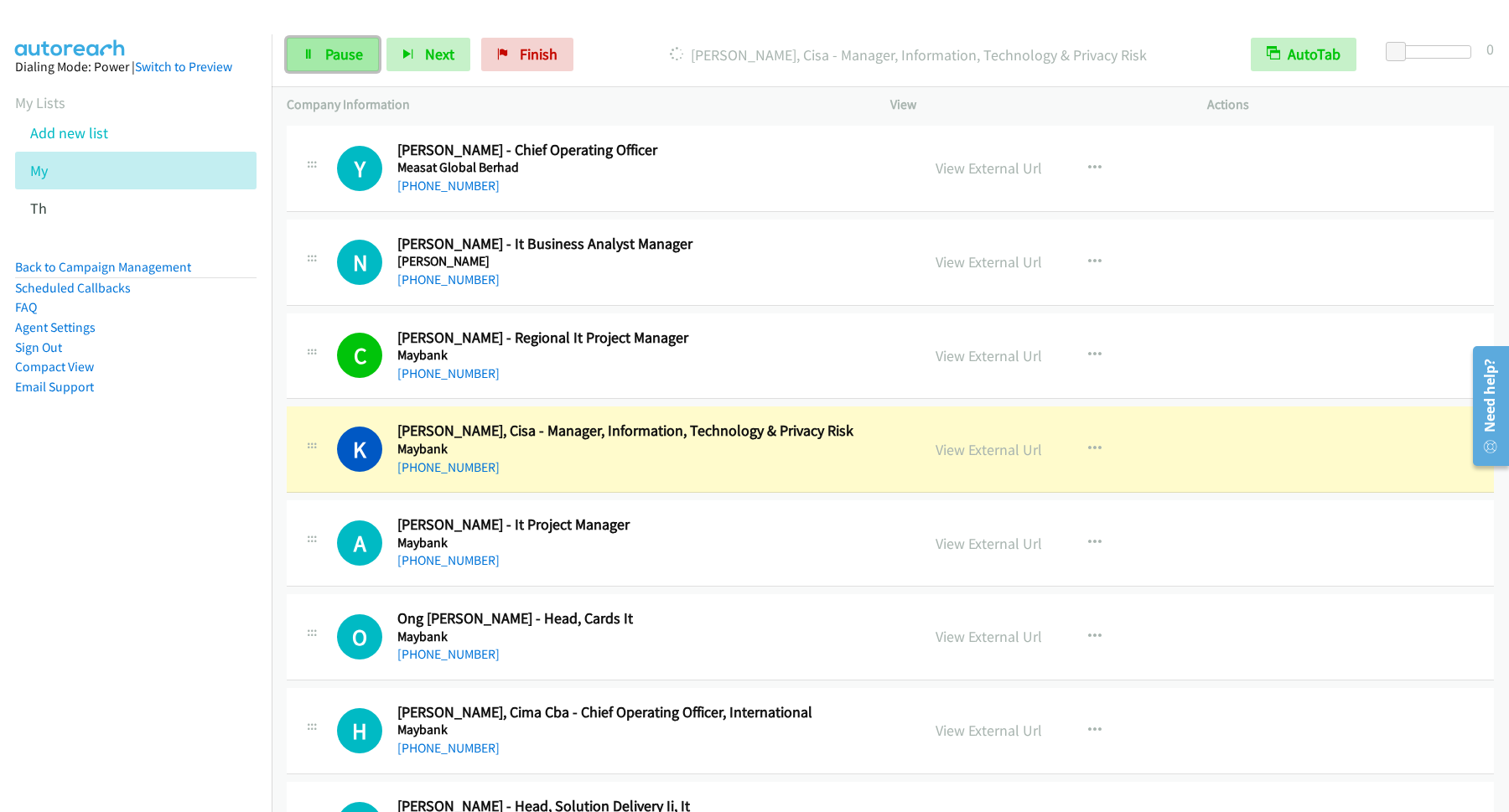
click at [353, 51] on span "Pause" at bounding box center [344, 54] width 37 height 20
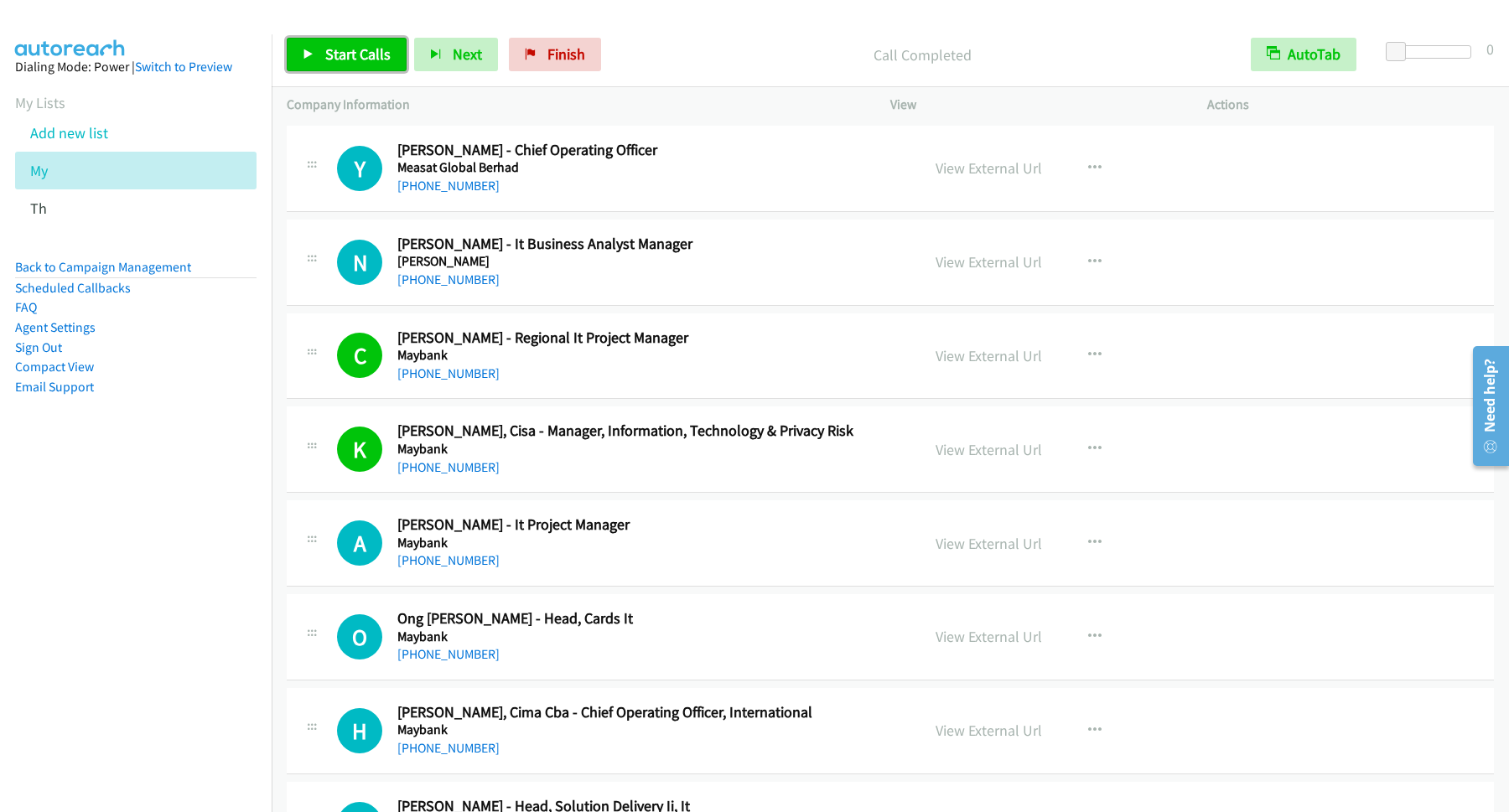
click at [378, 54] on span "Start Calls" at bounding box center [357, 54] width 65 height 20
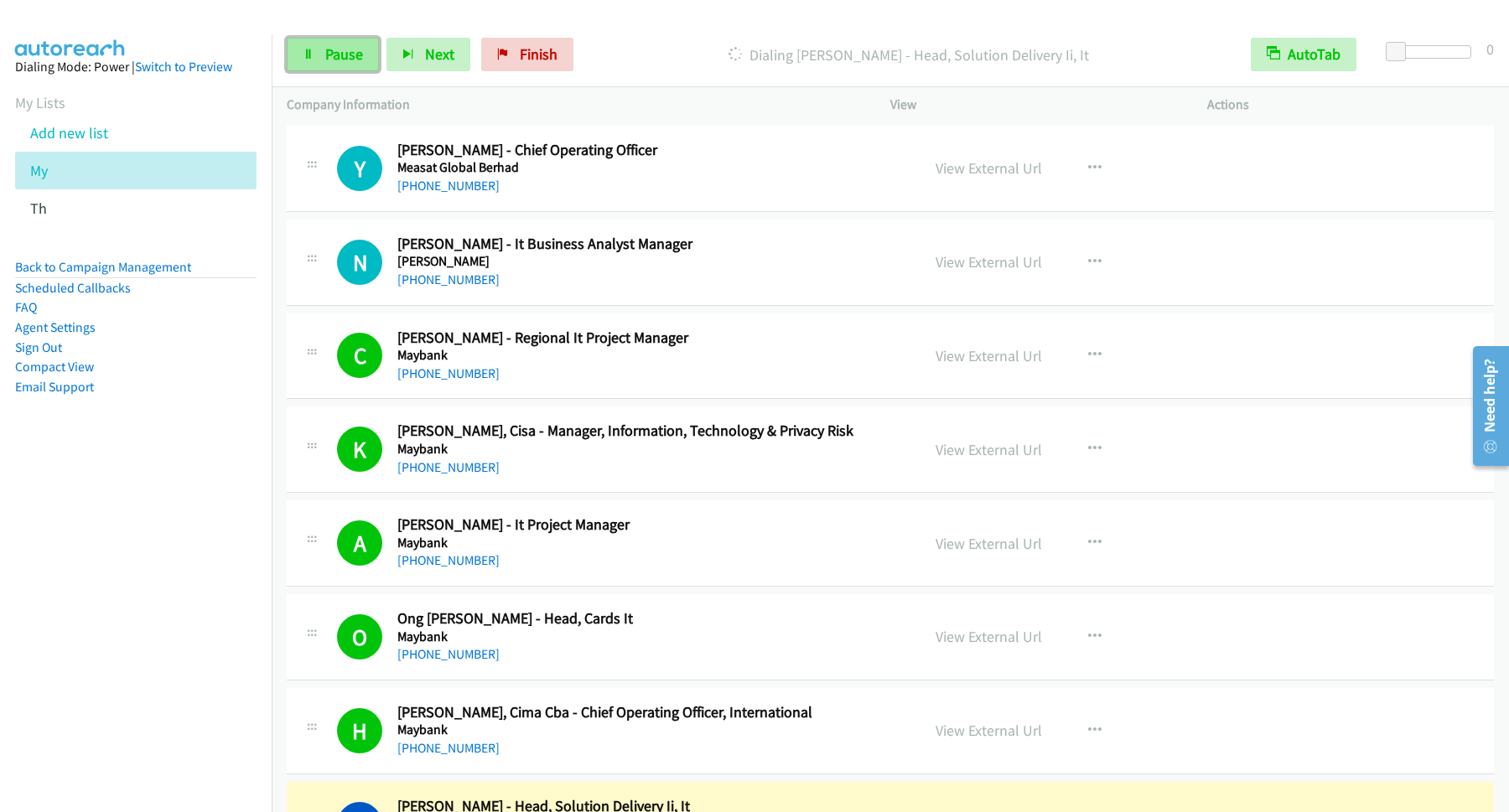
click at [367, 54] on link "Pause" at bounding box center [333, 54] width 93 height 34
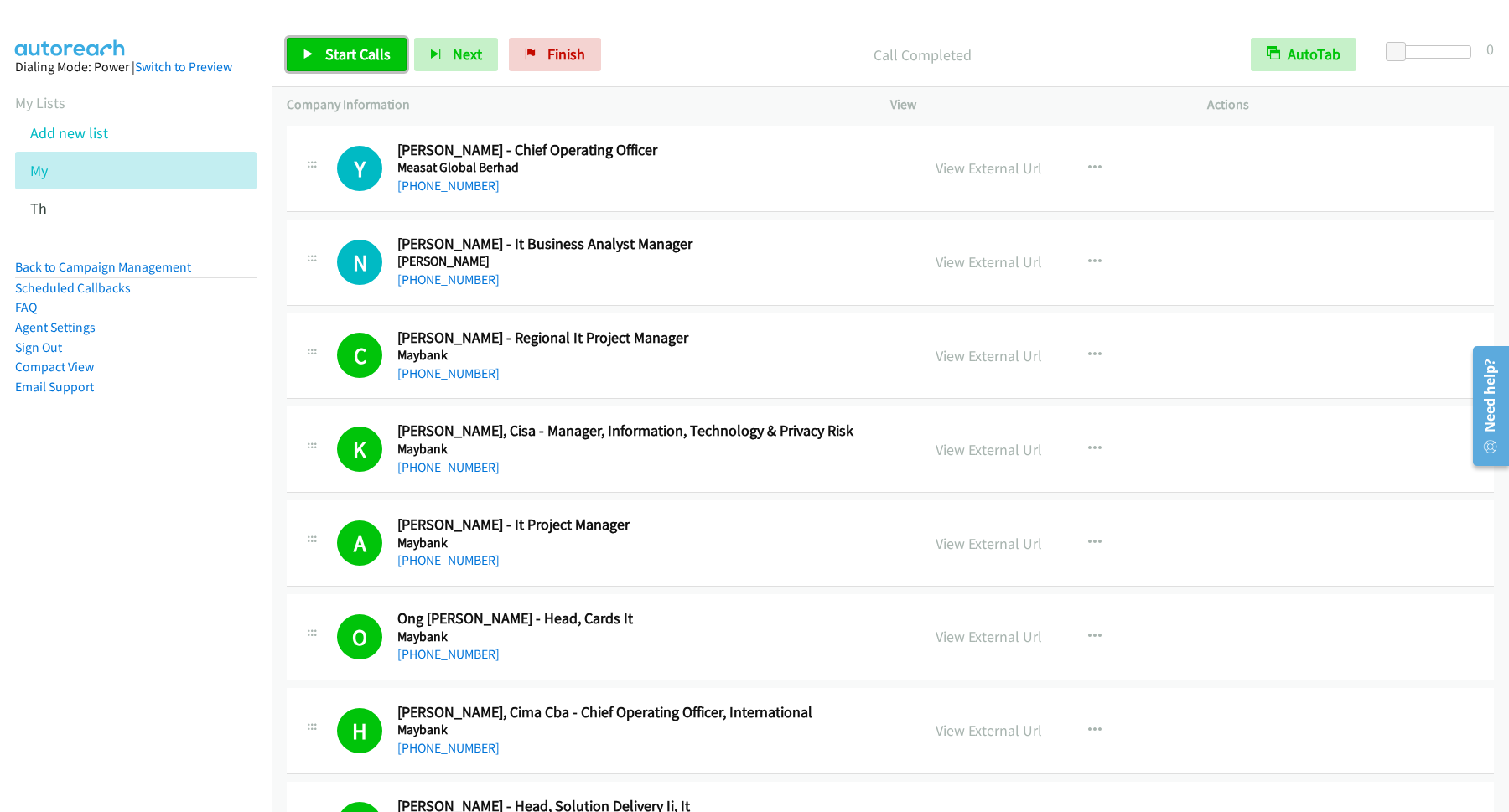
click at [350, 54] on span "Start Calls" at bounding box center [357, 54] width 65 height 20
click at [322, 53] on link "Pause" at bounding box center [333, 54] width 93 height 34
click at [128, 598] on nav "Dialing Mode: Power | Switch to Preview My Lists Add new list My Th Back to Cam…" at bounding box center [136, 441] width 273 height 812
drag, startPoint x: 118, startPoint y: 663, endPoint x: 148, endPoint y: 734, distance: 77.1
click at [120, 665] on nav "Dialing Mode: Power | Switch to Preview My Lists Add new list My Th Back to Cam…" at bounding box center [136, 441] width 273 height 812
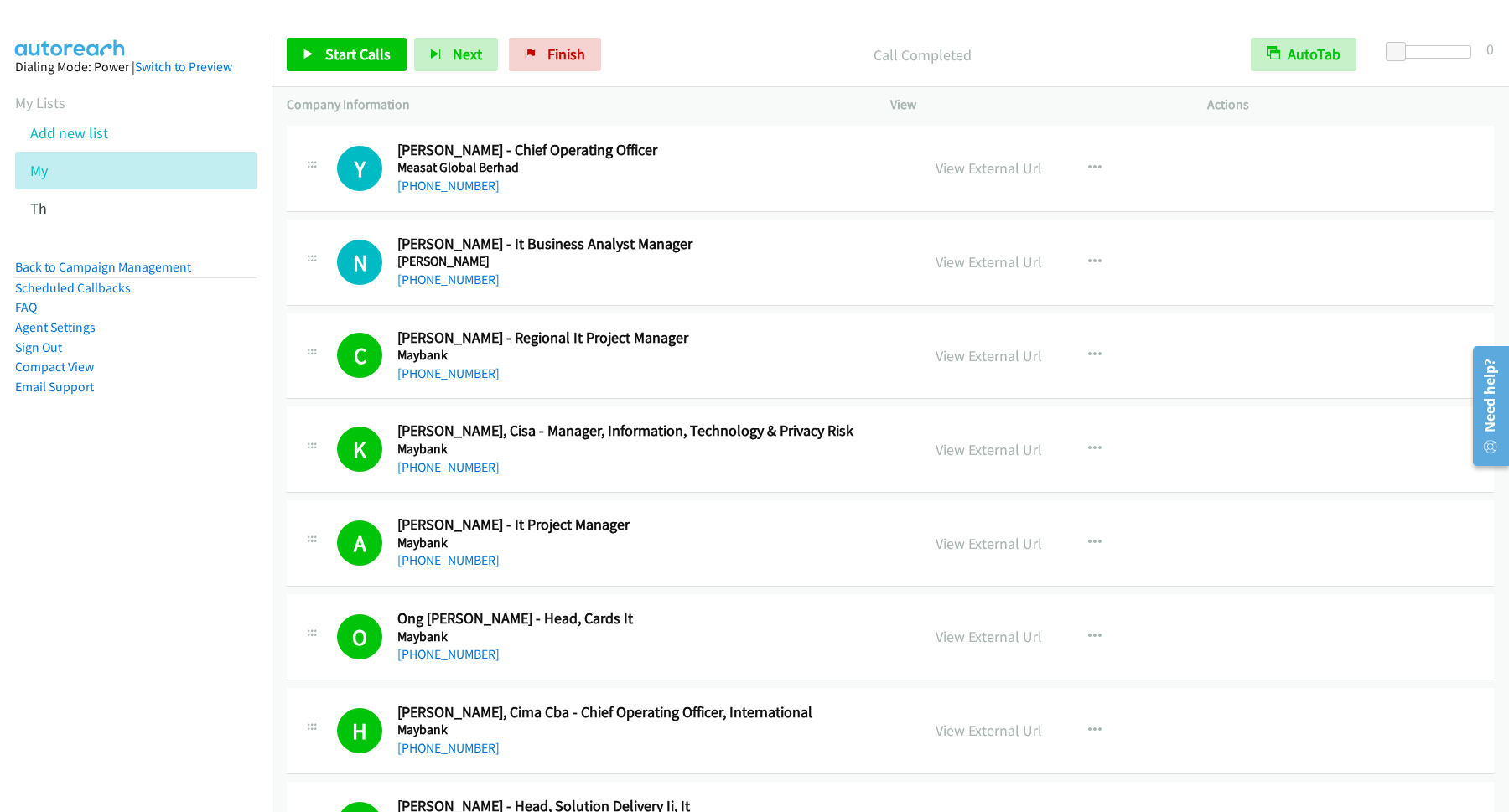
click at [154, 637] on nav "Dialing Mode: Power | Switch to Preview My Lists Add new list My Th Back to Cam…" at bounding box center [136, 441] width 273 height 812
click at [136, 624] on nav "Dialing Mode: Power | Switch to Preview My Lists Add new list My Th Back to Cam…" at bounding box center [136, 441] width 273 height 812
click at [363, 63] on span "Start Calls" at bounding box center [357, 54] width 65 height 20
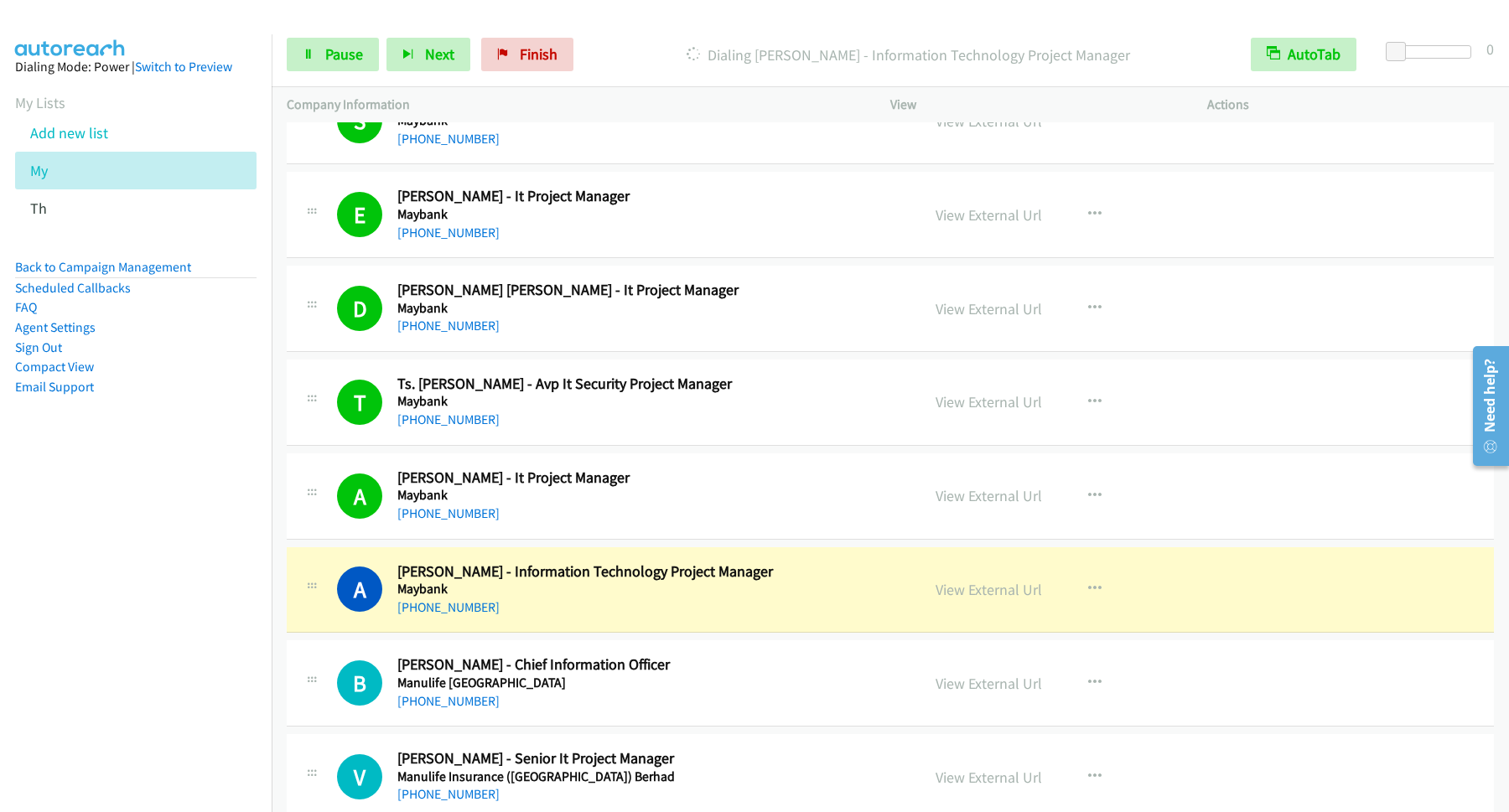
scroll to position [10635, 0]
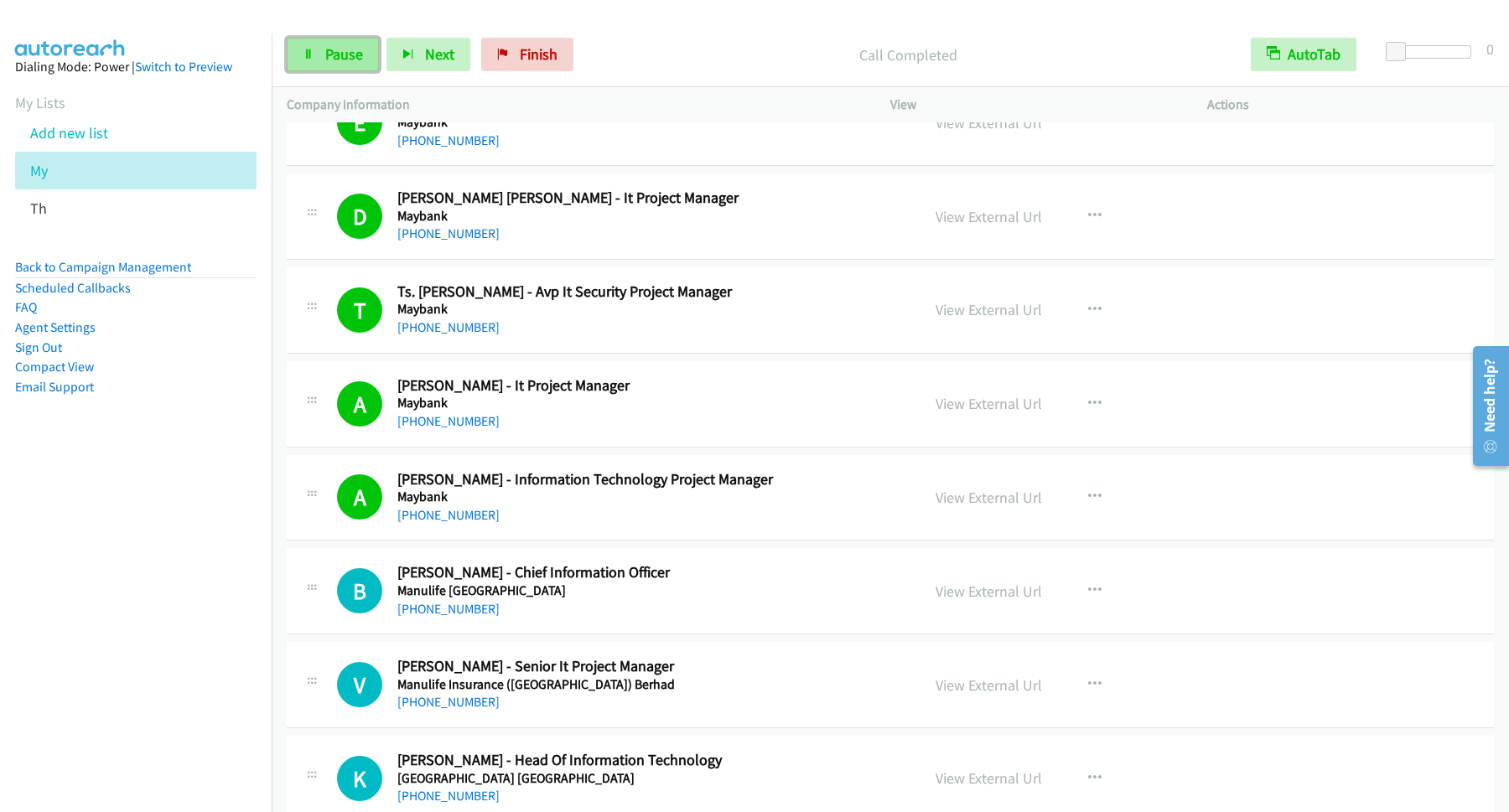
click at [351, 50] on span "Pause" at bounding box center [344, 54] width 37 height 20
click at [356, 53] on span "Start Calls" at bounding box center [357, 54] width 65 height 20
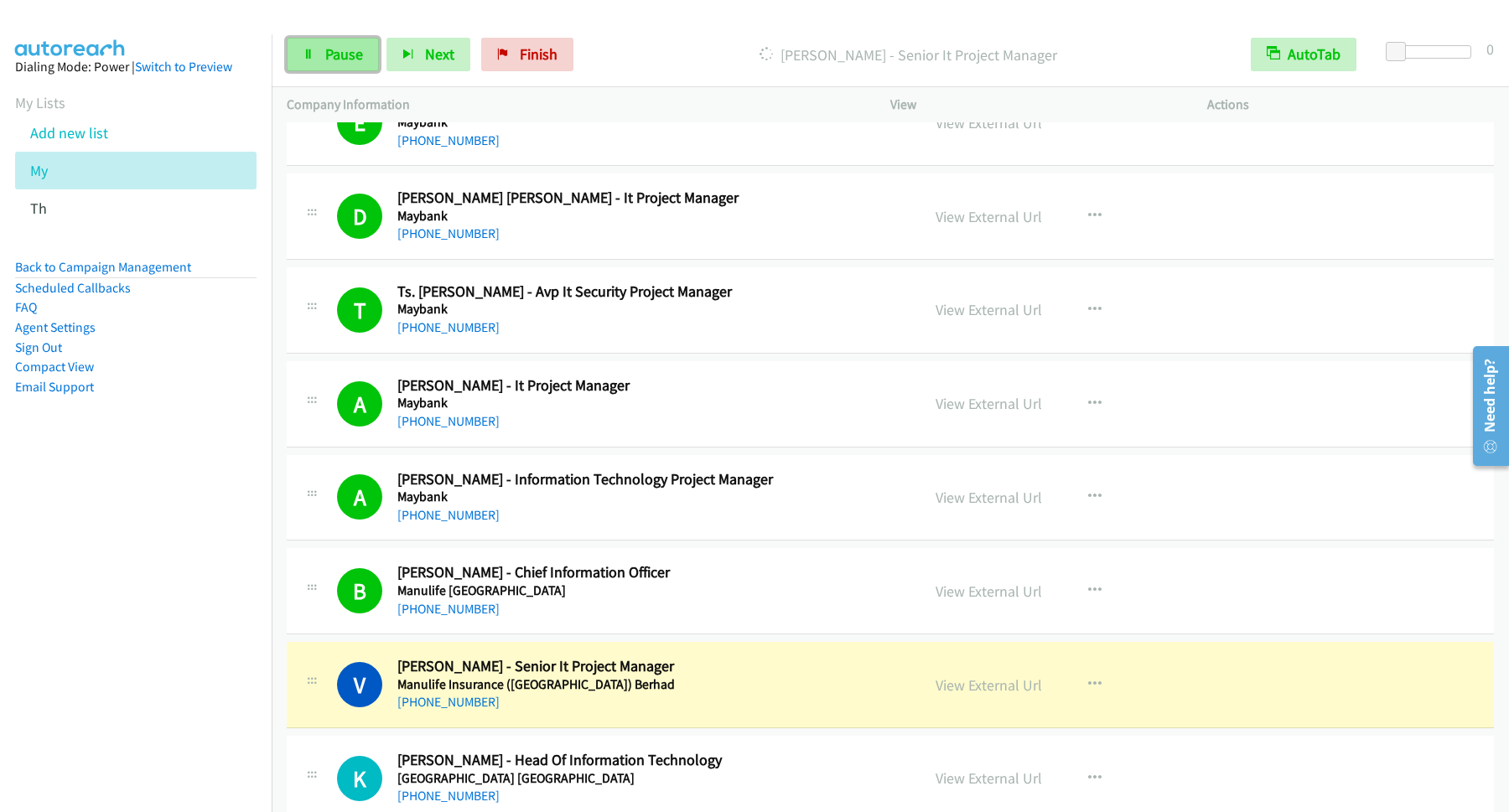
click at [361, 57] on span "Pause" at bounding box center [344, 54] width 37 height 20
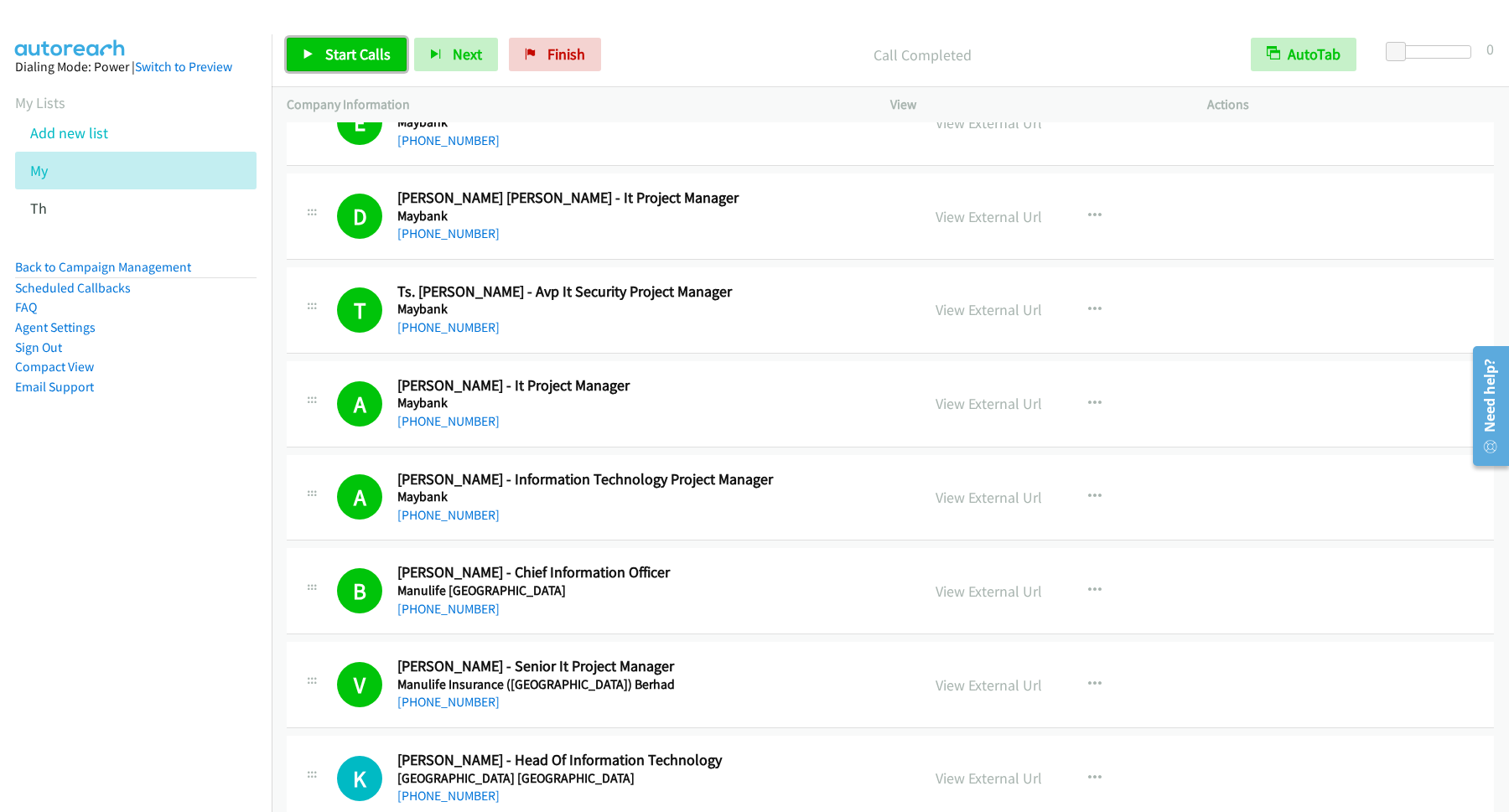
click at [373, 63] on span "Start Calls" at bounding box center [357, 54] width 65 height 20
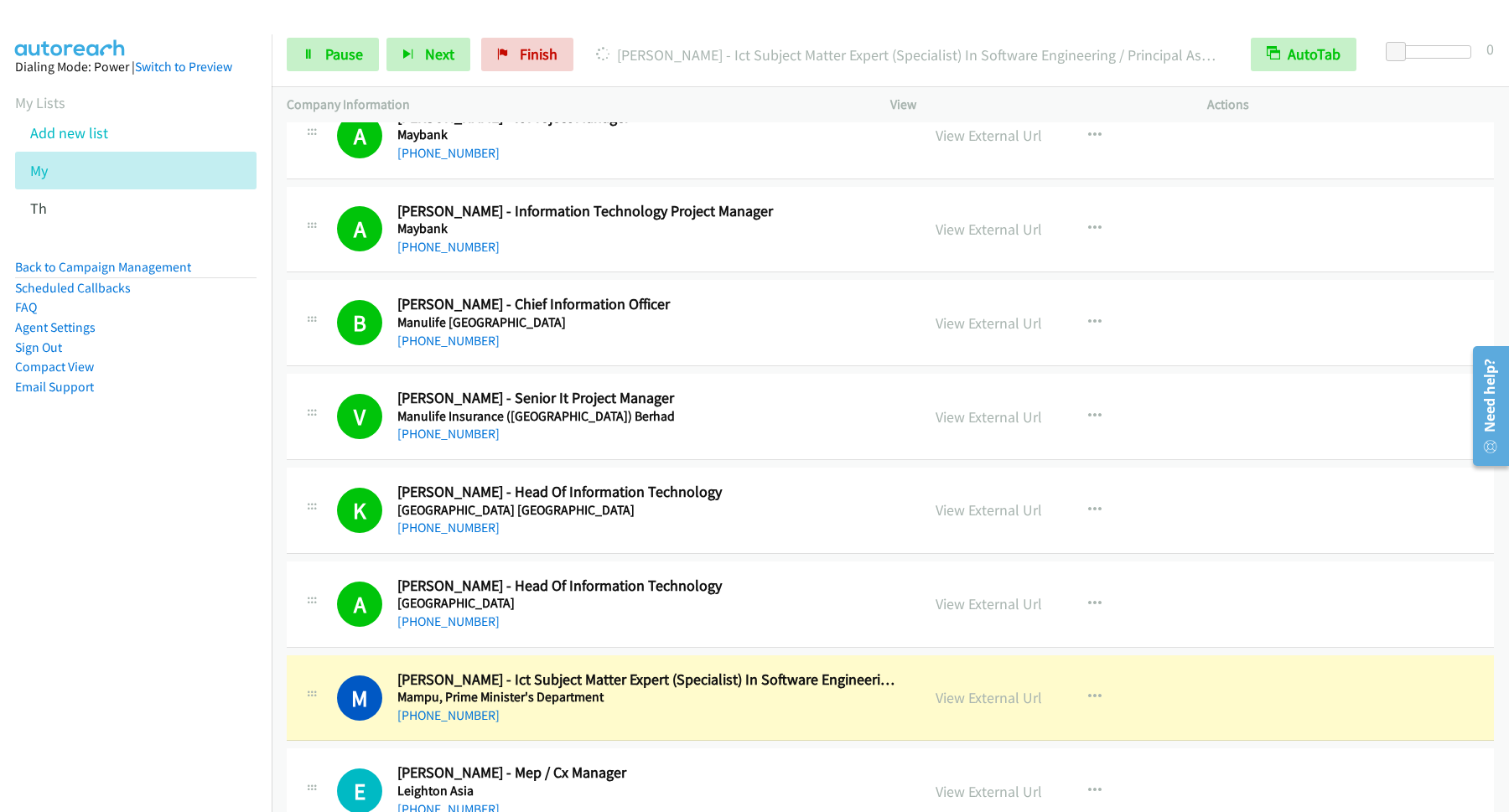
scroll to position [11088, 0]
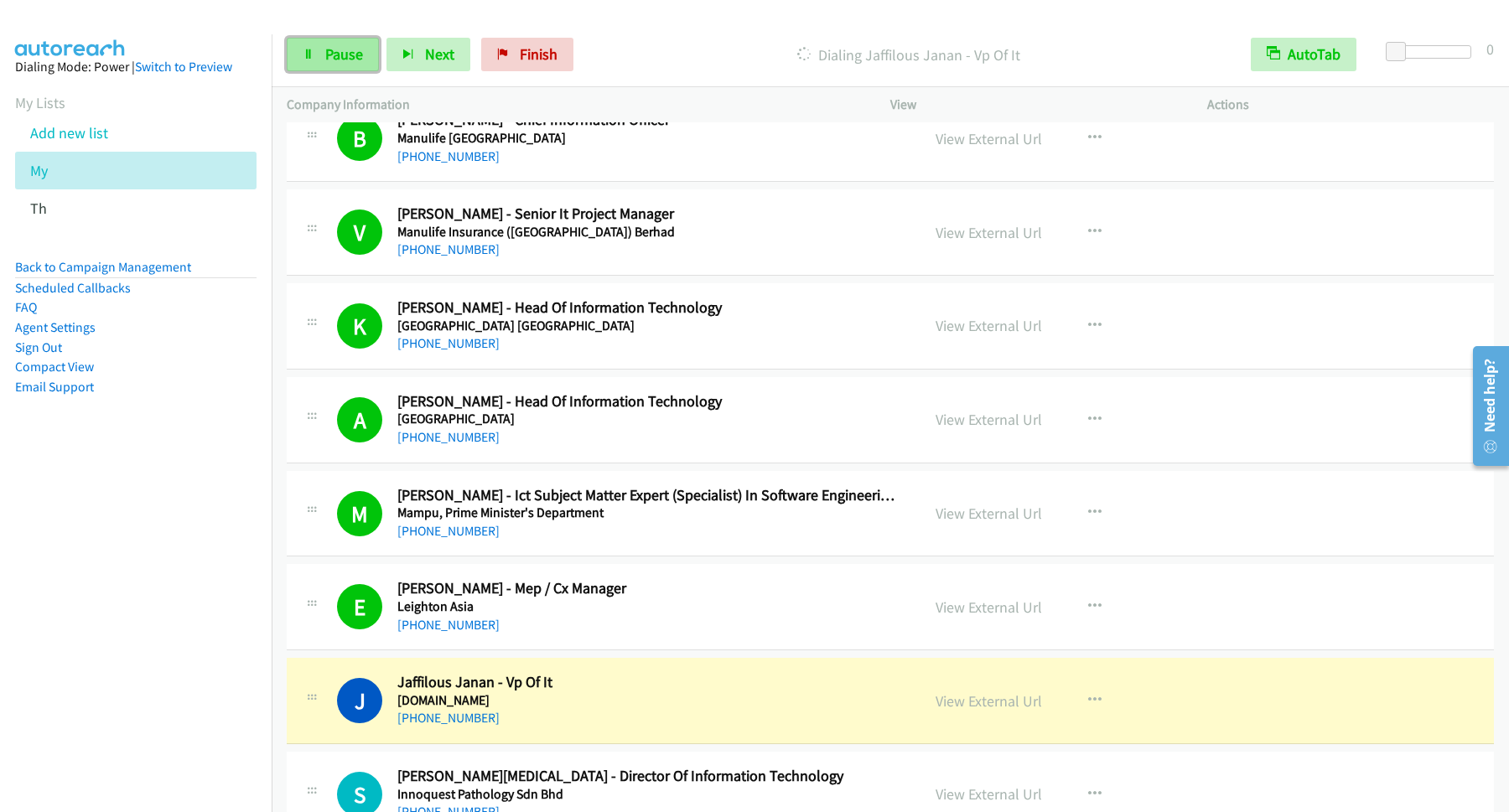
click at [347, 63] on span "Pause" at bounding box center [344, 54] width 37 height 20
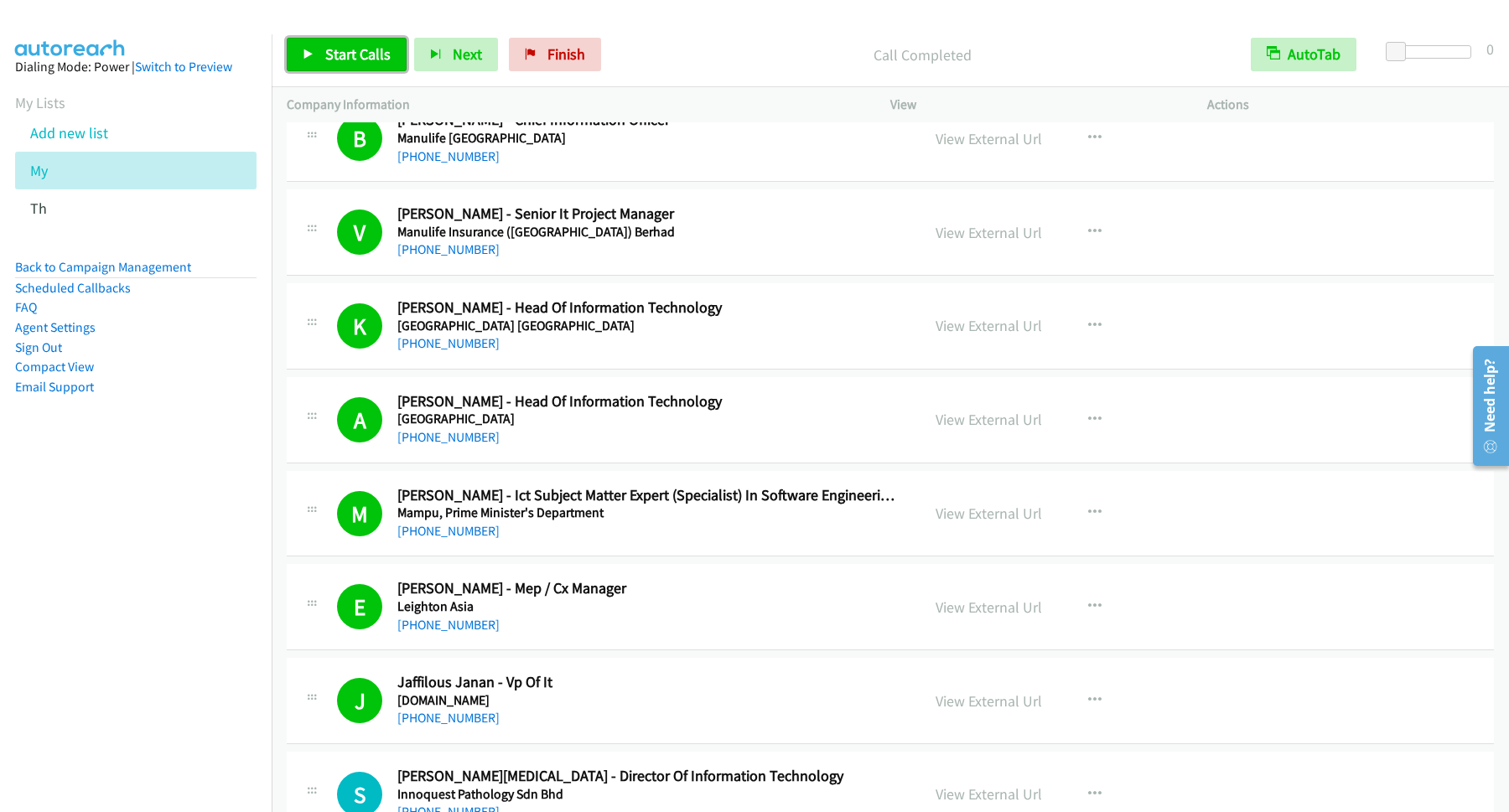
click at [387, 60] on span "Start Calls" at bounding box center [357, 54] width 65 height 20
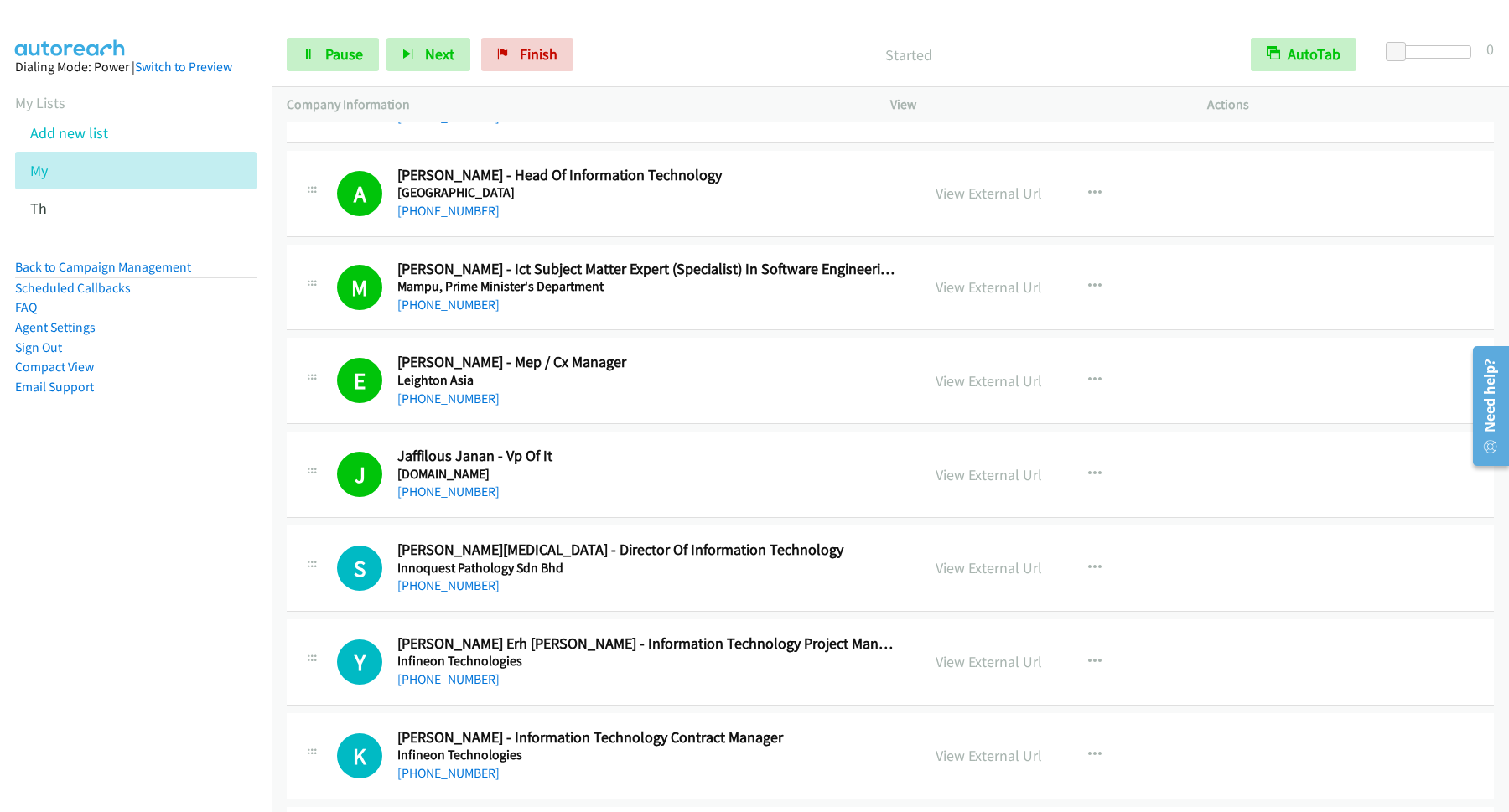
scroll to position [11541, 0]
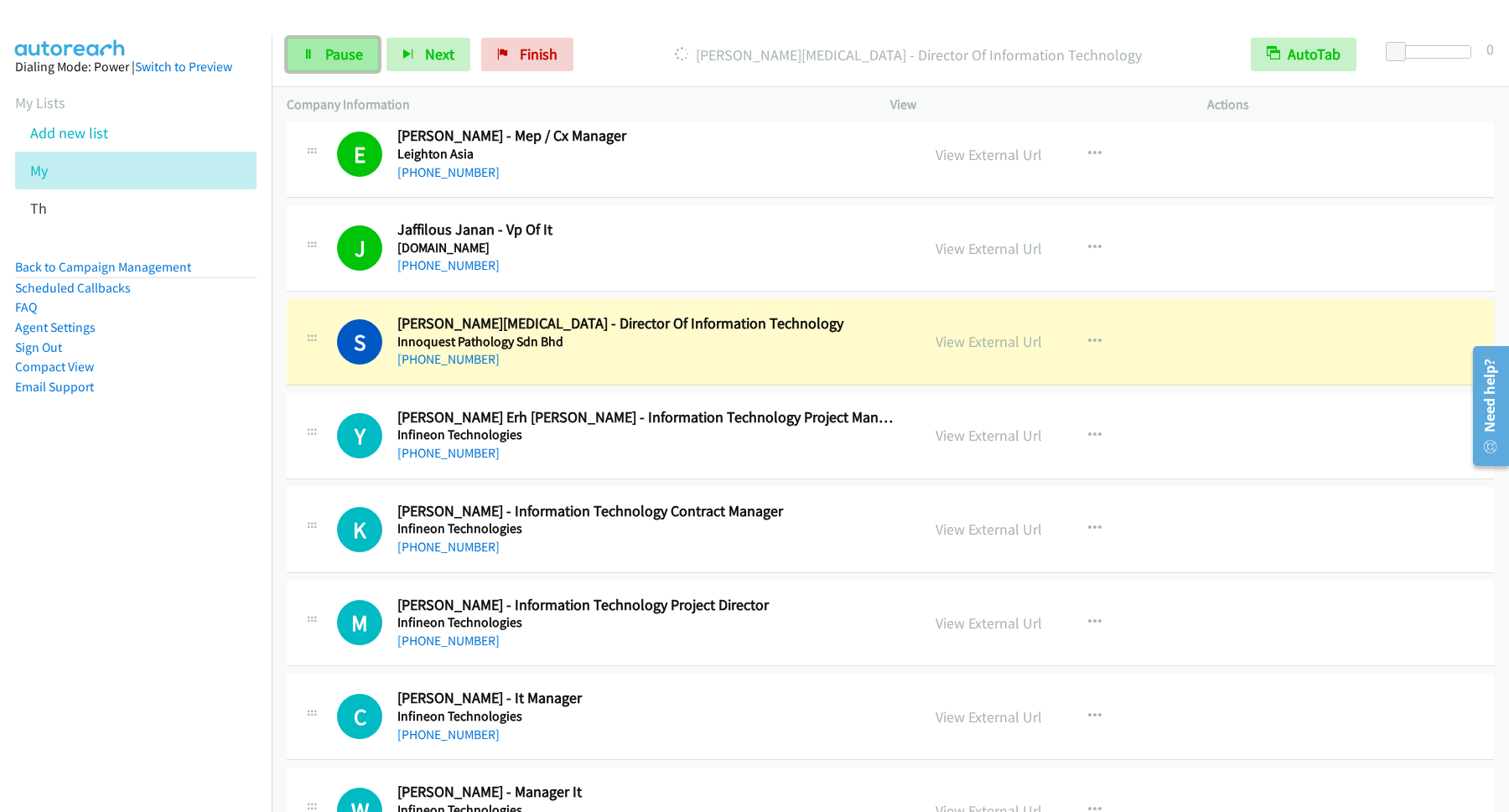
click at [322, 65] on link "Pause" at bounding box center [333, 54] width 93 height 34
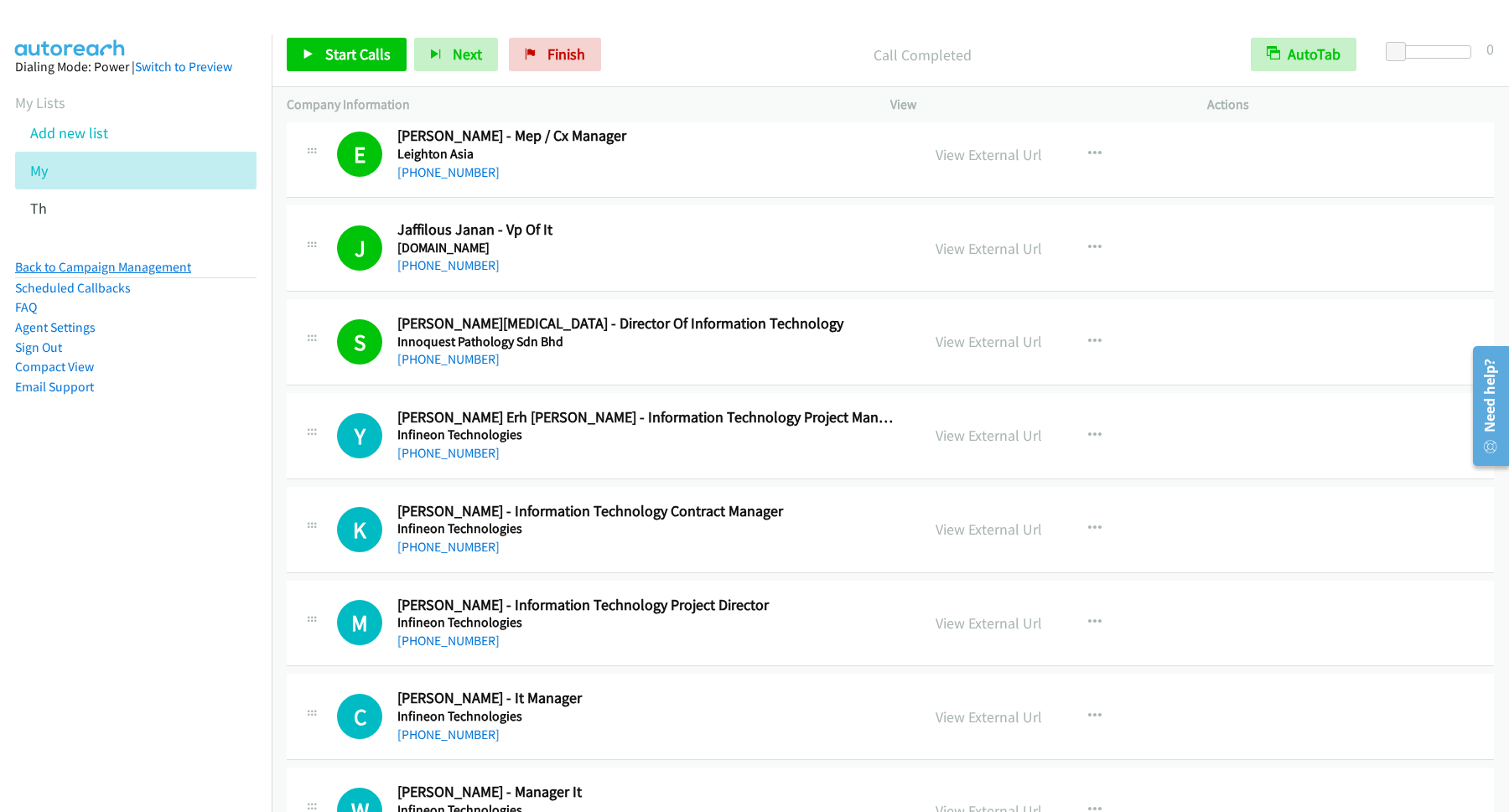
click at [137, 264] on link "Back to Campaign Management" at bounding box center [103, 267] width 176 height 16
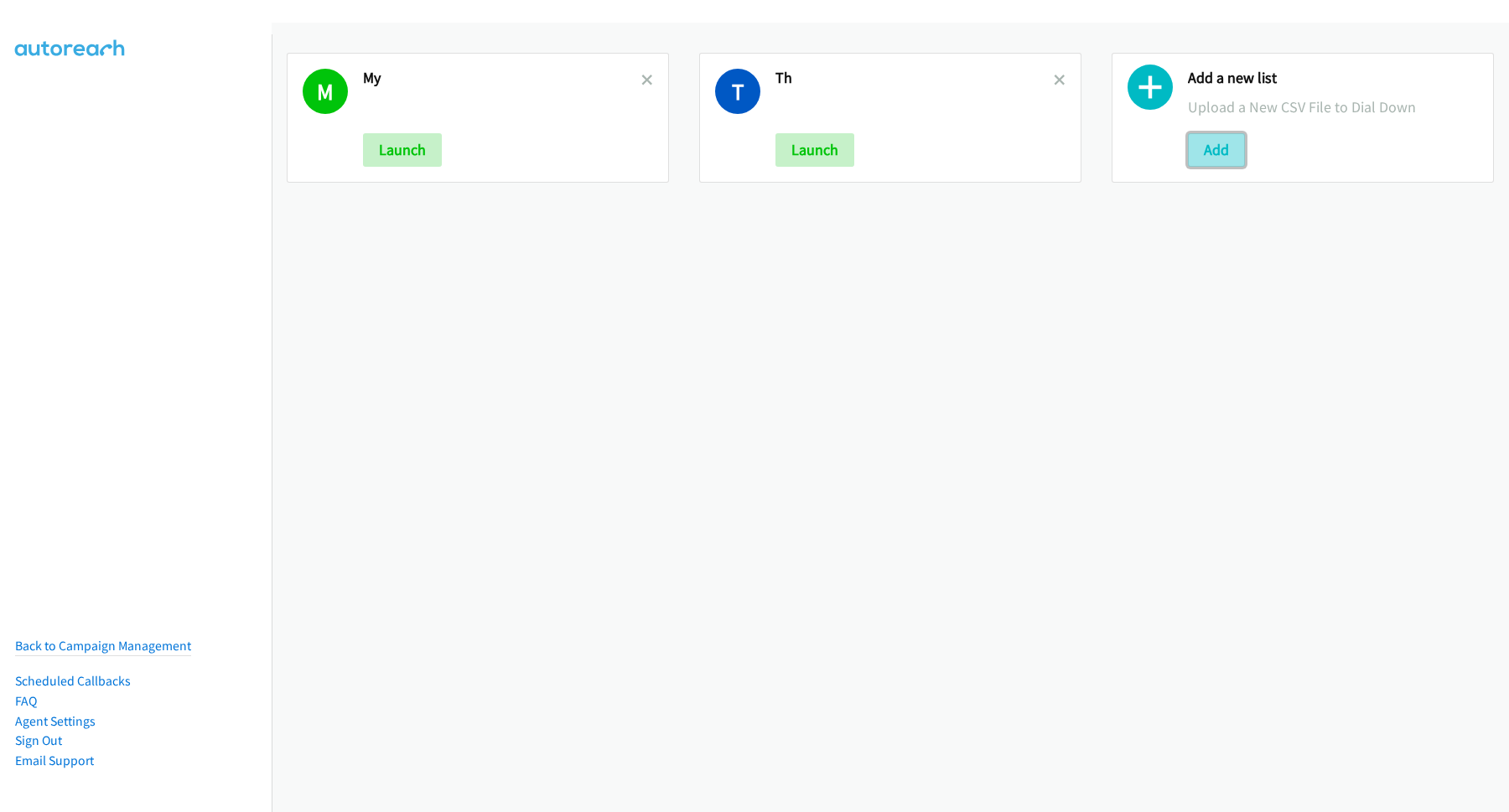
click at [1200, 160] on button "Add" at bounding box center [1217, 150] width 57 height 34
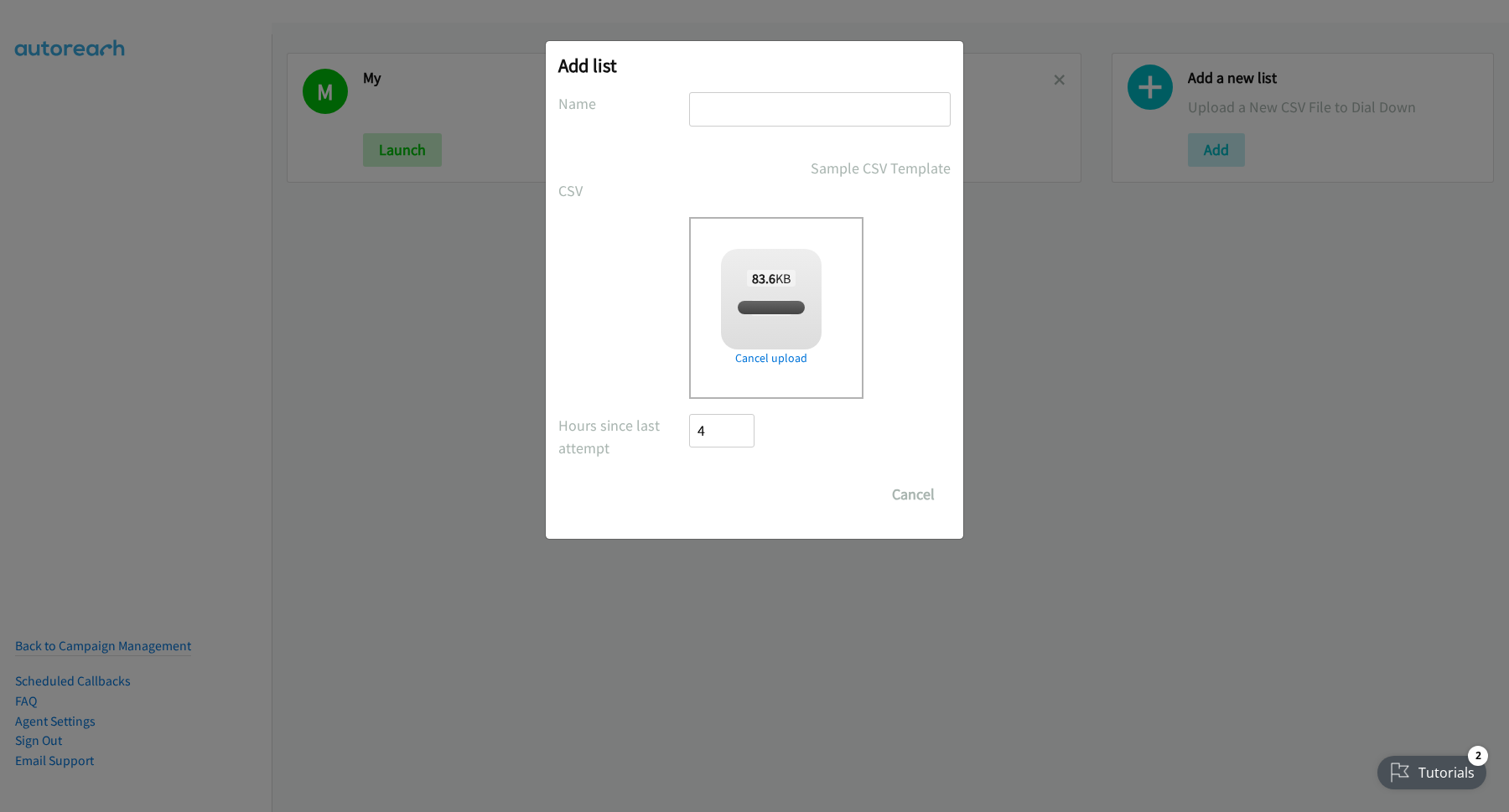
click at [806, 107] on input "text" at bounding box center [820, 110] width 262 height 35
checkbox input "true"
click at [806, 107] on input "text" at bounding box center [820, 110] width 262 height 35
type input "PH"
click at [750, 503] on input "Save List" at bounding box center [733, 495] width 88 height 34
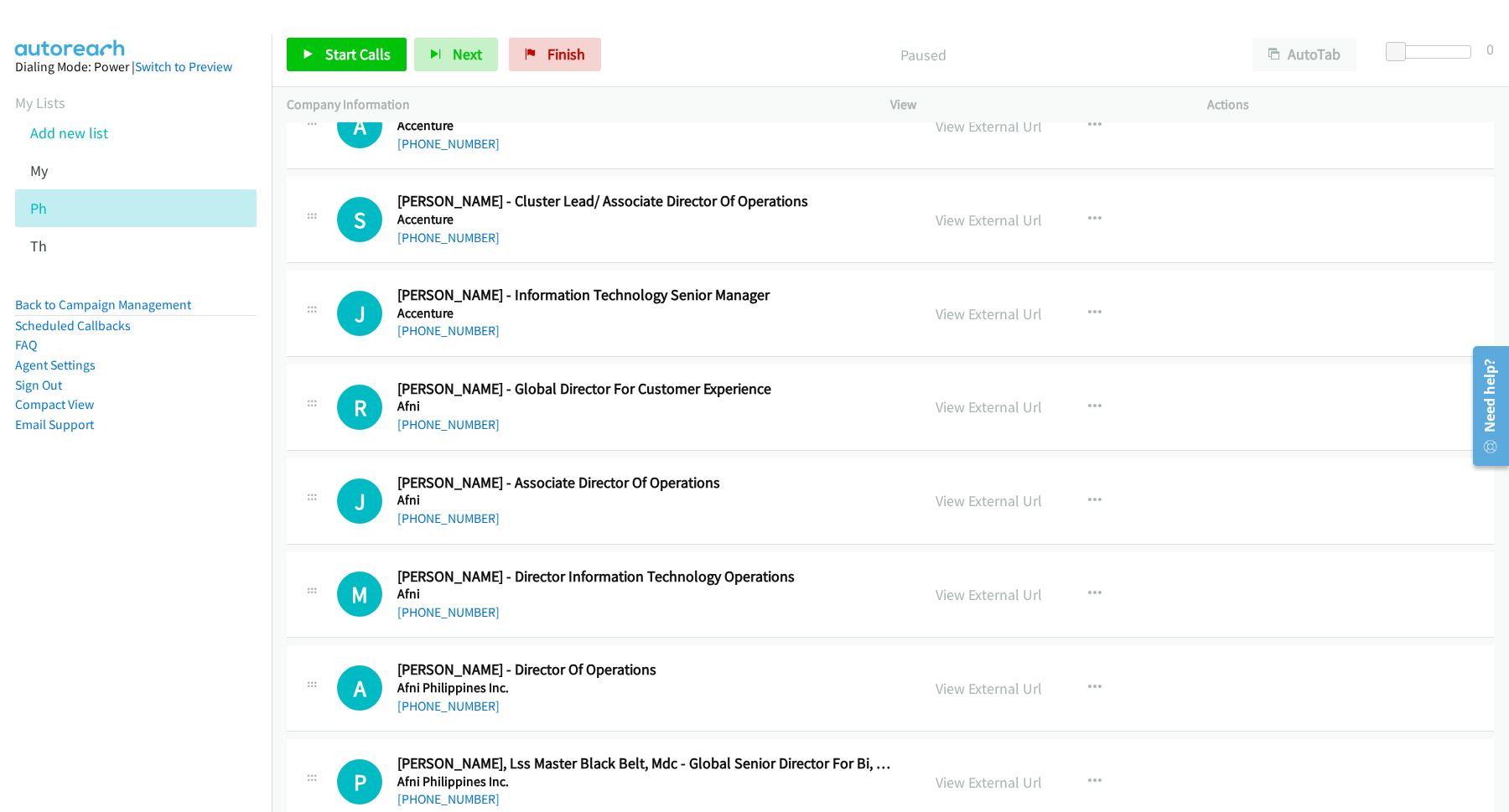
scroll to position [4526, 0]
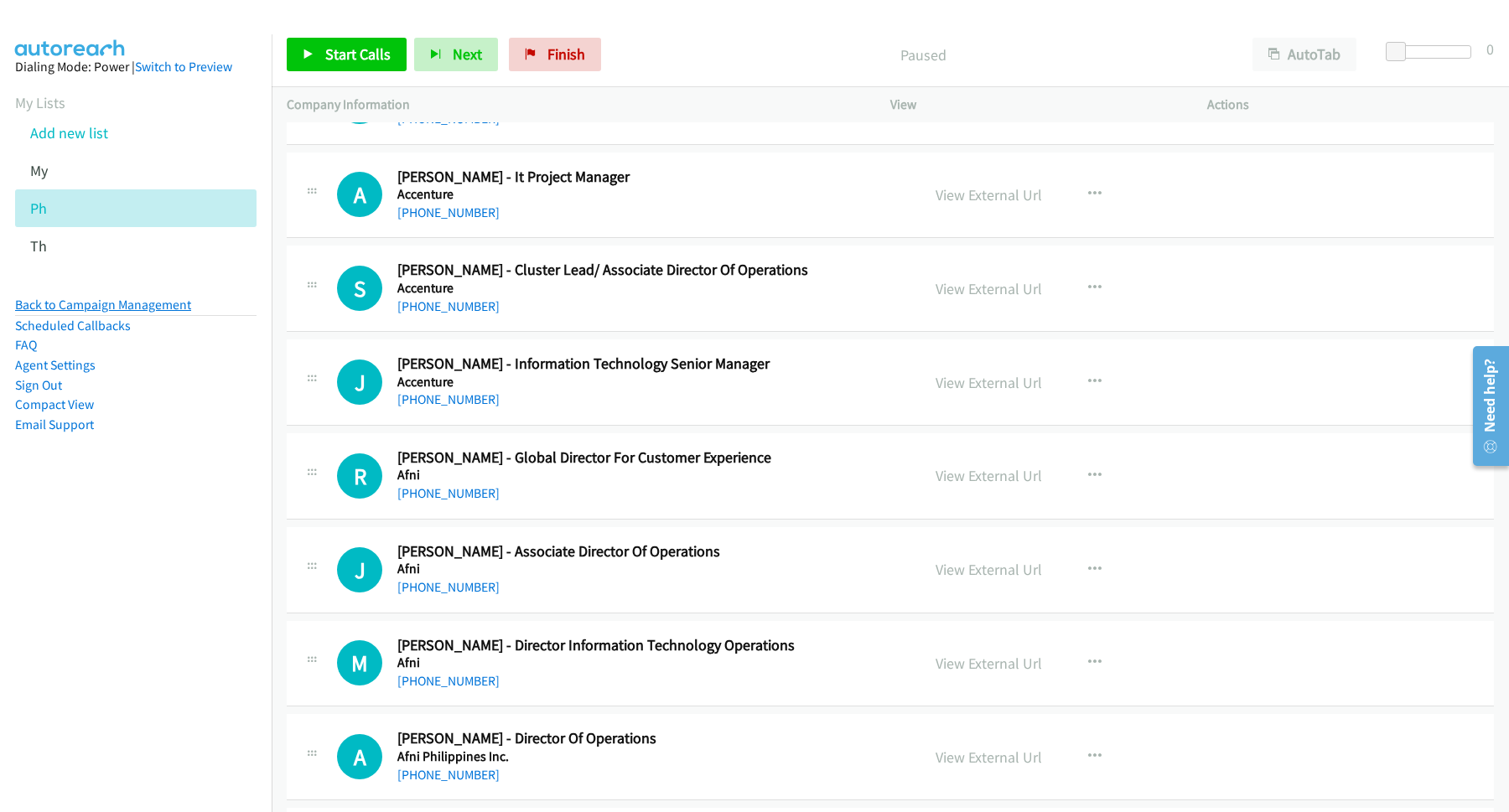
click at [171, 307] on link "Back to Campaign Management" at bounding box center [103, 304] width 176 height 16
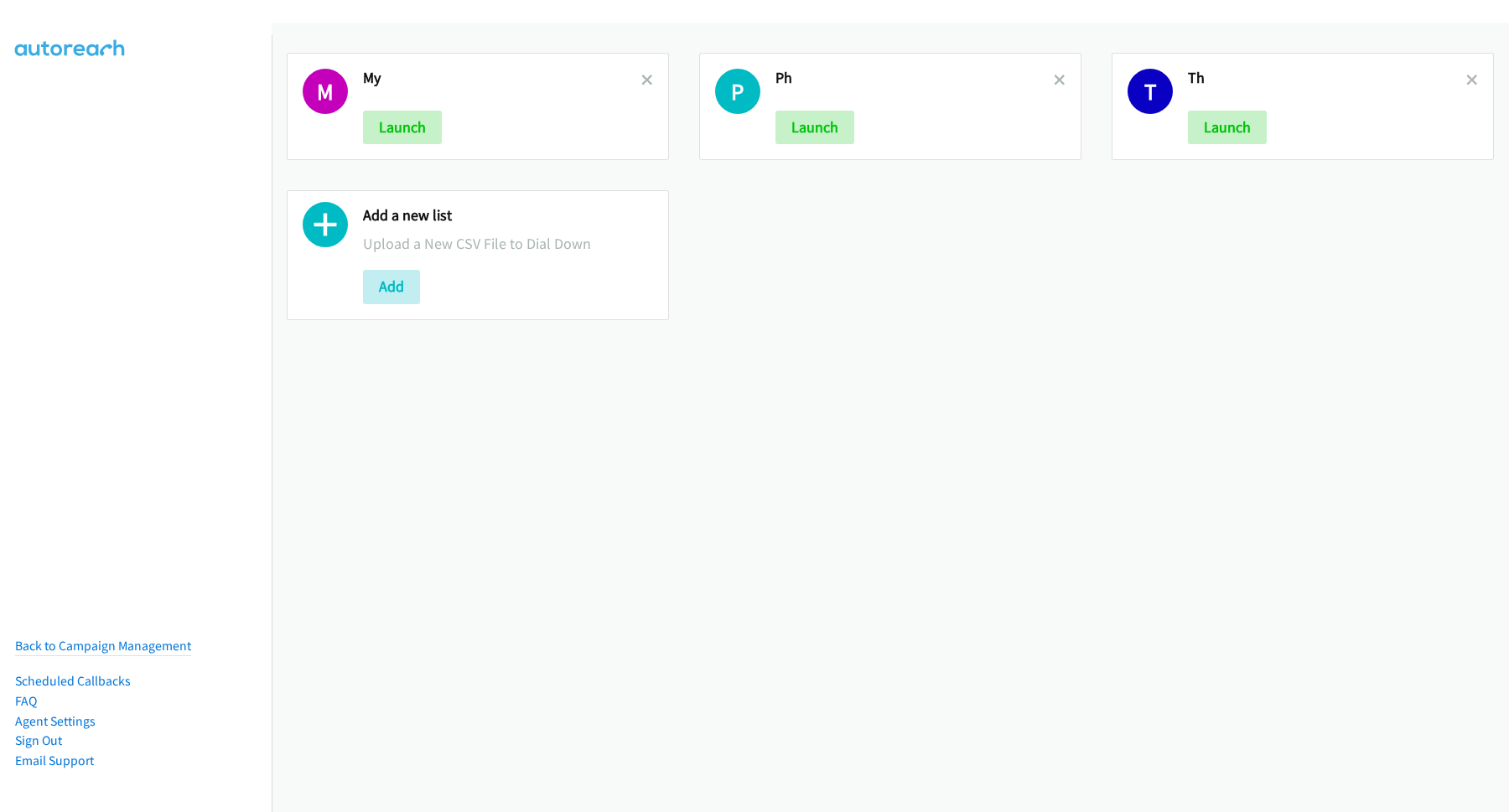
drag, startPoint x: 1048, startPoint y: 80, endPoint x: 1031, endPoint y: 84, distance: 17.5
click at [1054, 82] on icon at bounding box center [1059, 81] width 12 height 12
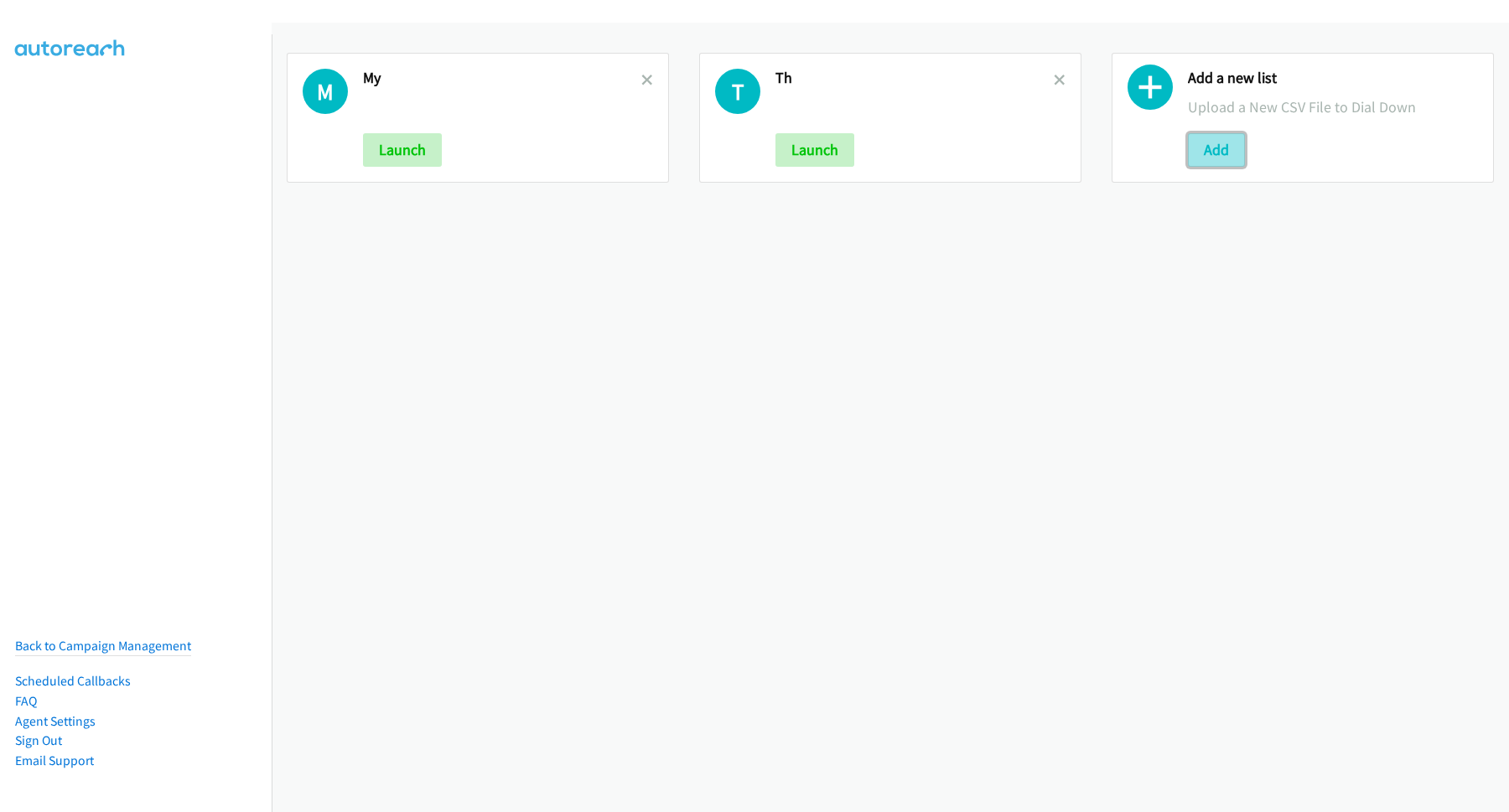
click at [1212, 143] on button "Add" at bounding box center [1217, 150] width 57 height 34
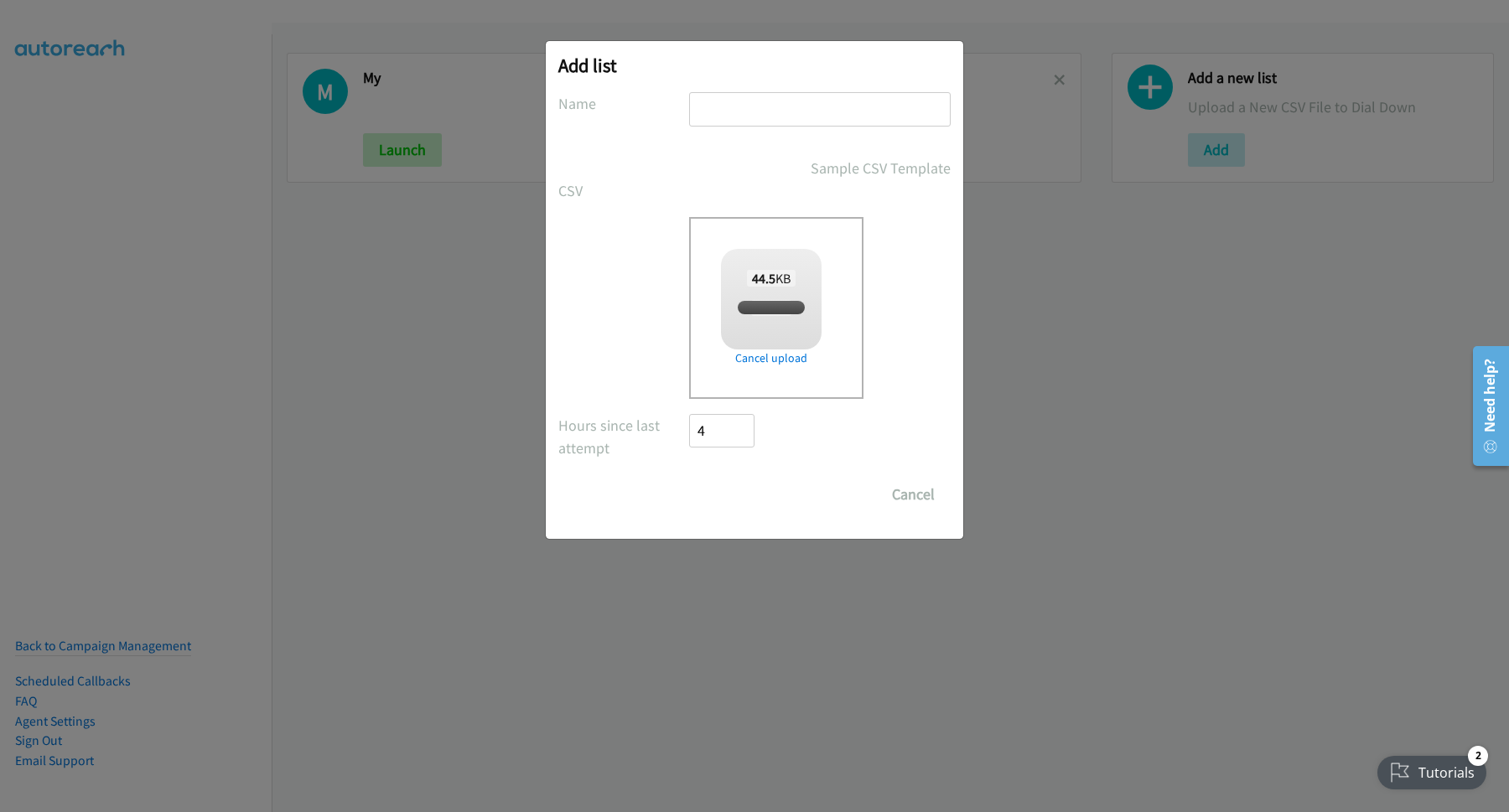
checkbox input "true"
click at [740, 110] on input "text" at bounding box center [820, 110] width 262 height 35
type input "PH"
click at [750, 498] on input "Save List" at bounding box center [733, 495] width 88 height 34
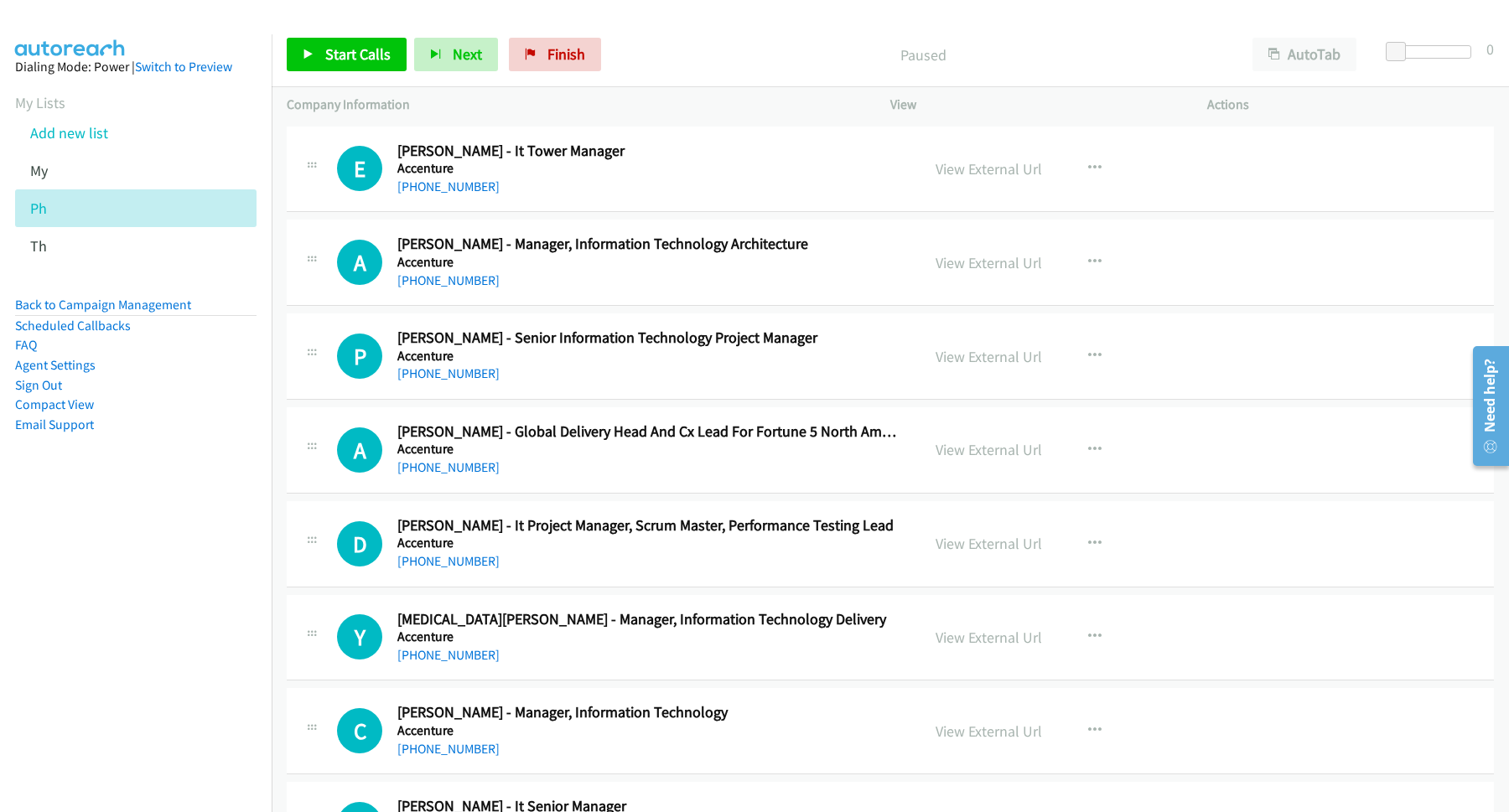
drag, startPoint x: 730, startPoint y: 57, endPoint x: 1126, endPoint y: 124, distance: 401.6
click at [730, 57] on p "Paused" at bounding box center [923, 54] width 599 height 22
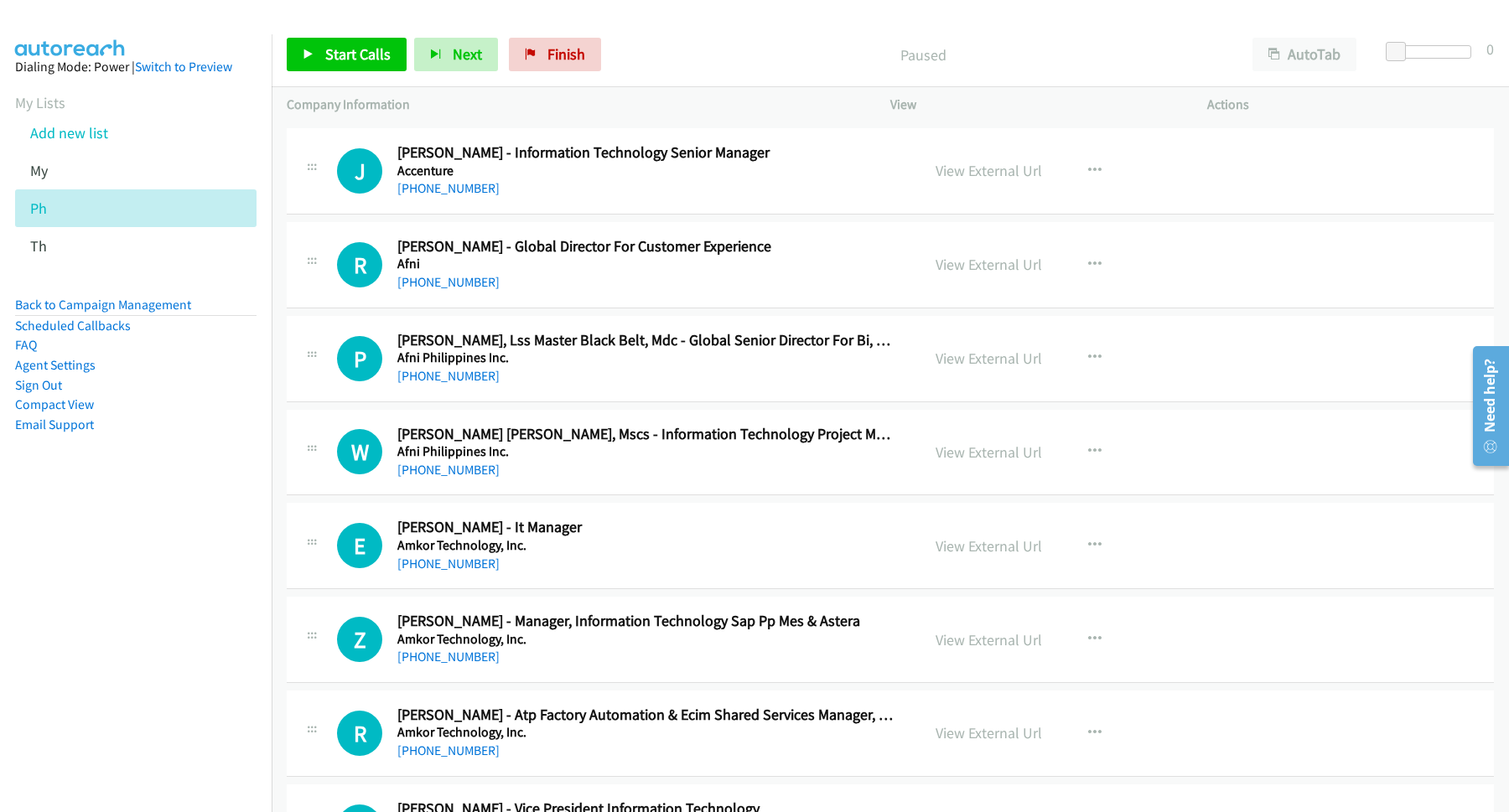
scroll to position [2489, 0]
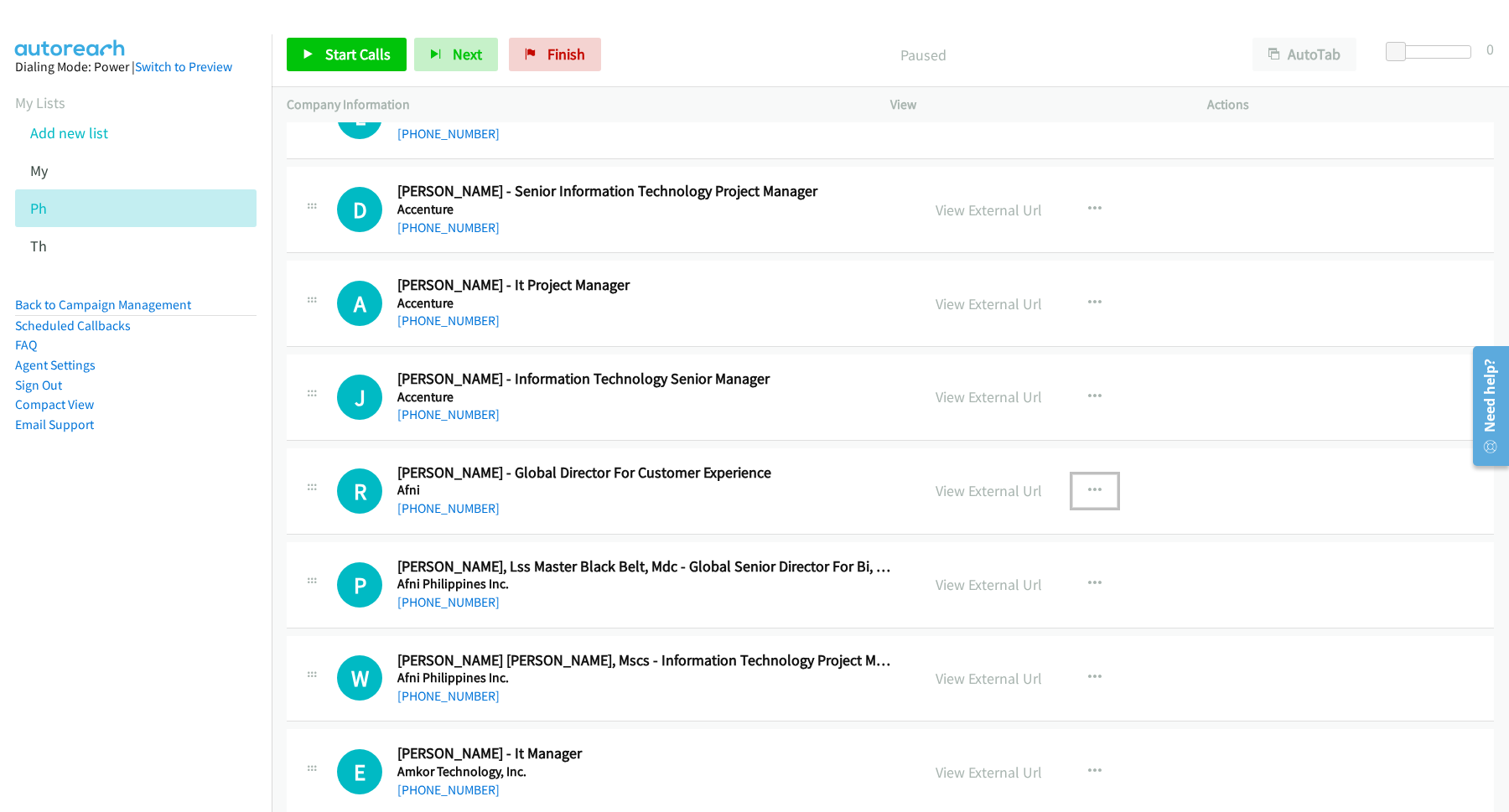
click at [1090, 497] on icon "button" at bounding box center [1095, 491] width 13 height 13
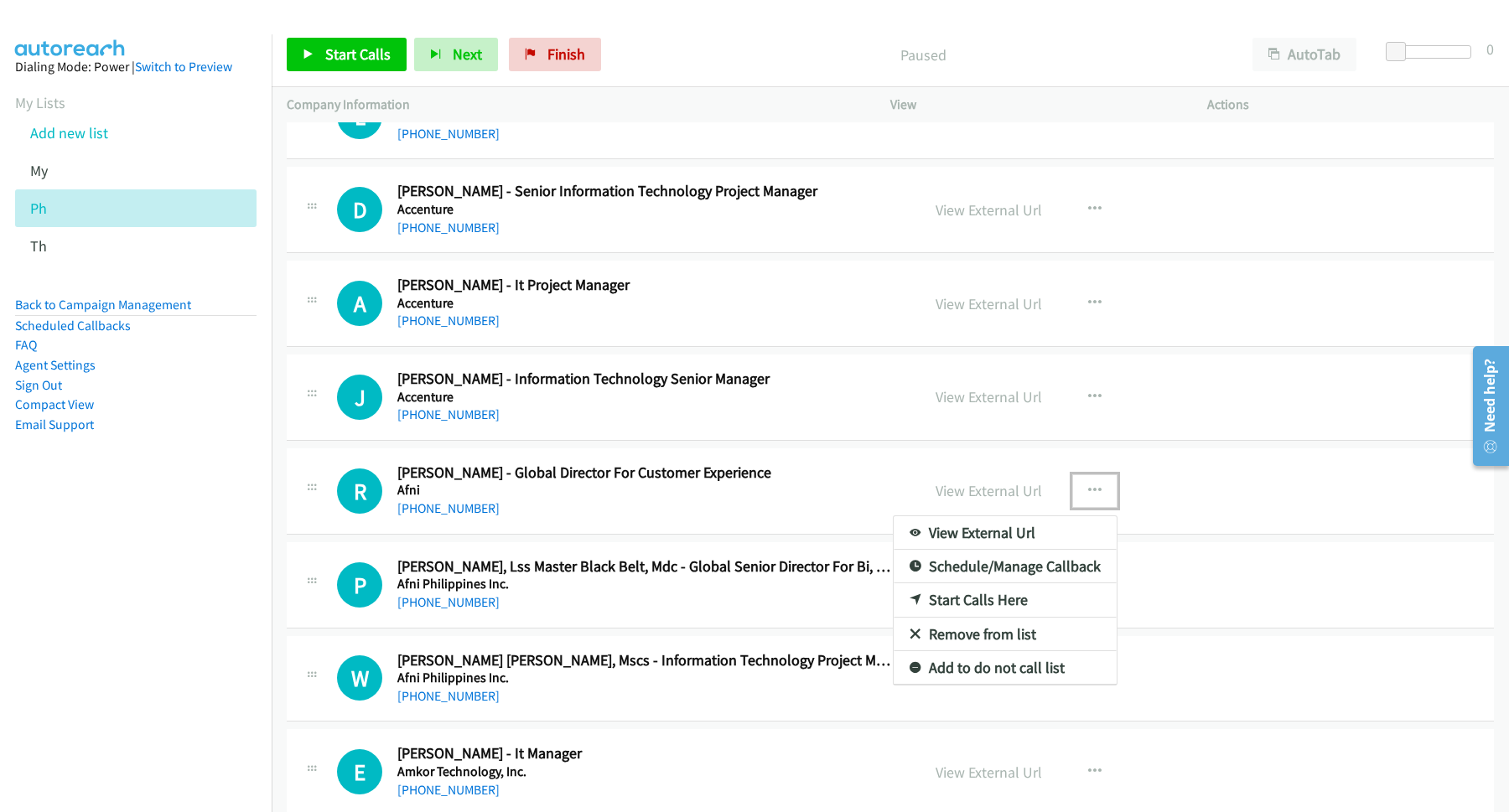
click at [965, 610] on link "Start Calls Here" at bounding box center [1005, 600] width 223 height 34
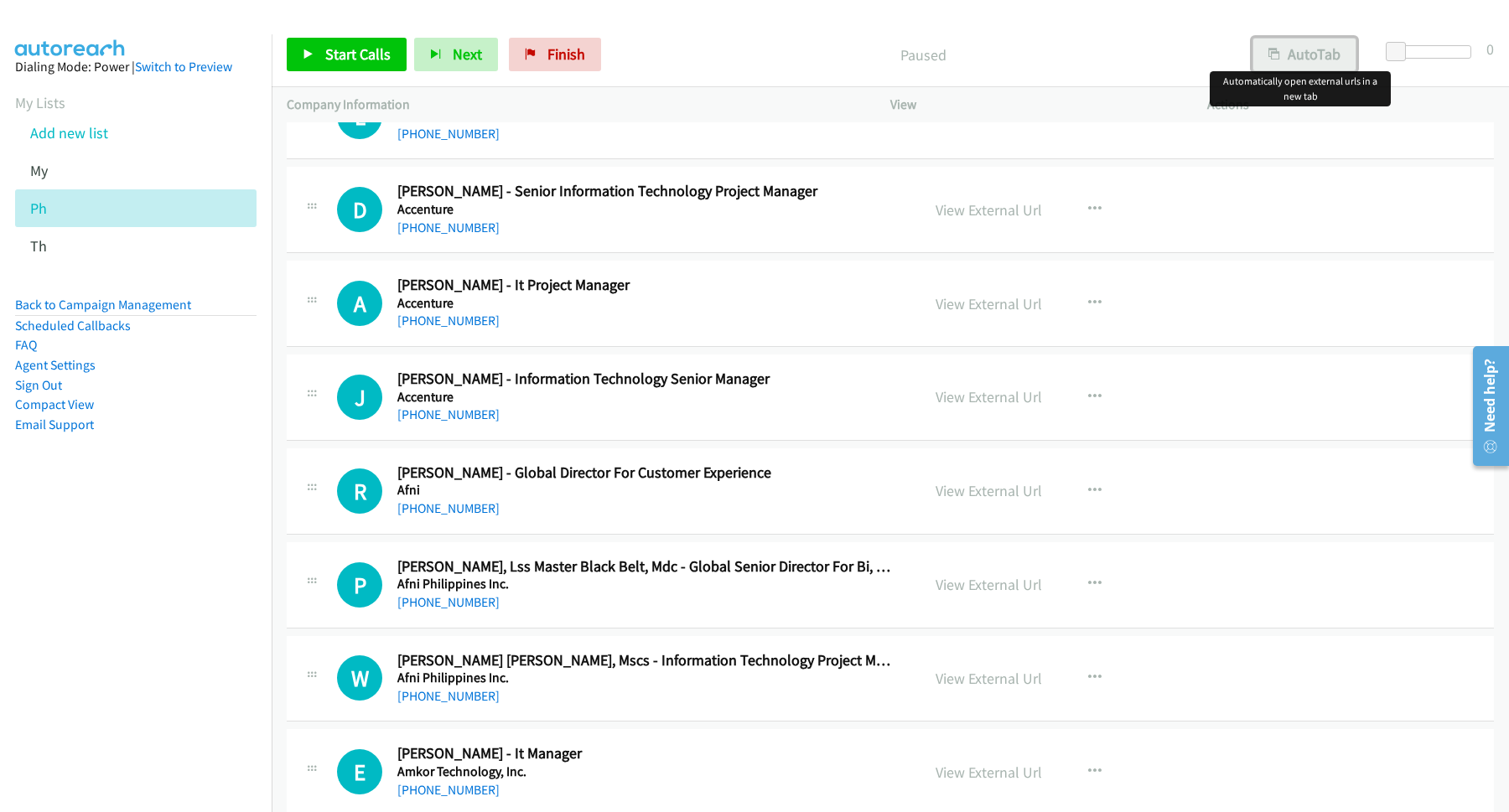
click at [1305, 50] on button "AutoTab" at bounding box center [1304, 54] width 104 height 34
click at [382, 53] on span "Start Calls" at bounding box center [357, 54] width 65 height 20
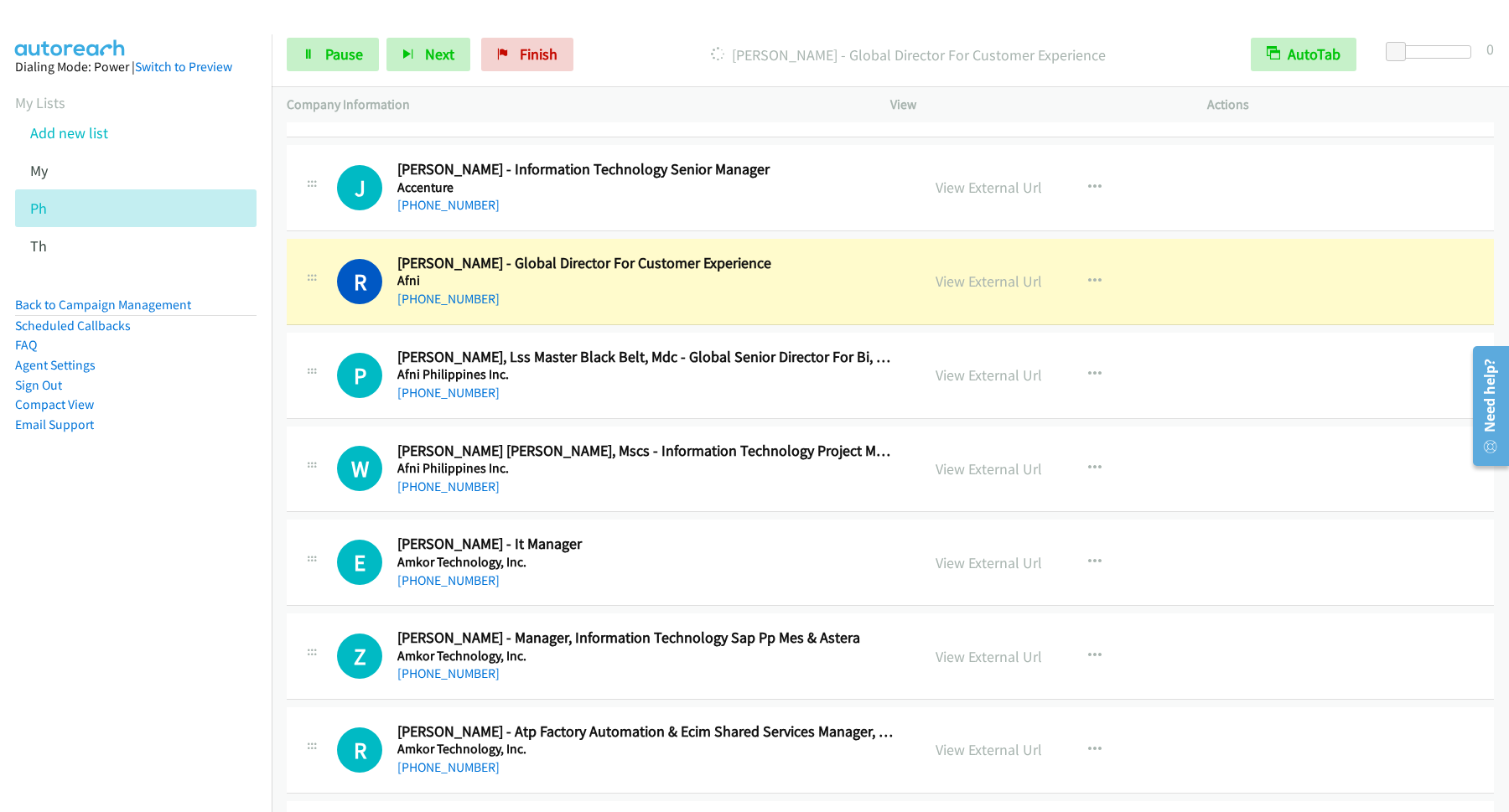
scroll to position [2716, 0]
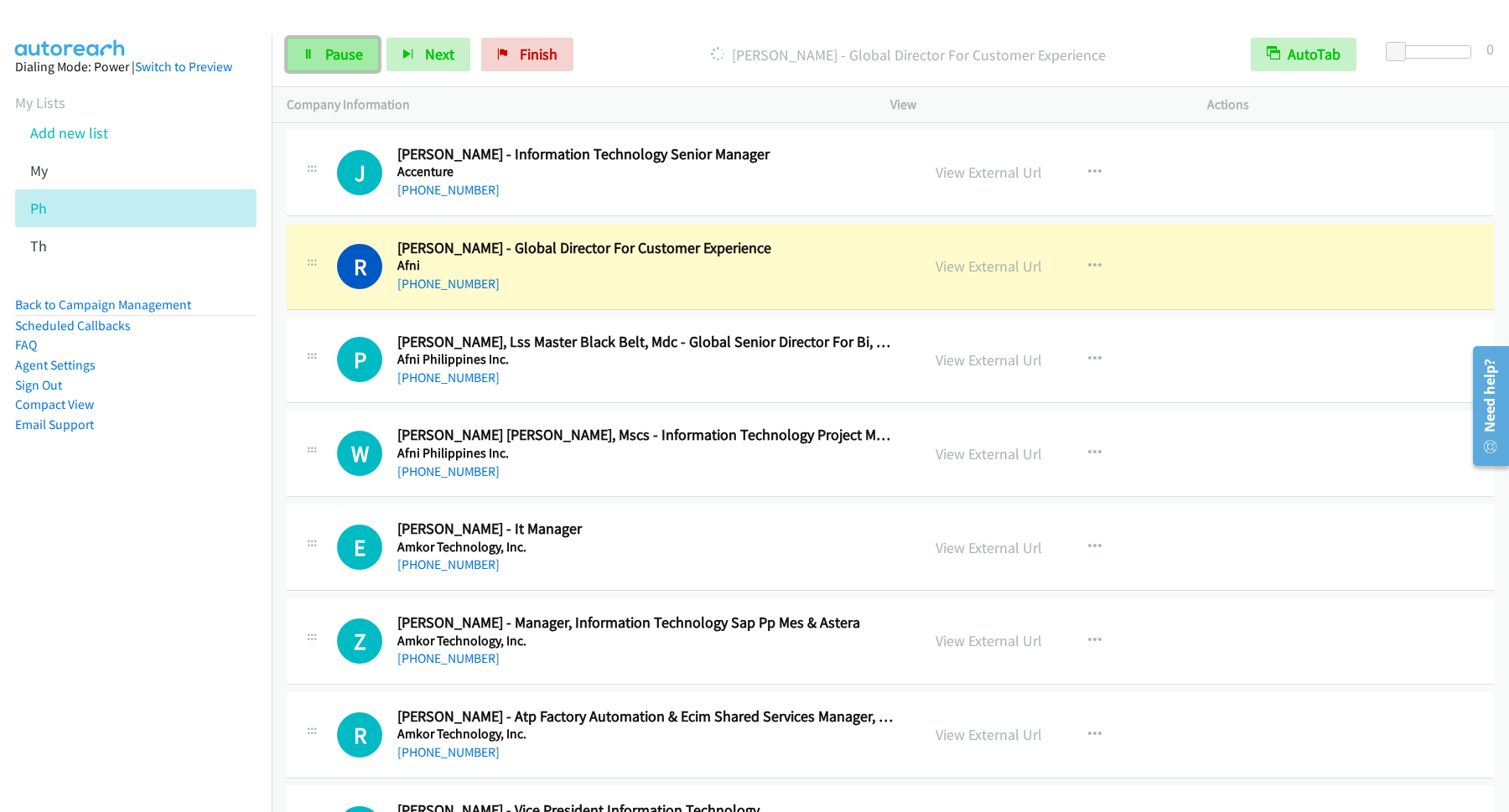
click at [339, 65] on link "Pause" at bounding box center [333, 54] width 93 height 34
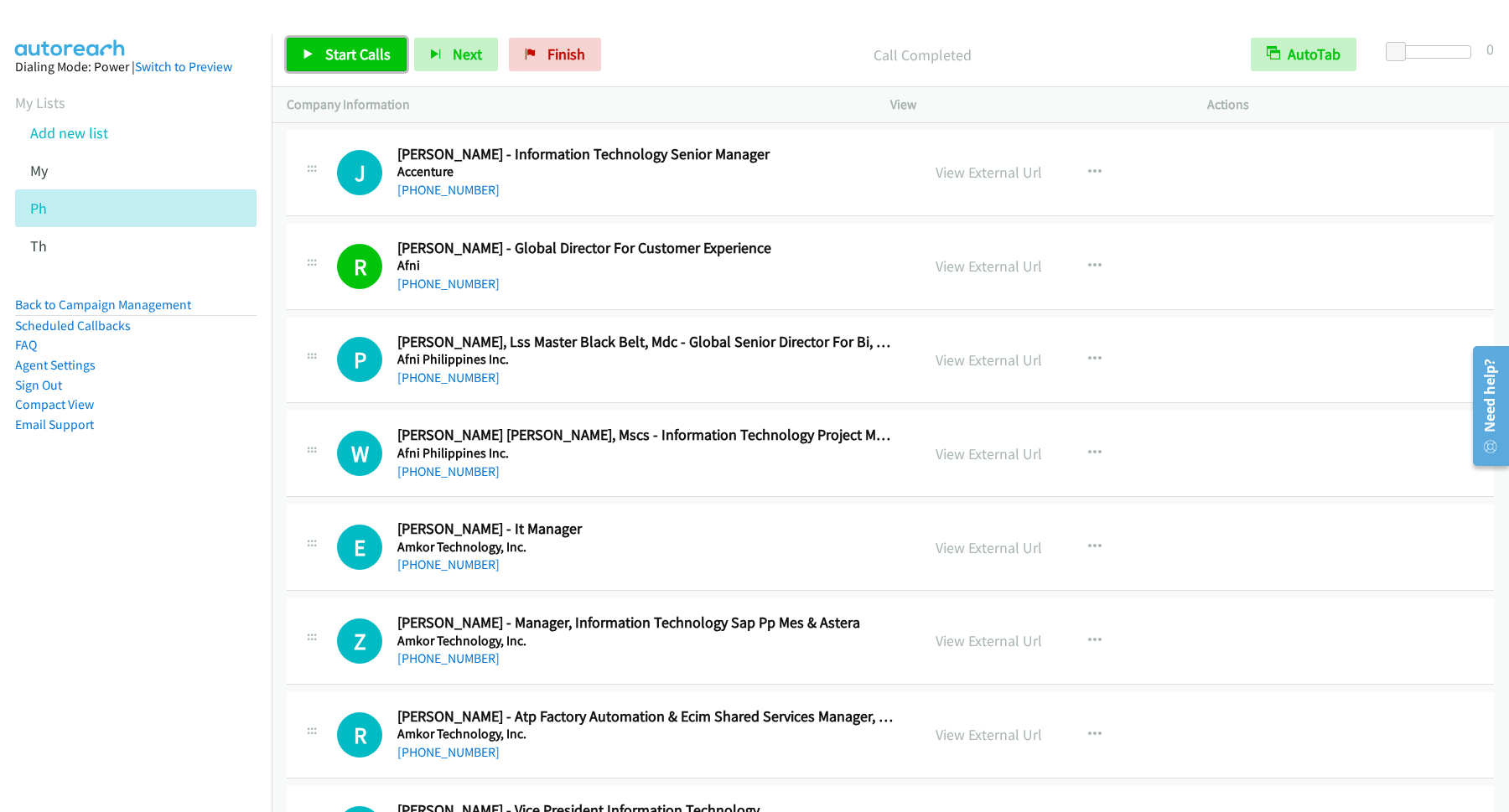
click at [370, 57] on span "Start Calls" at bounding box center [357, 54] width 65 height 20
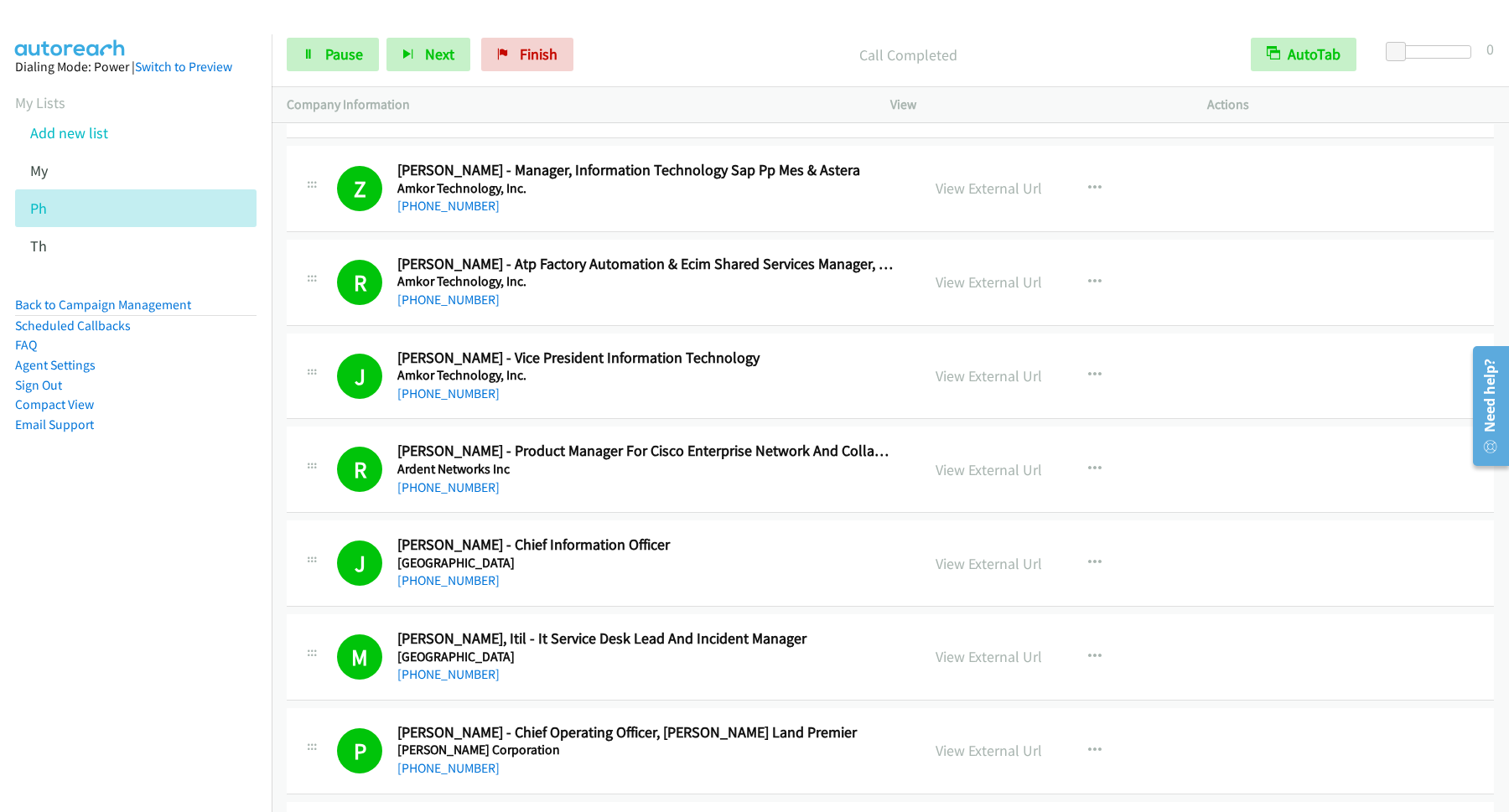
scroll to position [3847, 0]
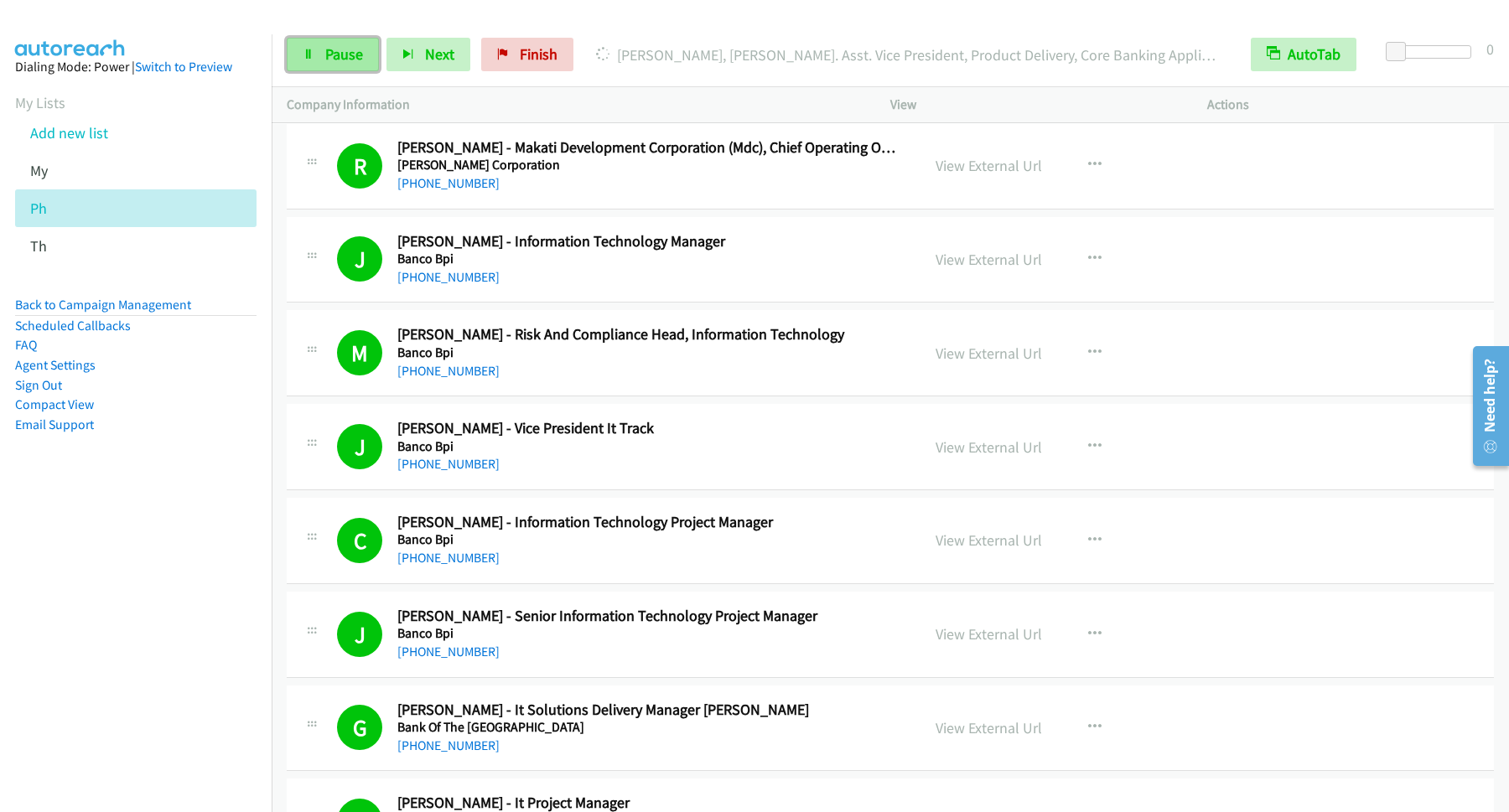
click at [336, 61] on span "Pause" at bounding box center [344, 54] width 37 height 20
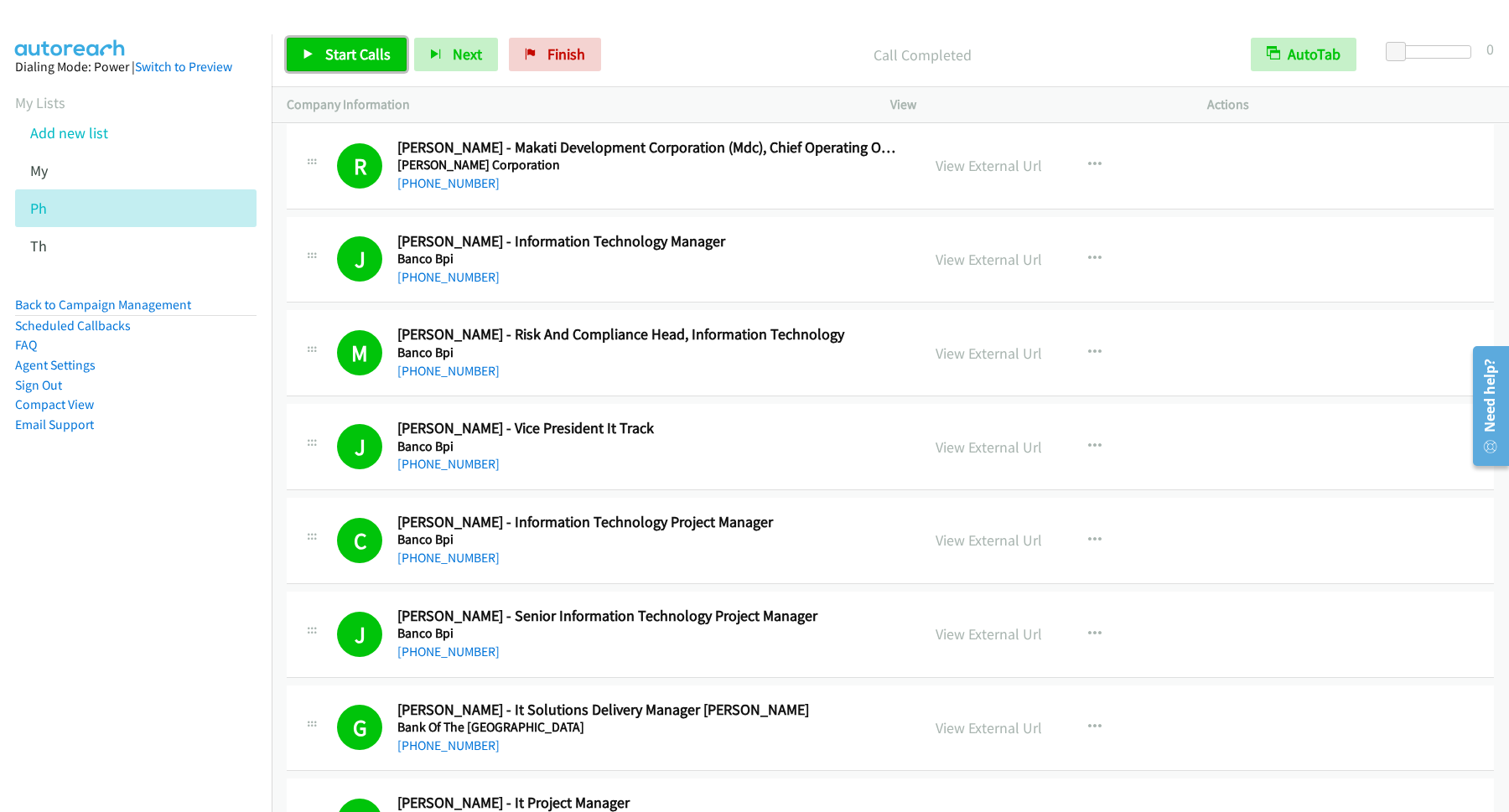
click at [379, 55] on span "Start Calls" at bounding box center [357, 54] width 65 height 20
click at [364, 67] on link "Pause" at bounding box center [333, 54] width 93 height 34
click at [374, 50] on span "Start Calls" at bounding box center [357, 54] width 65 height 20
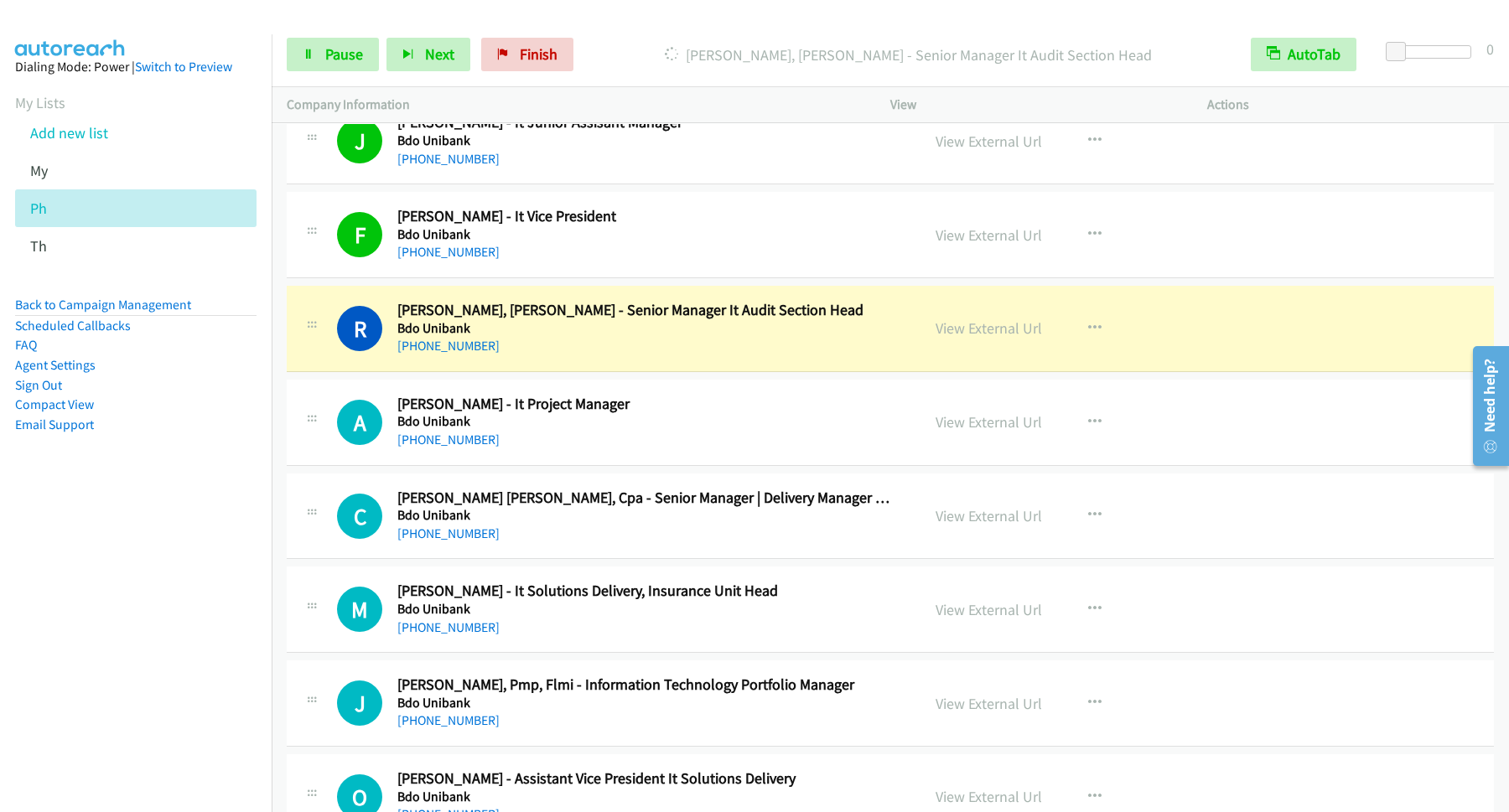
scroll to position [6110, 0]
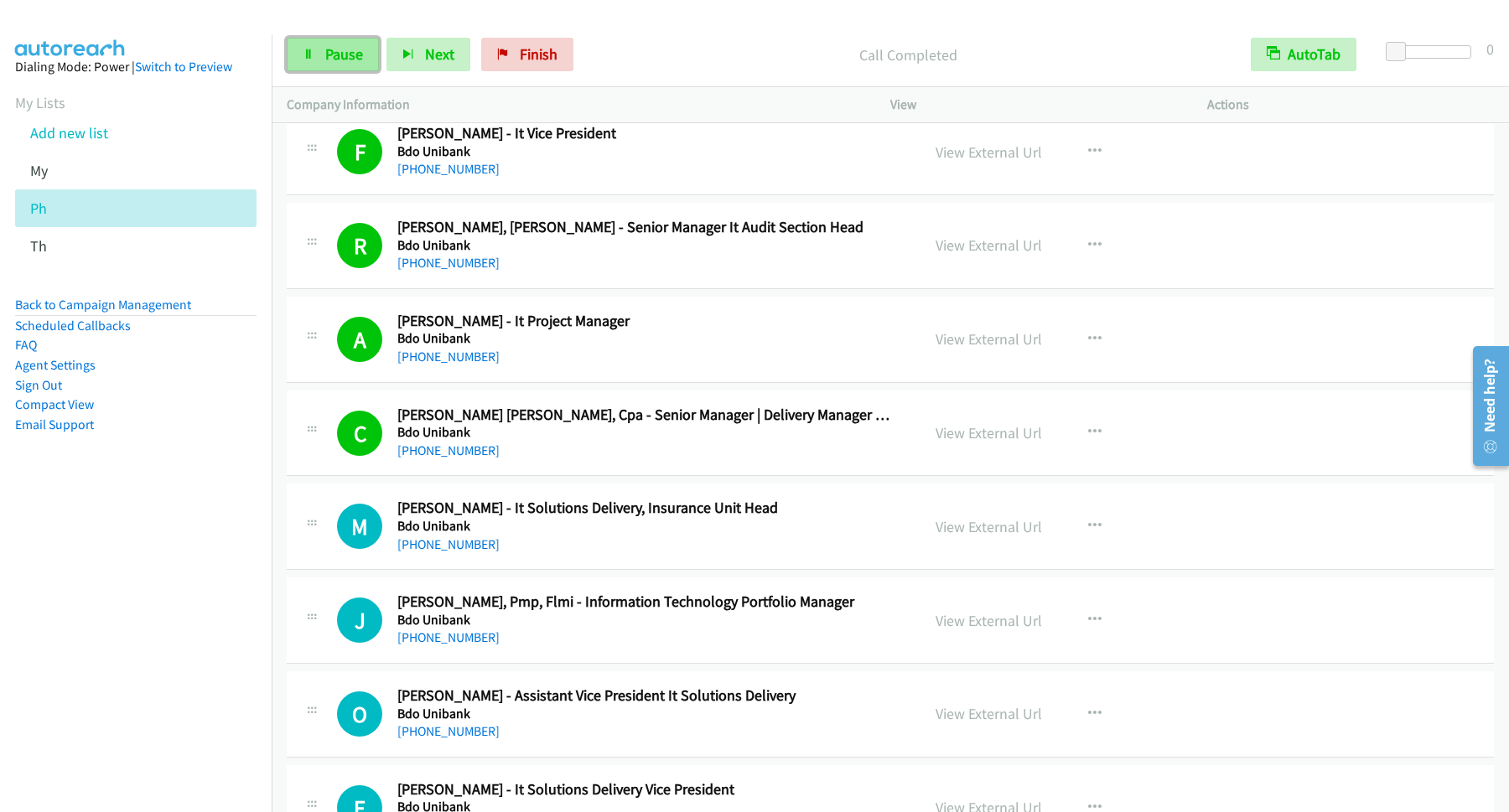
click at [339, 57] on span "Pause" at bounding box center [344, 54] width 37 height 20
click at [344, 55] on span "Start Calls" at bounding box center [357, 54] width 65 height 20
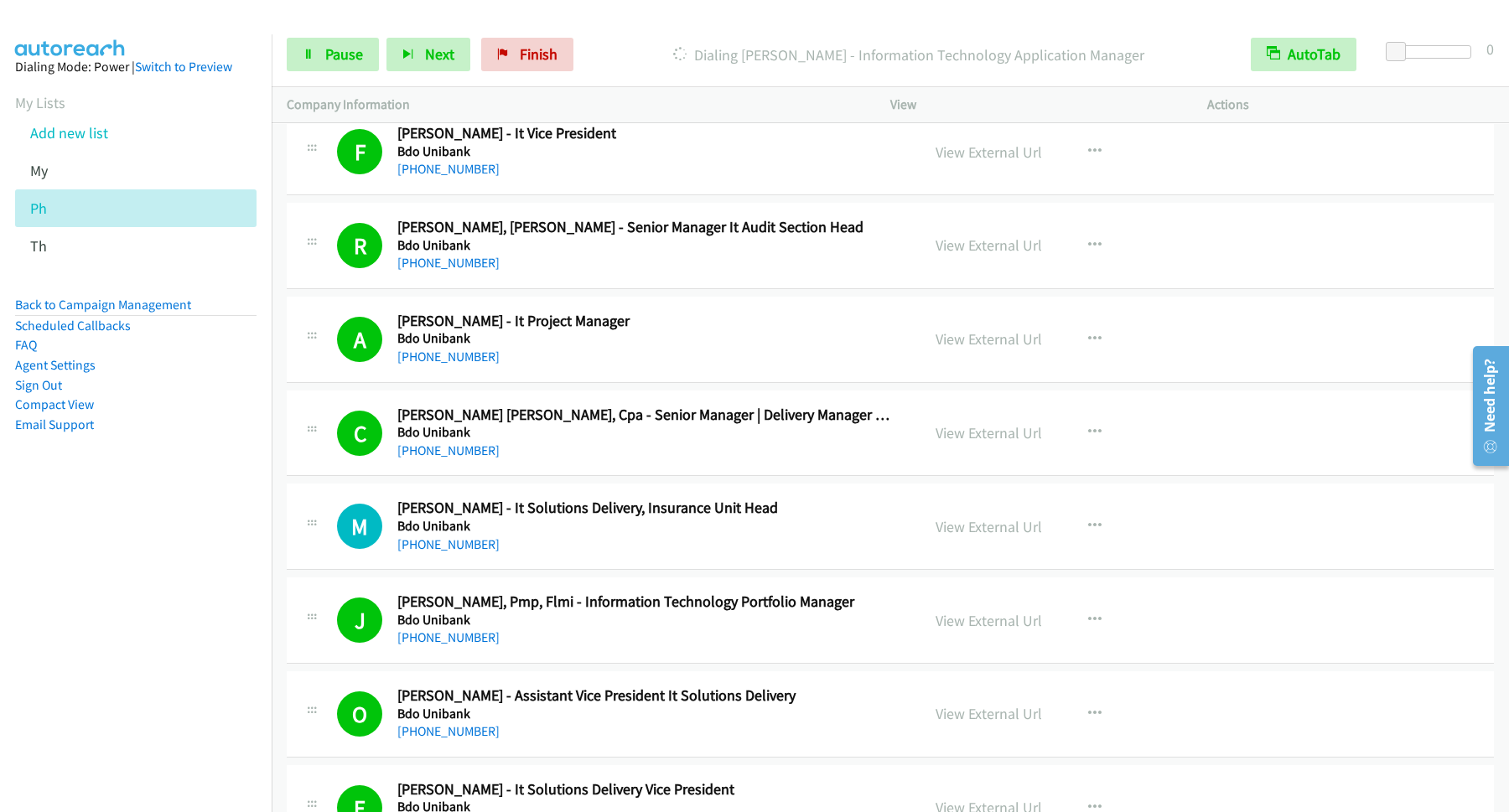
click at [307, 37] on div "Start Calls Pause Next Finish Dialing [PERSON_NAME] - Information Technology Ap…" at bounding box center [890, 54] width 1237 height 64
click at [349, 63] on span "Pause" at bounding box center [344, 54] width 37 height 20
click at [355, 60] on span "Start Calls" at bounding box center [357, 54] width 65 height 20
click at [339, 49] on span "Pause" at bounding box center [344, 54] width 37 height 20
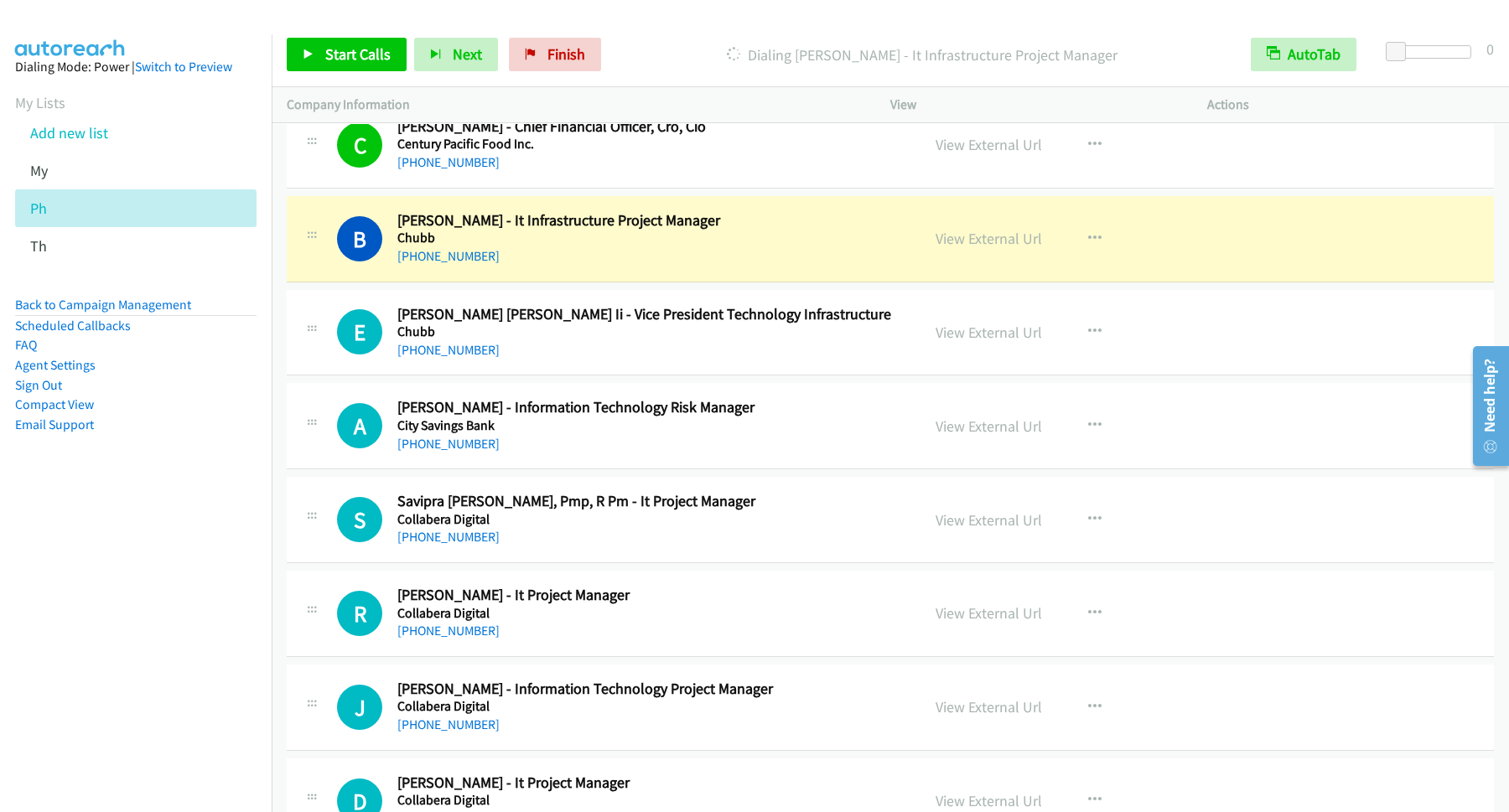
scroll to position [7015, 0]
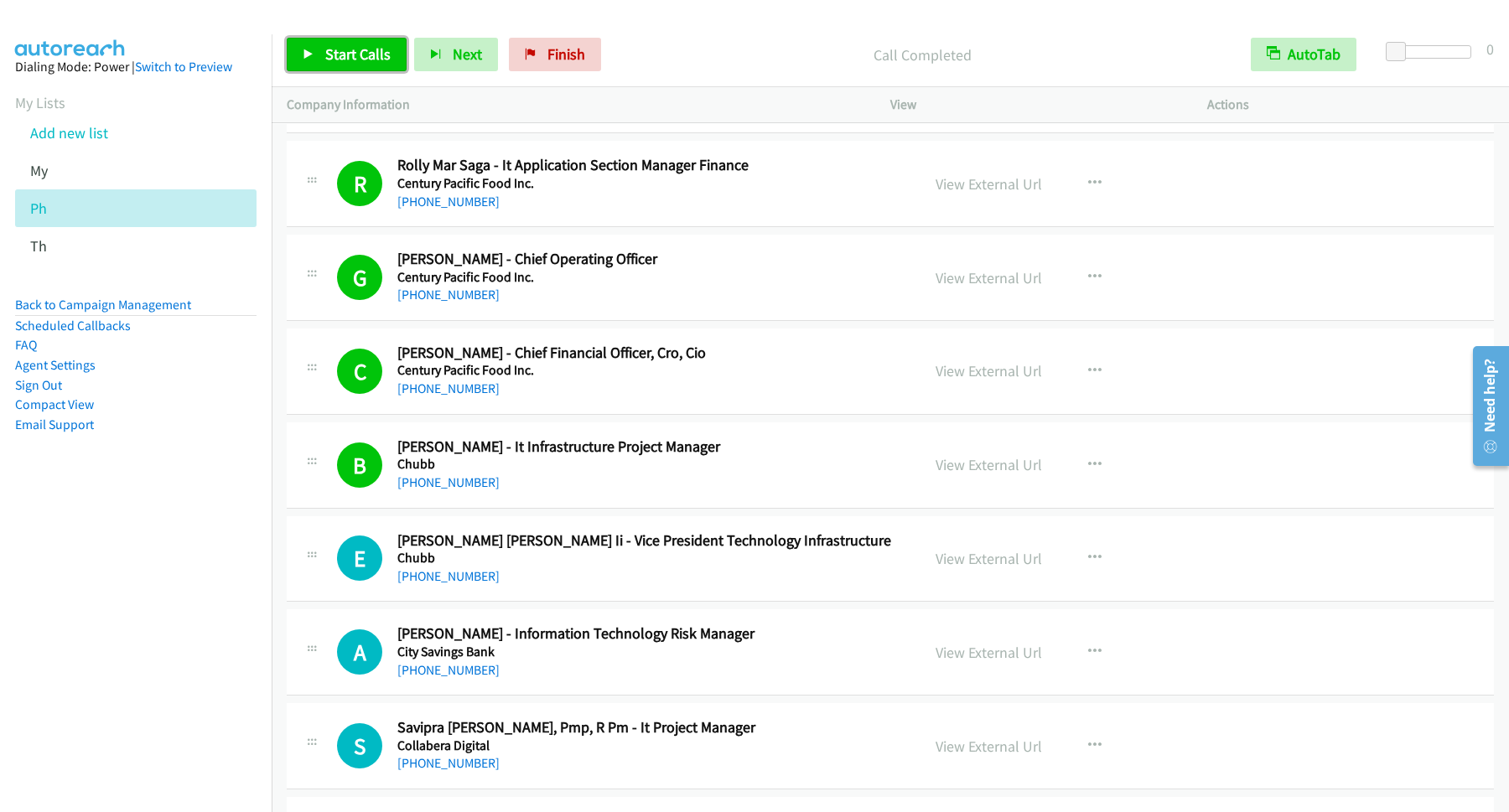
click at [359, 58] on span "Start Calls" at bounding box center [357, 54] width 65 height 20
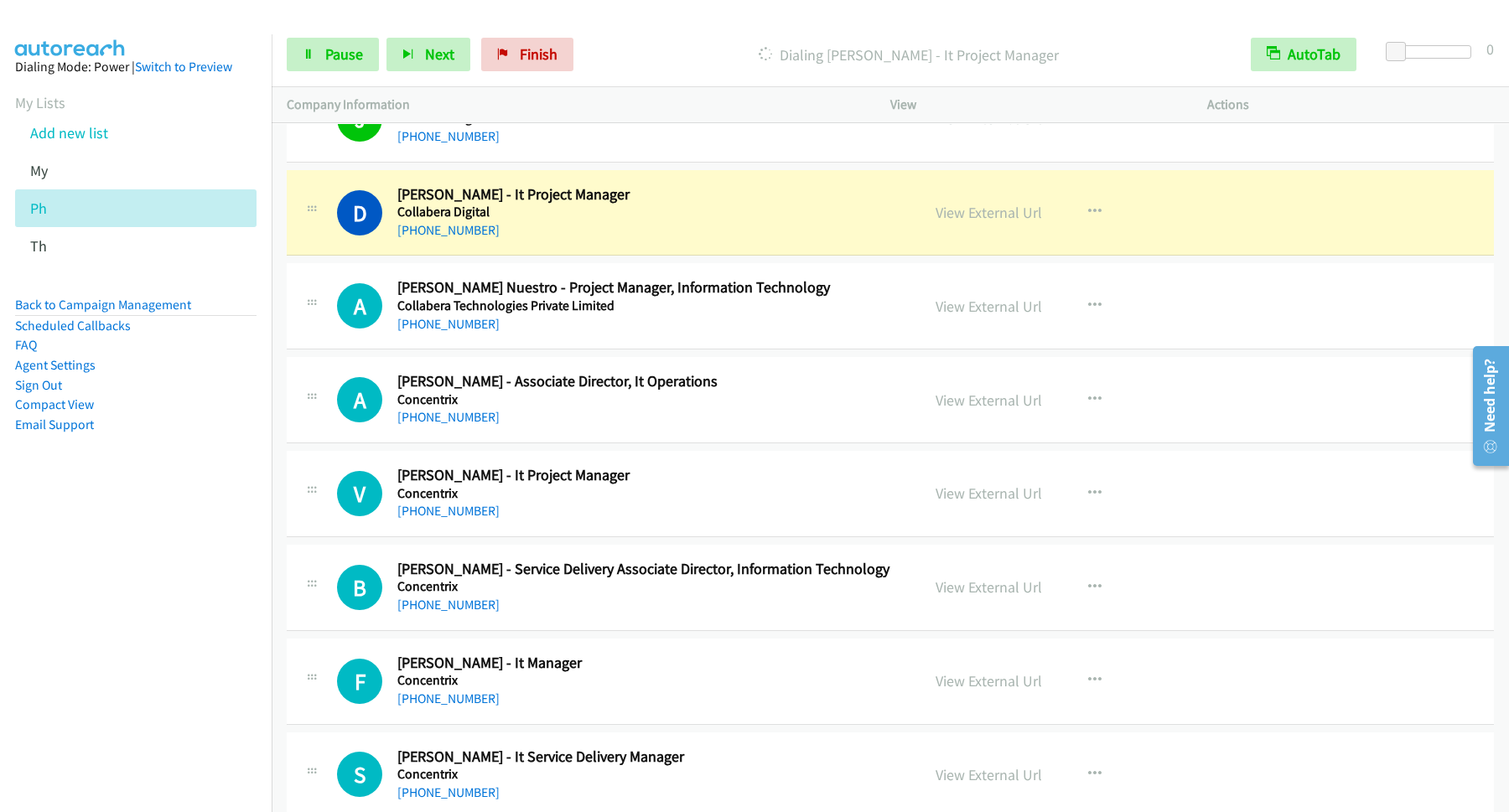
scroll to position [7694, 0]
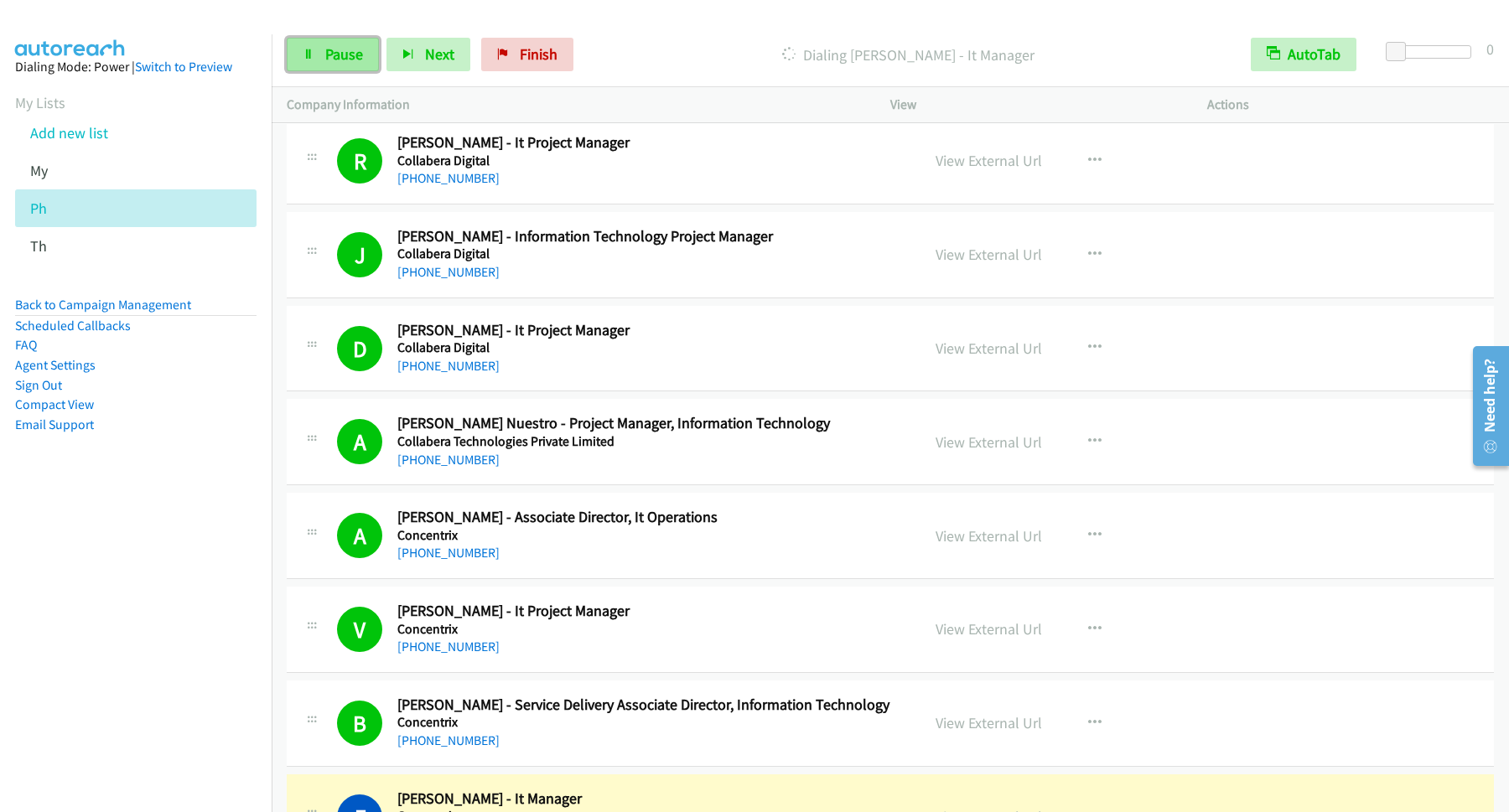
click at [339, 51] on span "Pause" at bounding box center [344, 54] width 37 height 20
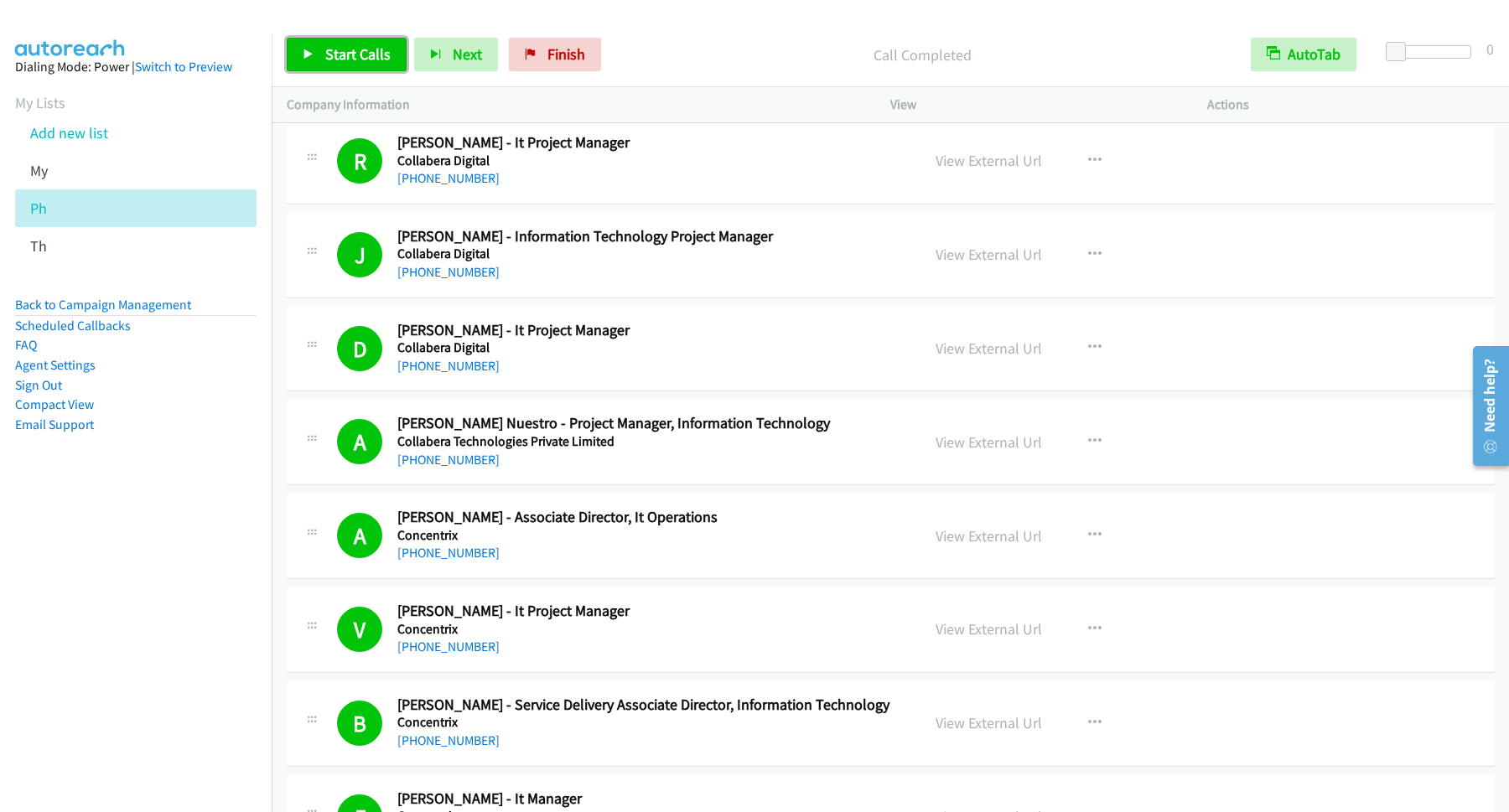
click at [359, 50] on span "Start Calls" at bounding box center [357, 54] width 65 height 20
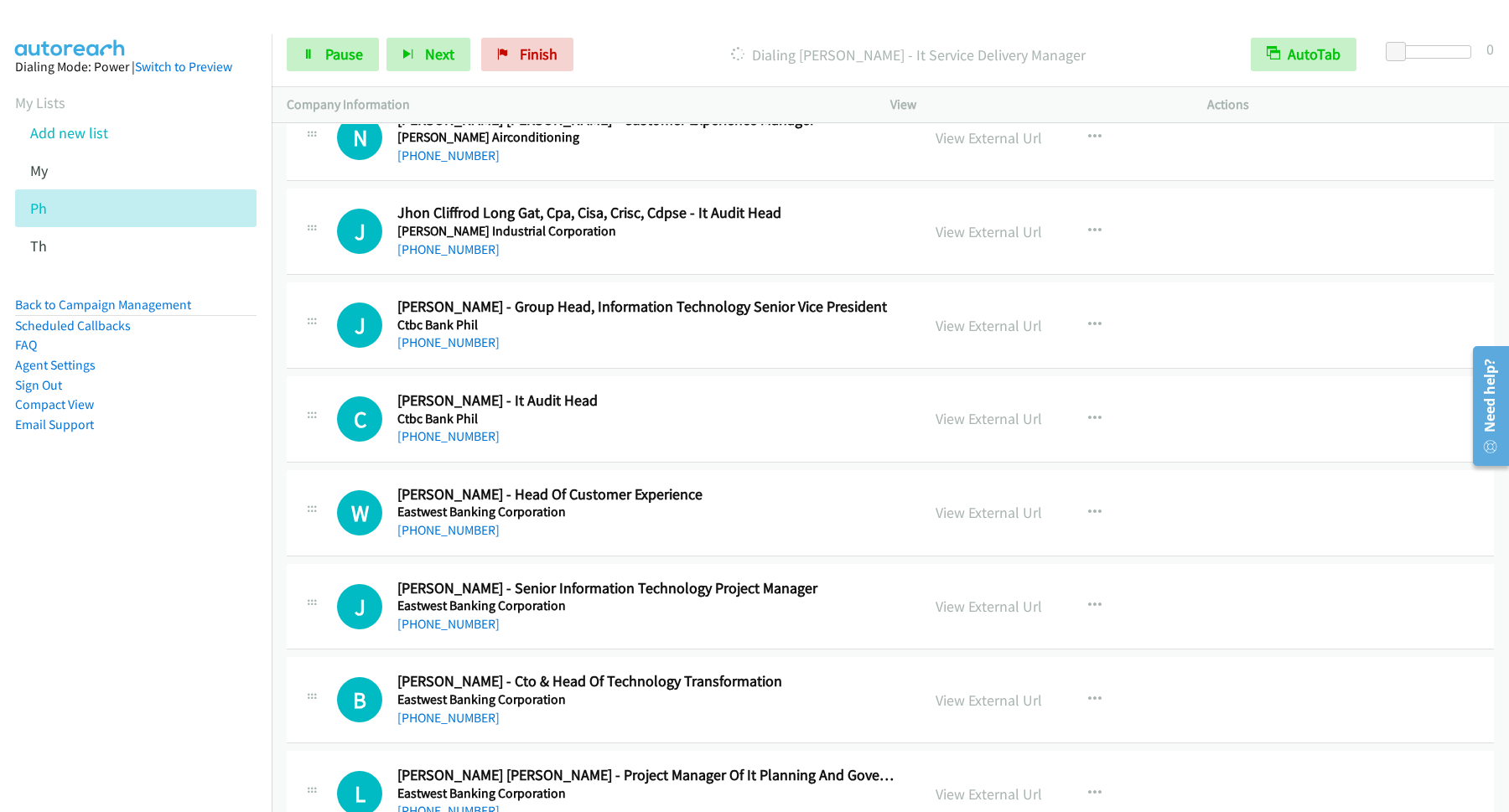
scroll to position [10635, 0]
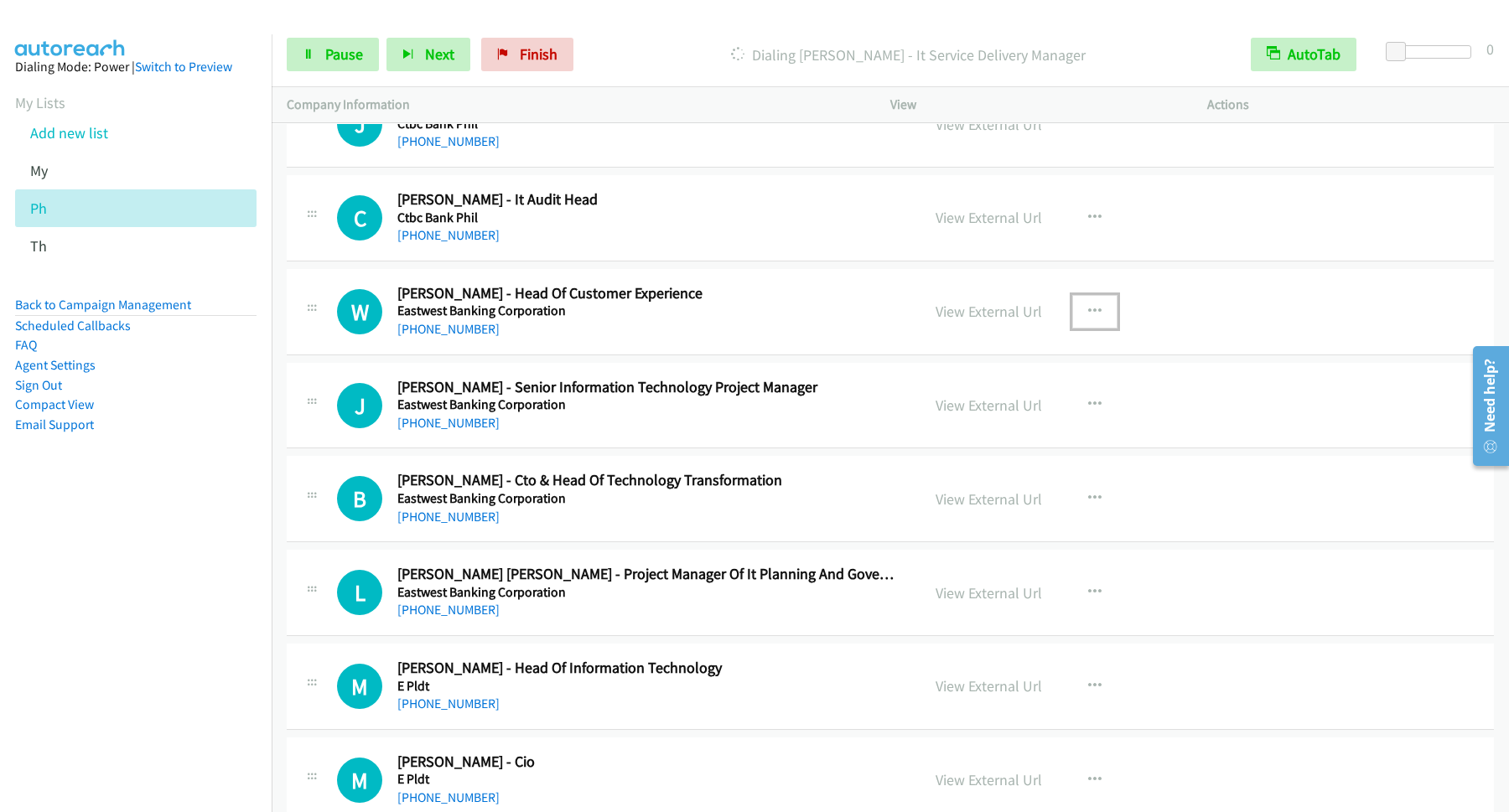
click at [1089, 319] on icon "button" at bounding box center [1095, 312] width 13 height 13
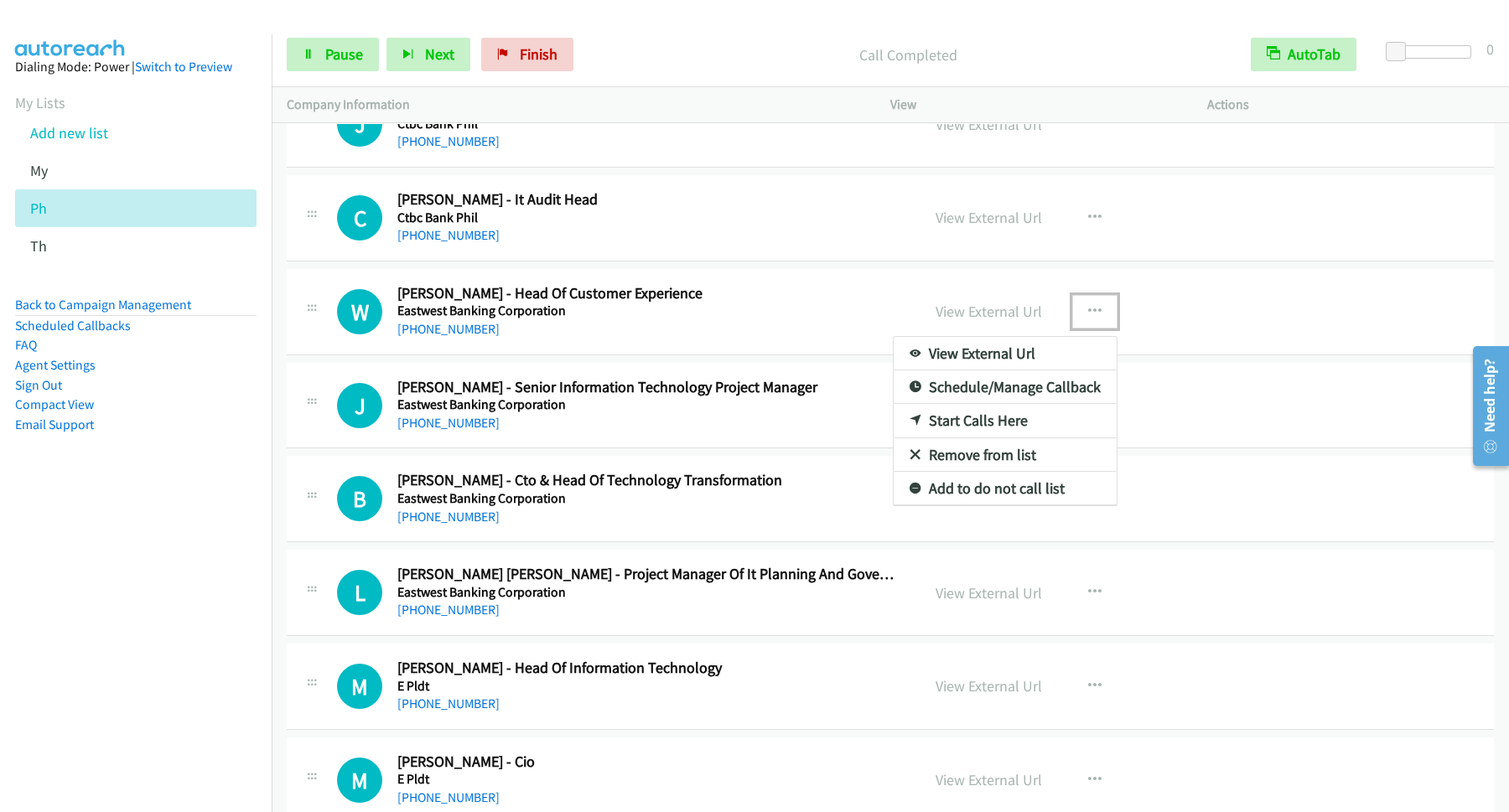
click at [940, 437] on link "Start Calls Here" at bounding box center [1005, 421] width 223 height 34
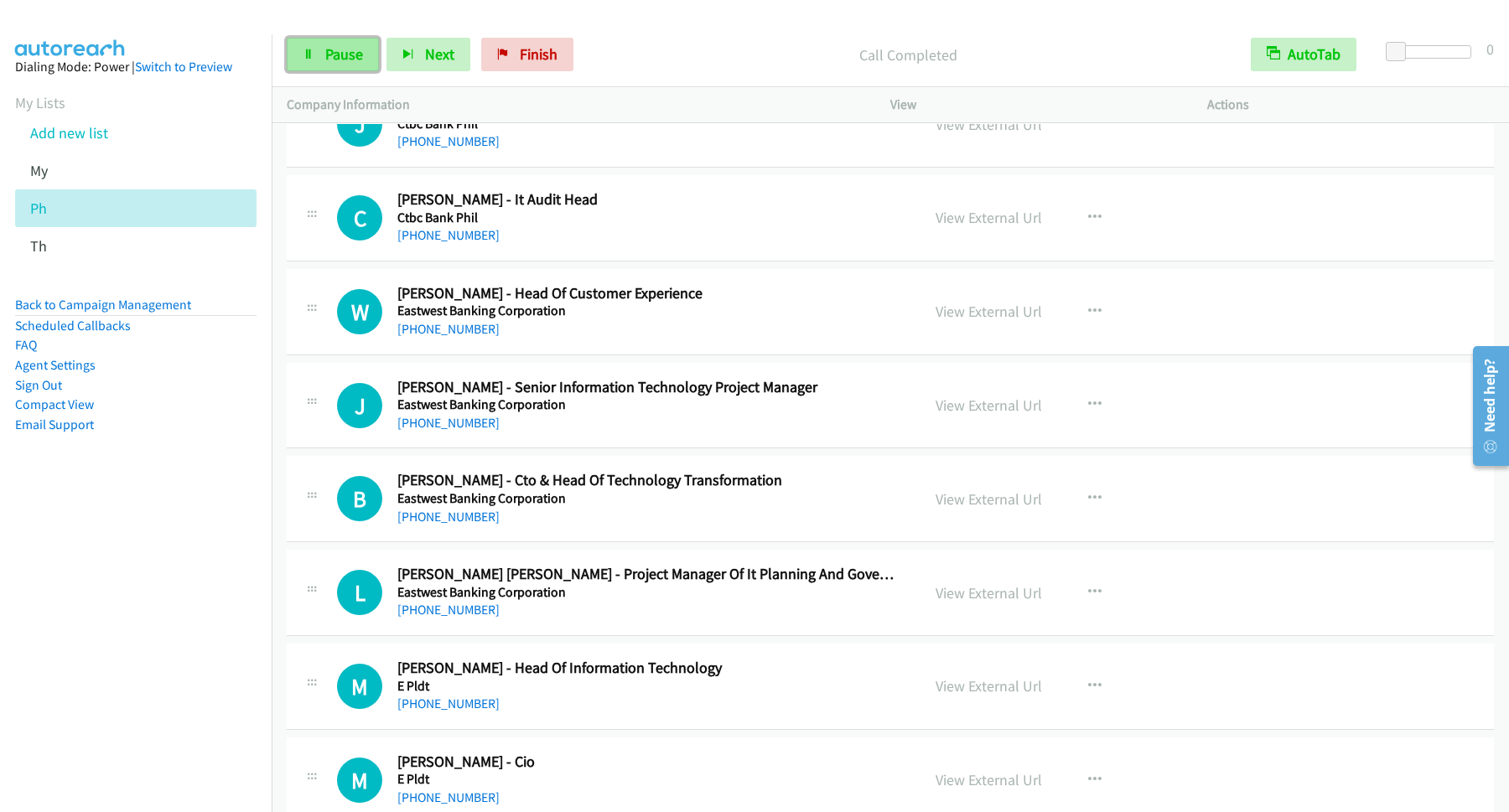
click at [330, 53] on span "Pause" at bounding box center [344, 54] width 37 height 20
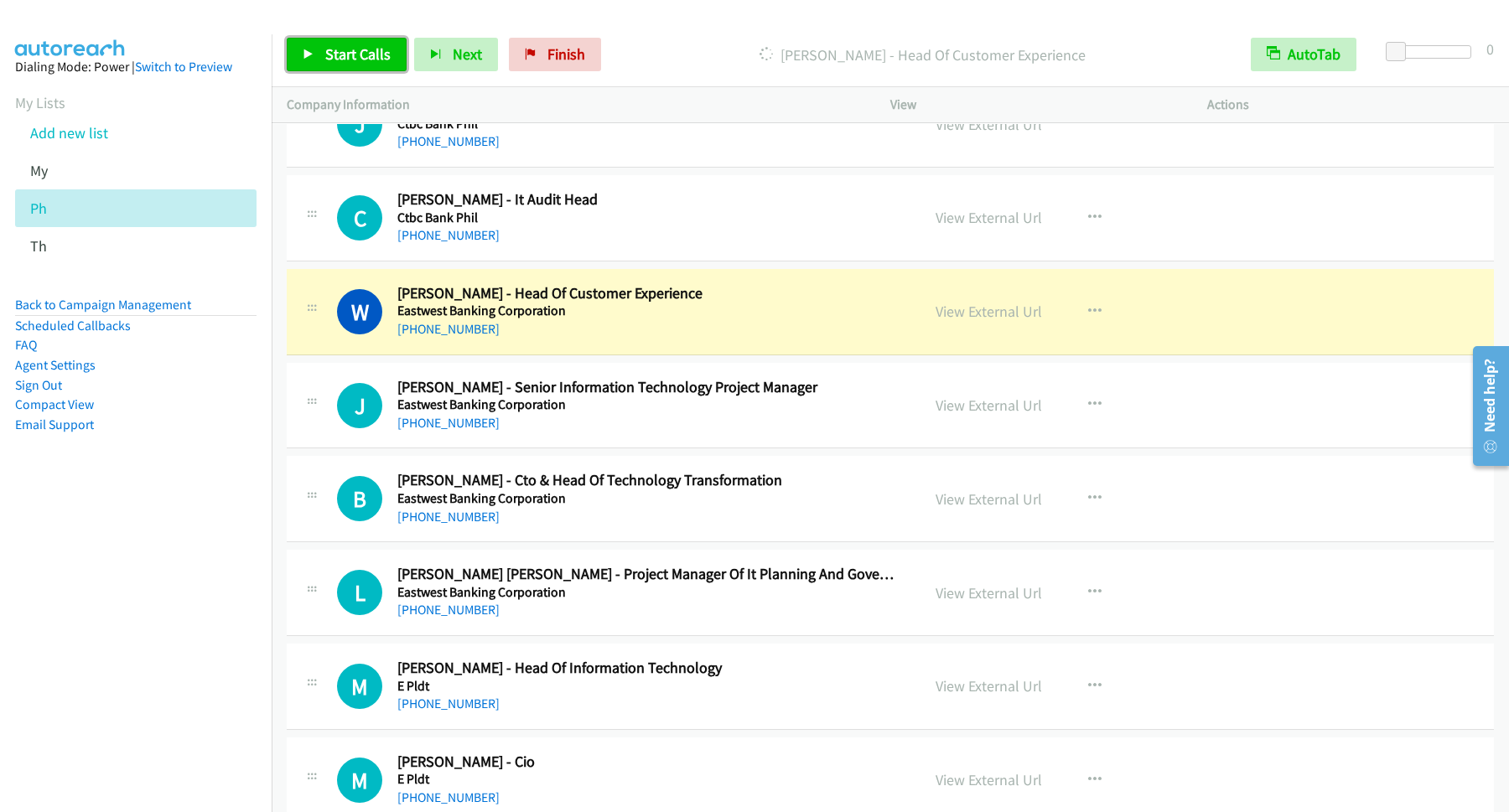
click at [359, 54] on span "Start Calls" at bounding box center [357, 54] width 65 height 20
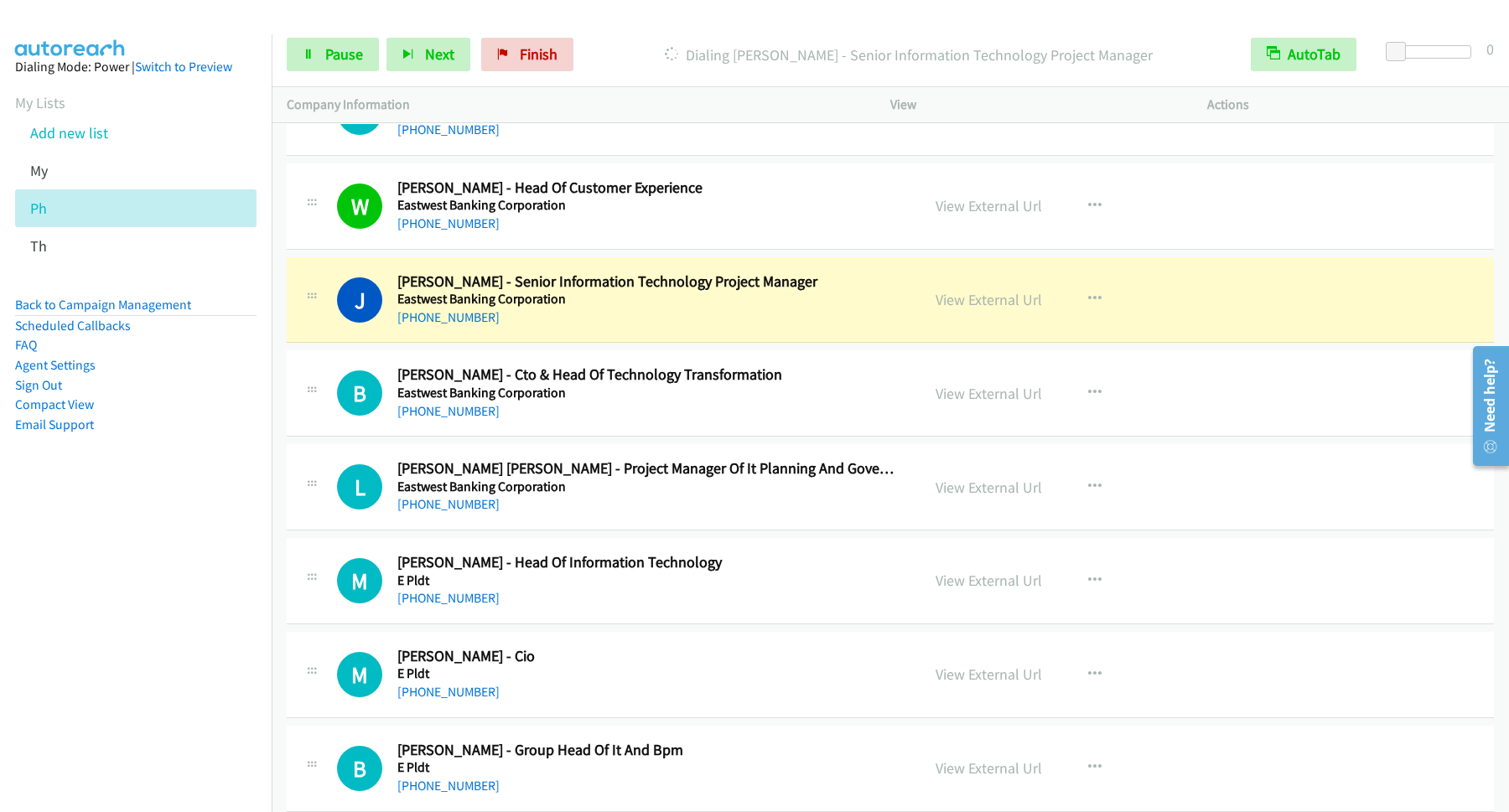
scroll to position [10861, 0]
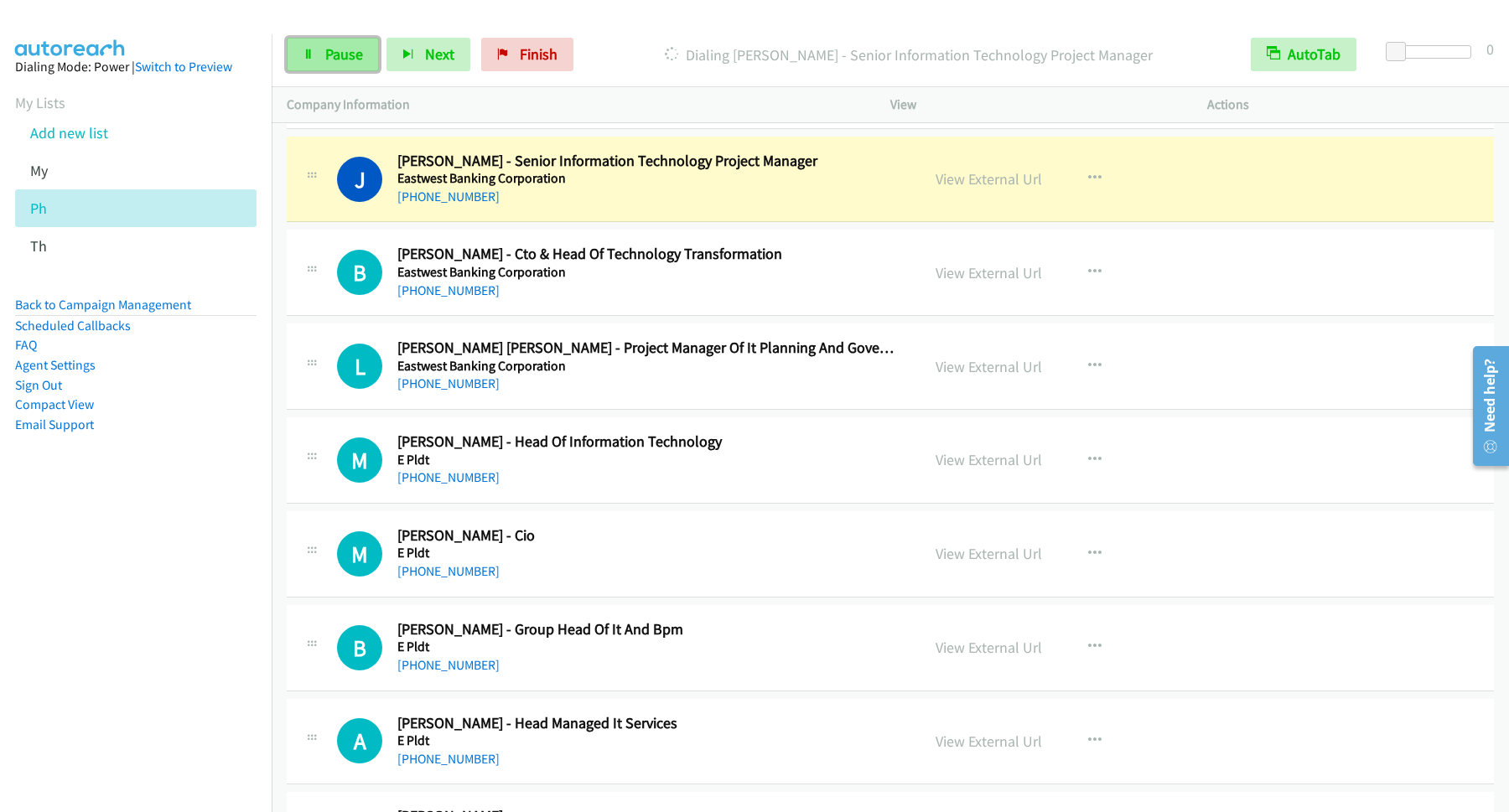
click at [314, 53] on icon at bounding box center [308, 55] width 12 height 12
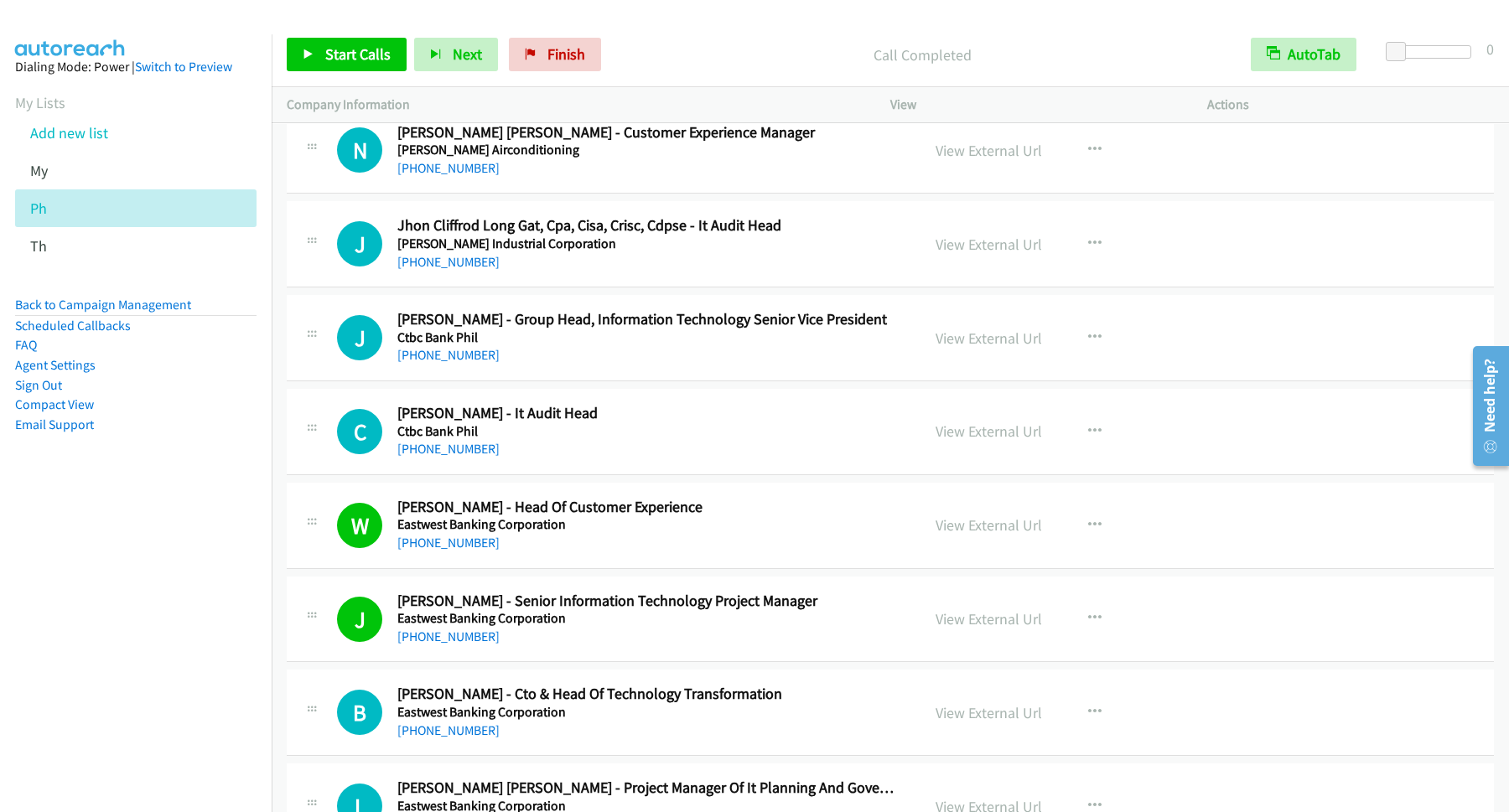
scroll to position [10635, 0]
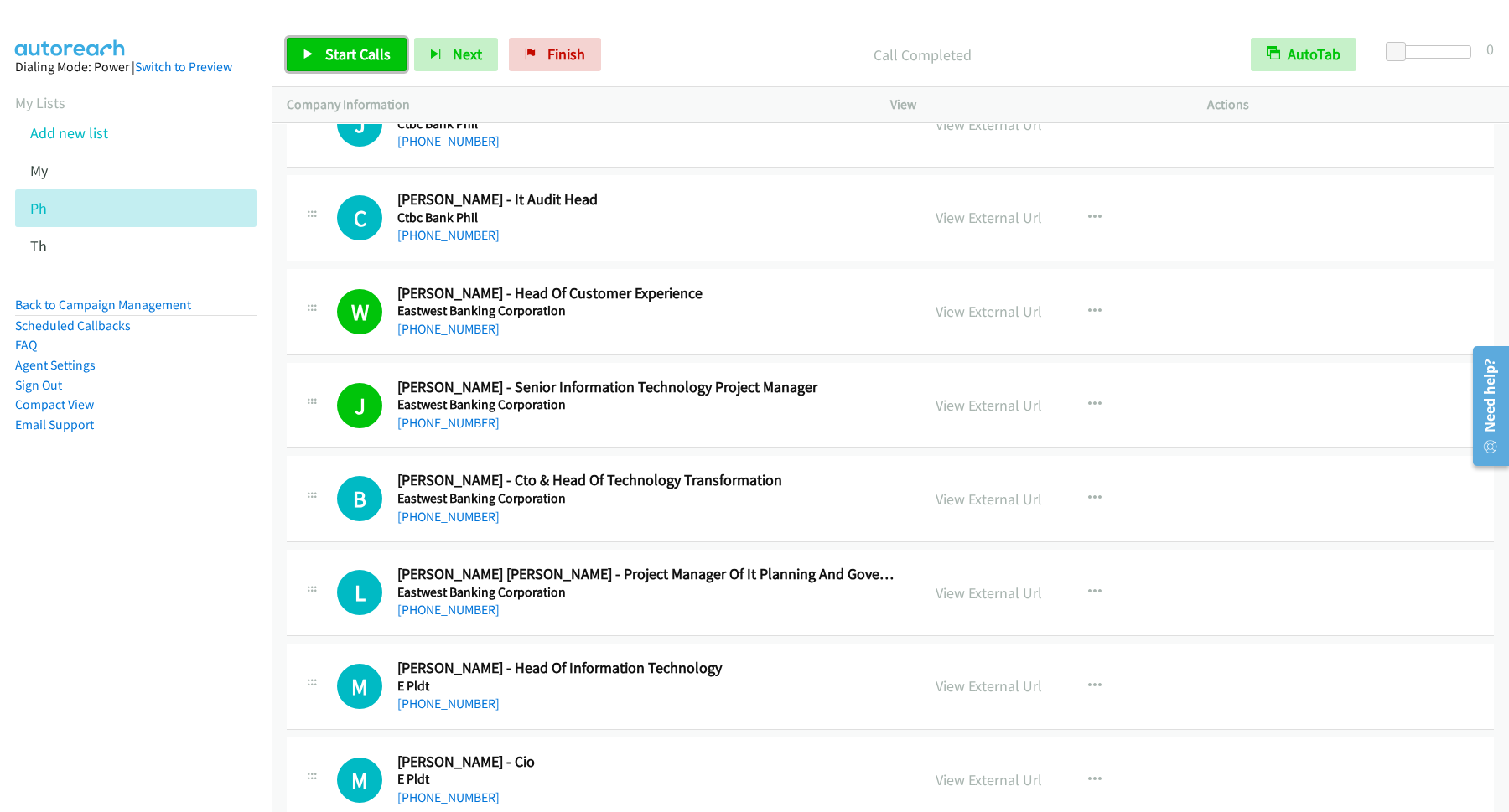
click at [372, 54] on span "Start Calls" at bounding box center [357, 54] width 65 height 20
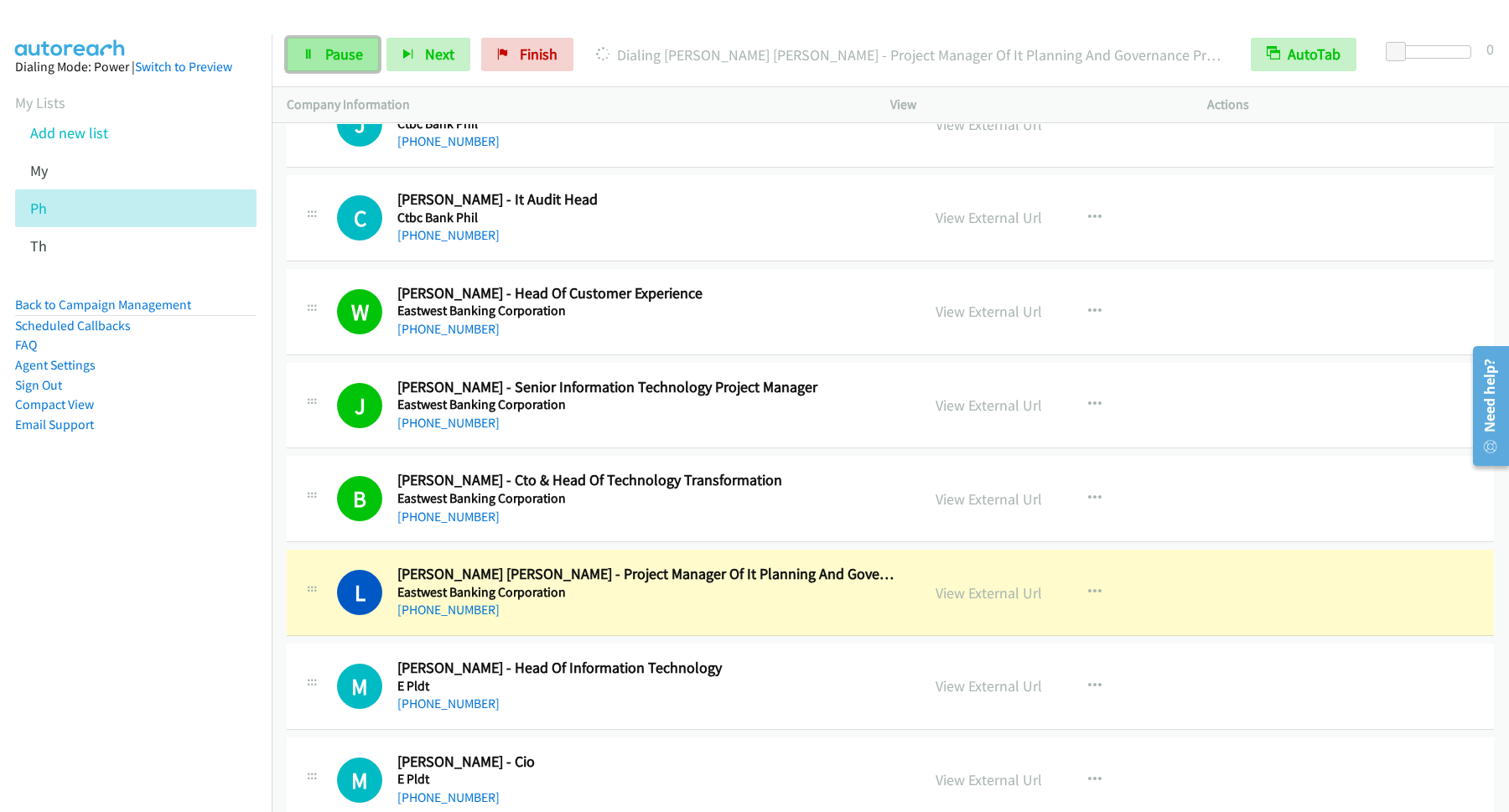
click at [338, 49] on span "Pause" at bounding box center [344, 54] width 37 height 20
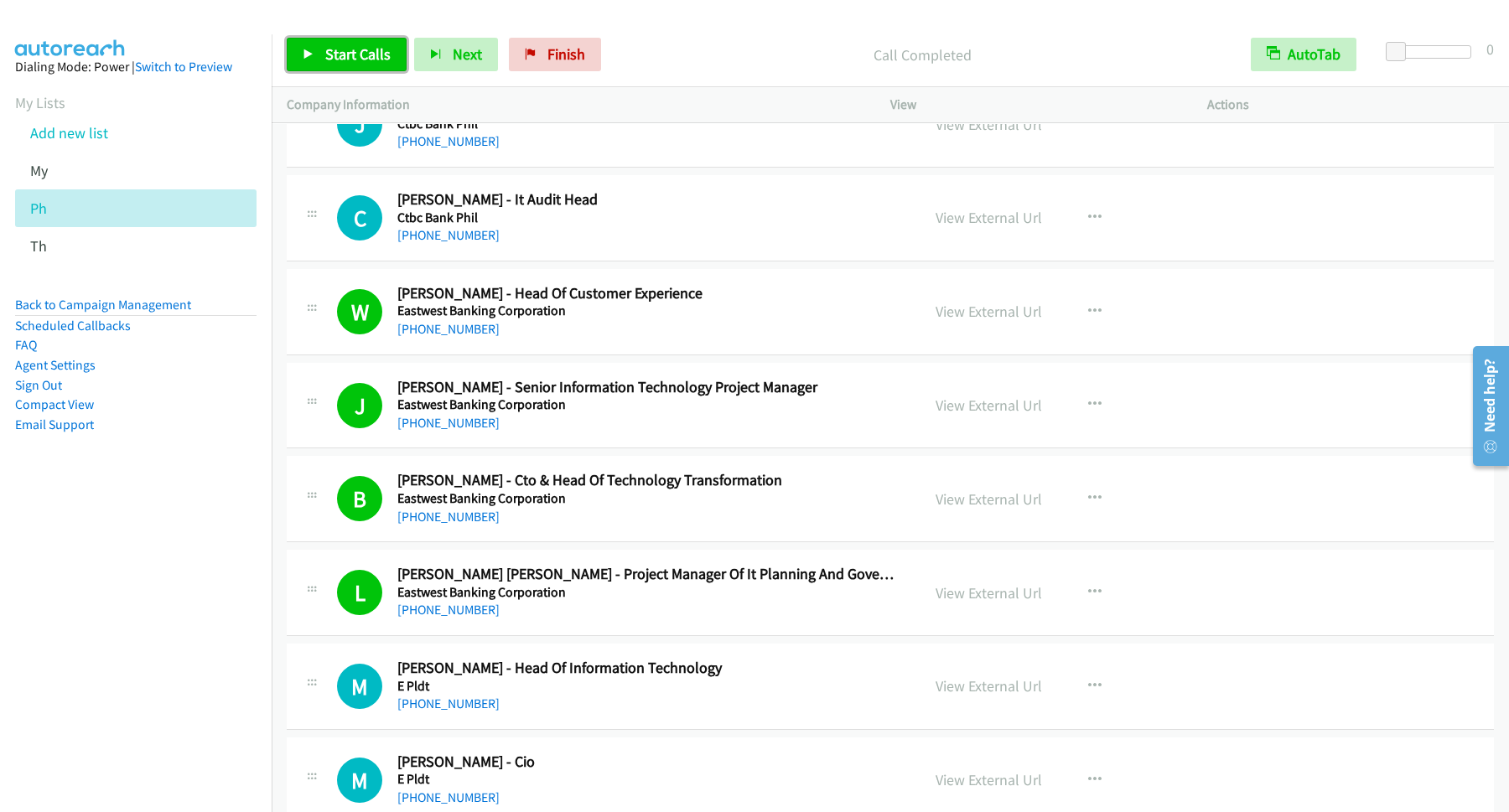
click at [363, 53] on span "Start Calls" at bounding box center [357, 54] width 65 height 20
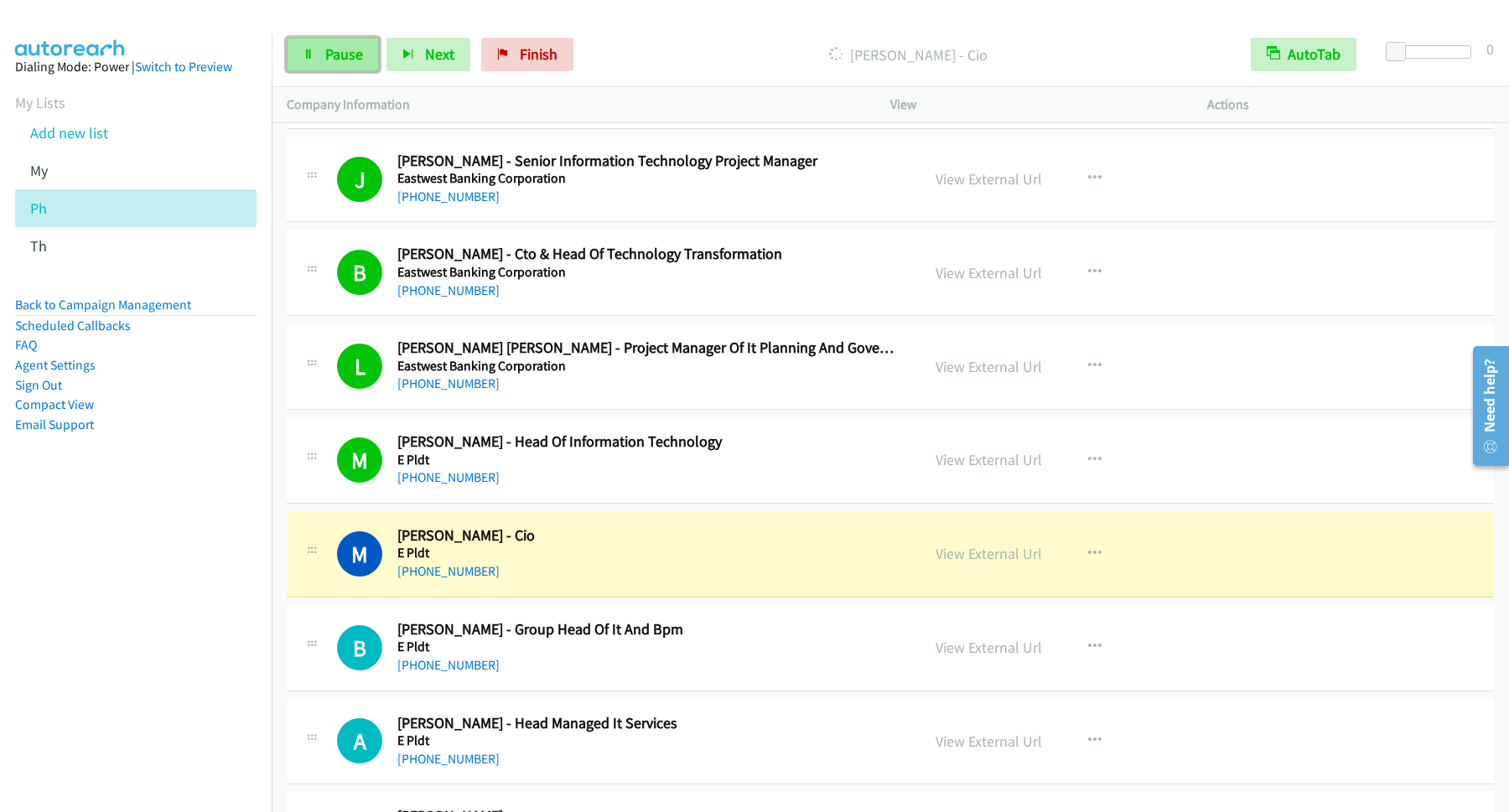
click at [359, 68] on link "Pause" at bounding box center [333, 54] width 93 height 34
